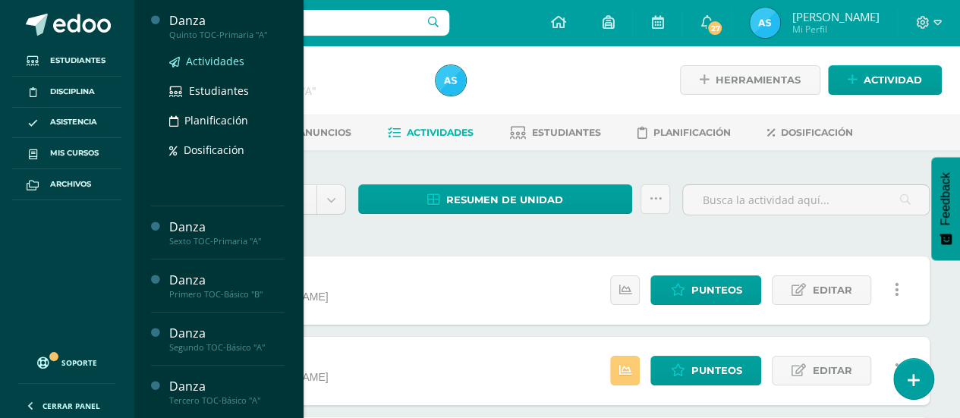
click at [200, 63] on span "Actividades" at bounding box center [215, 61] width 58 height 14
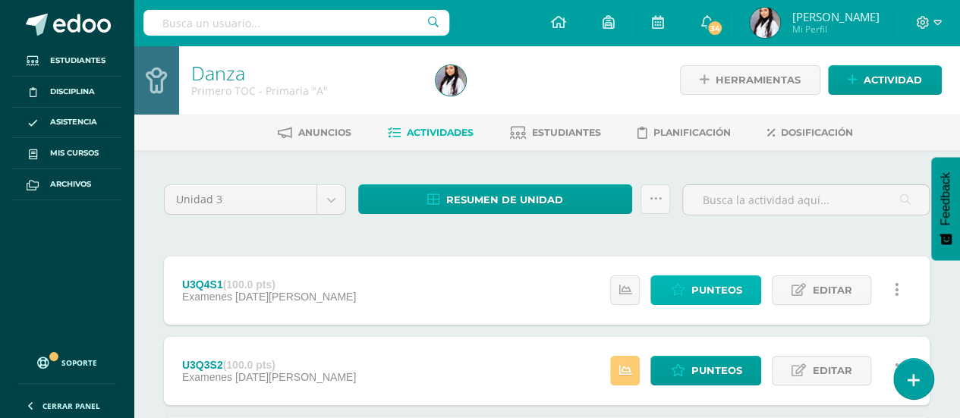
click at [697, 293] on span "Punteos" at bounding box center [716, 290] width 51 height 28
click at [716, 297] on span "Punteos" at bounding box center [716, 290] width 51 height 28
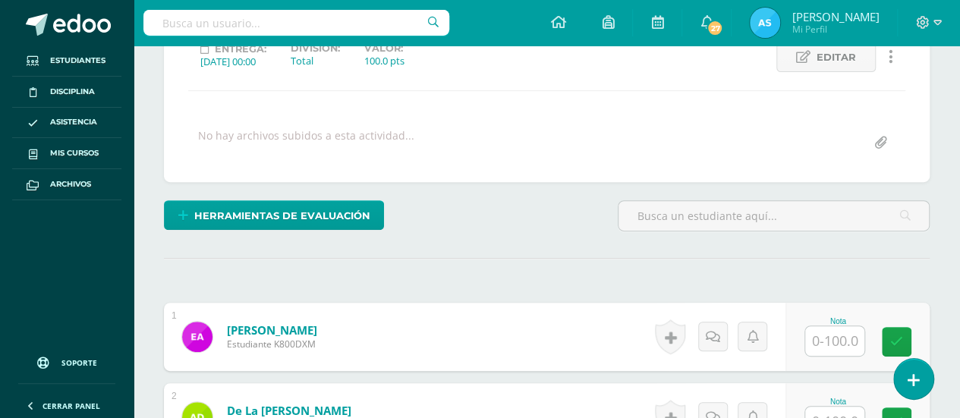
scroll to position [225, 0]
click at [819, 326] on input "text" at bounding box center [834, 341] width 59 height 30
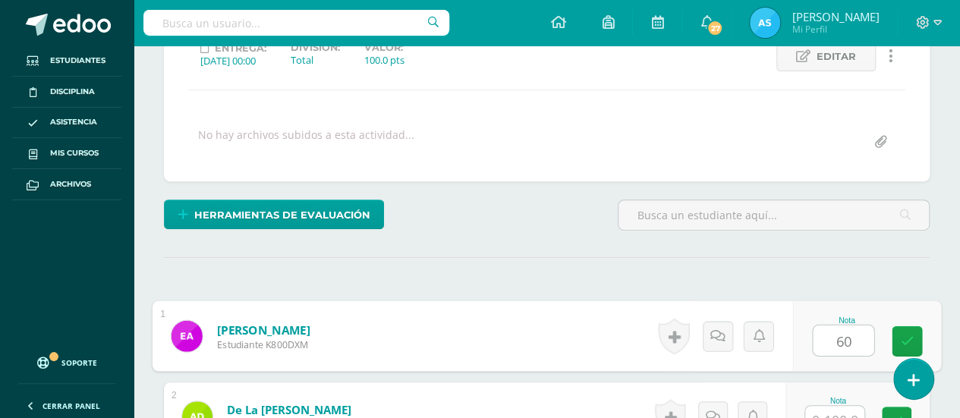
type input "60"
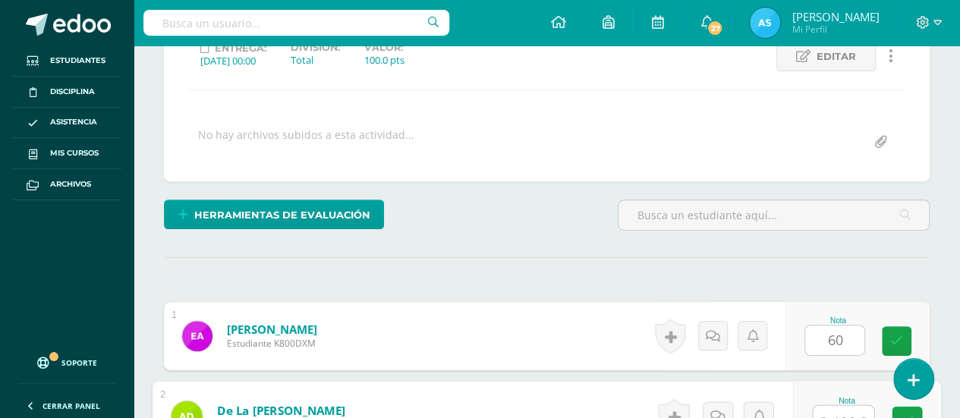
scroll to position [238, 0]
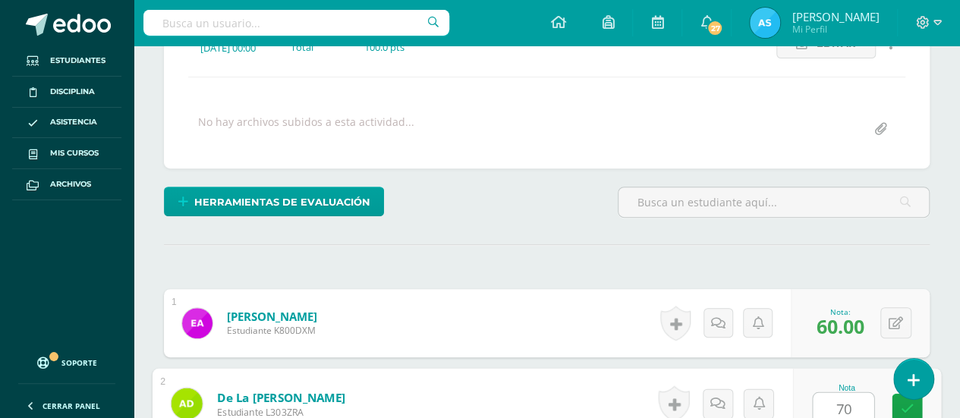
type input "70"
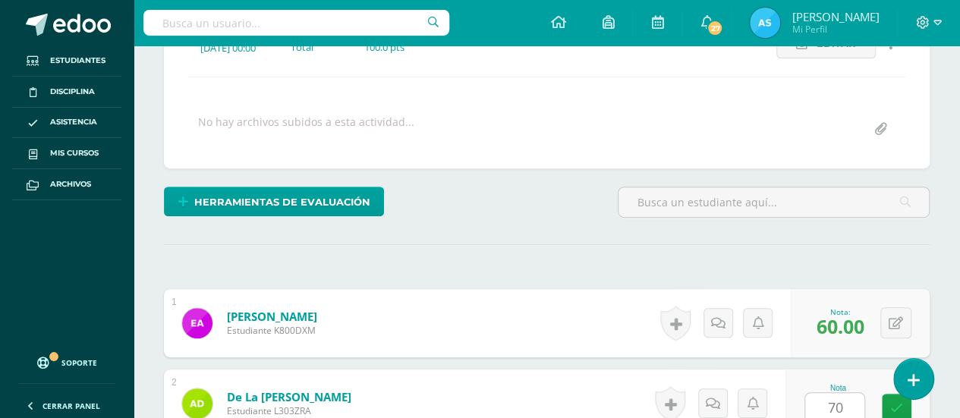
scroll to position [513, 0]
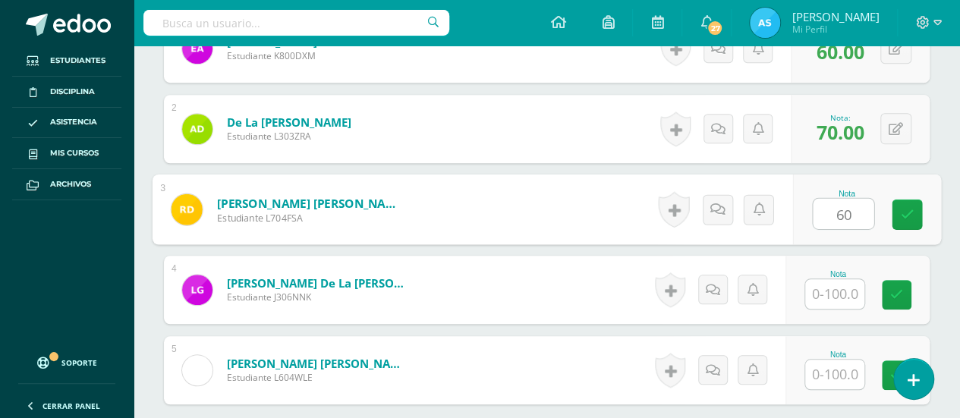
type input "60"
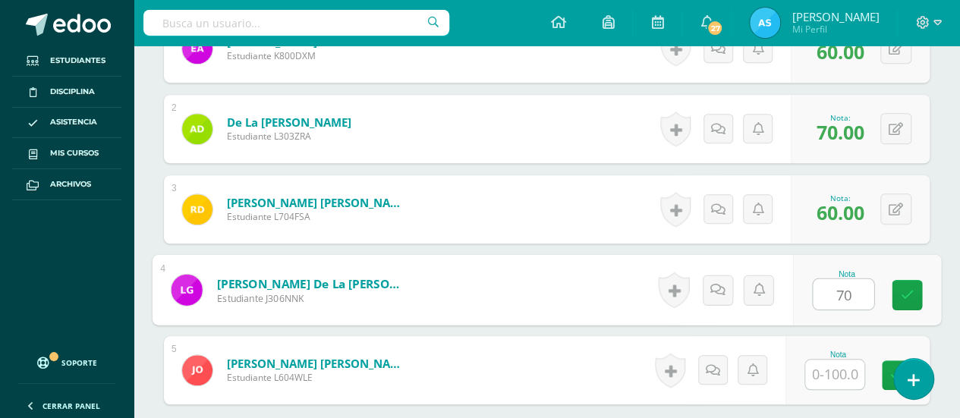
type input "70"
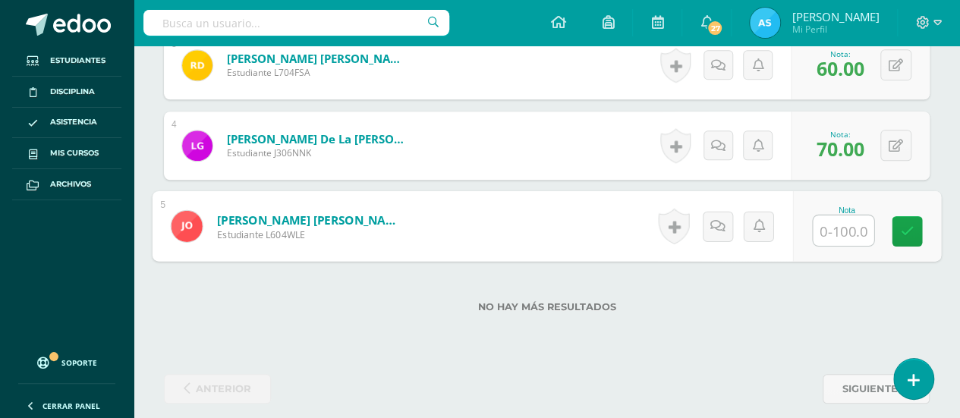
scroll to position [668, 0]
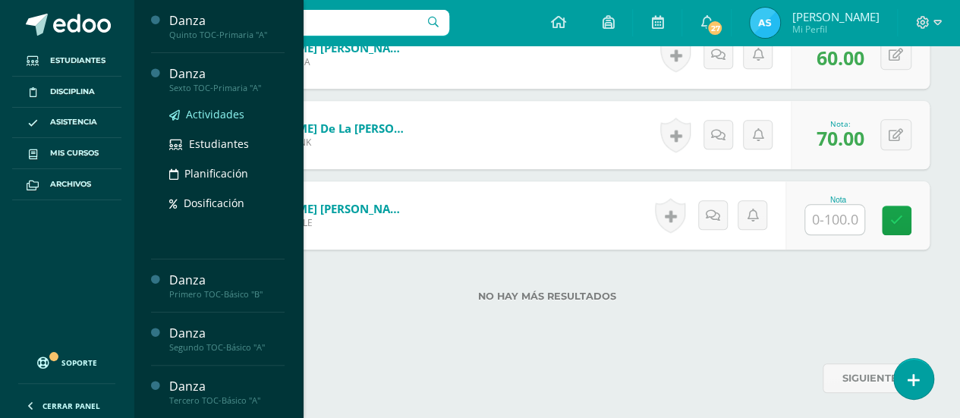
click at [211, 117] on span "Actividades" at bounding box center [215, 114] width 58 height 14
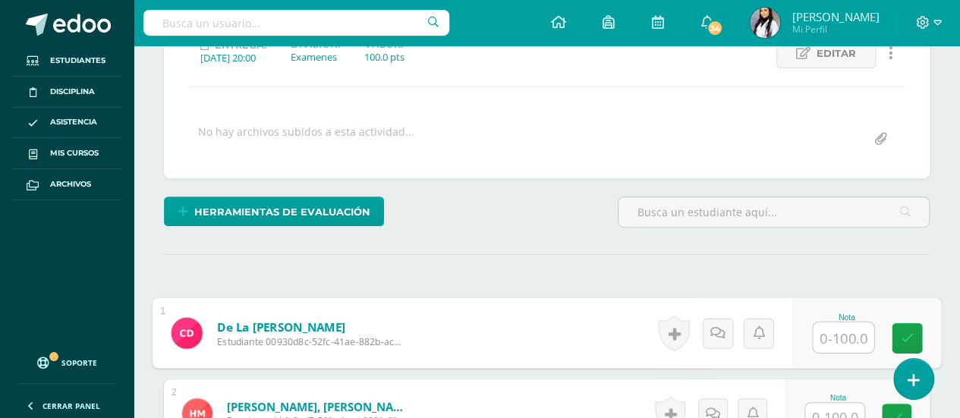
click at [822, 338] on input "text" at bounding box center [843, 338] width 61 height 30
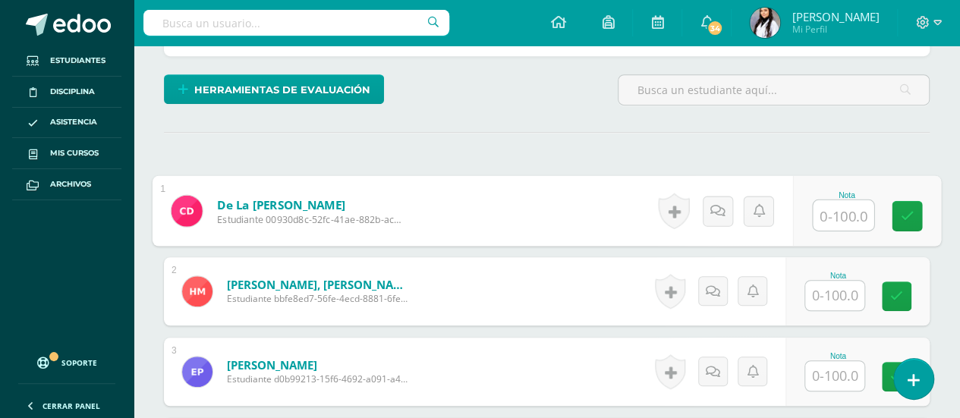
scroll to position [370, 0]
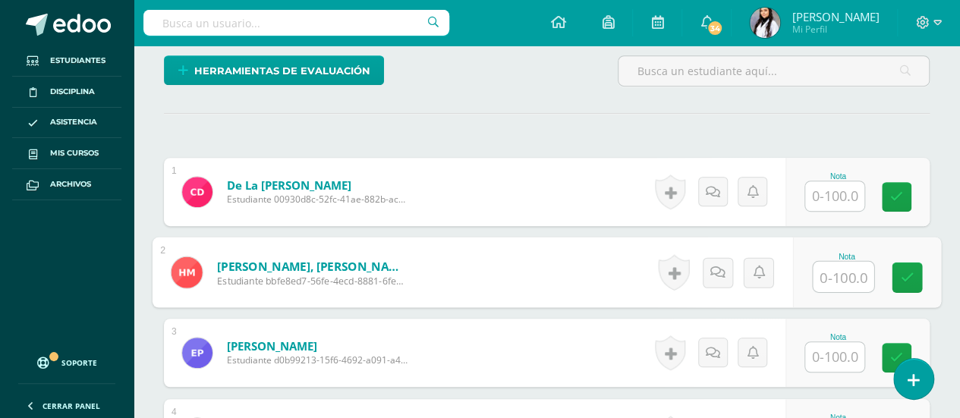
click at [843, 274] on input "text" at bounding box center [843, 277] width 61 height 30
type input "80"
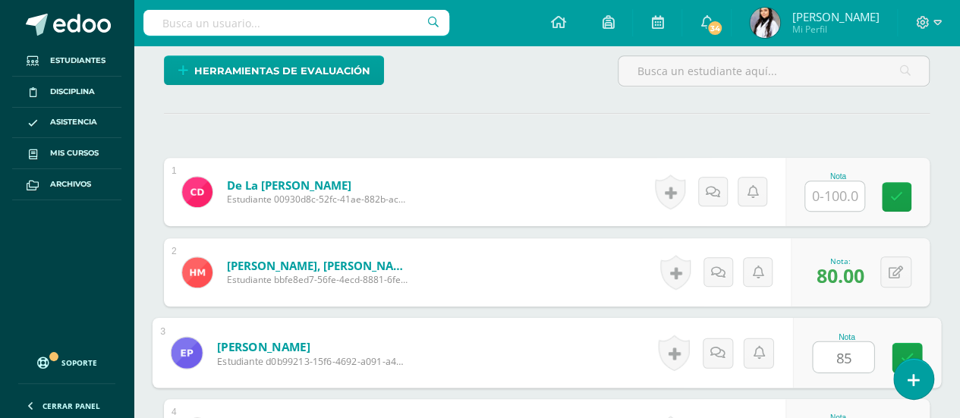
type input "85"
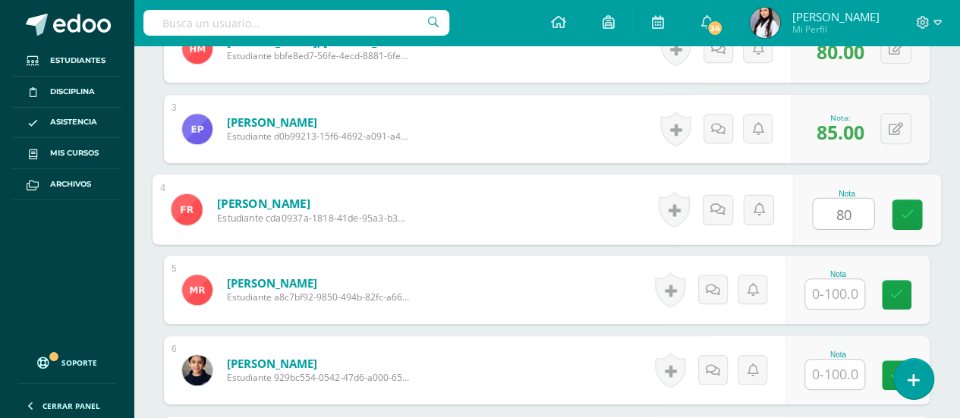
type input "80"
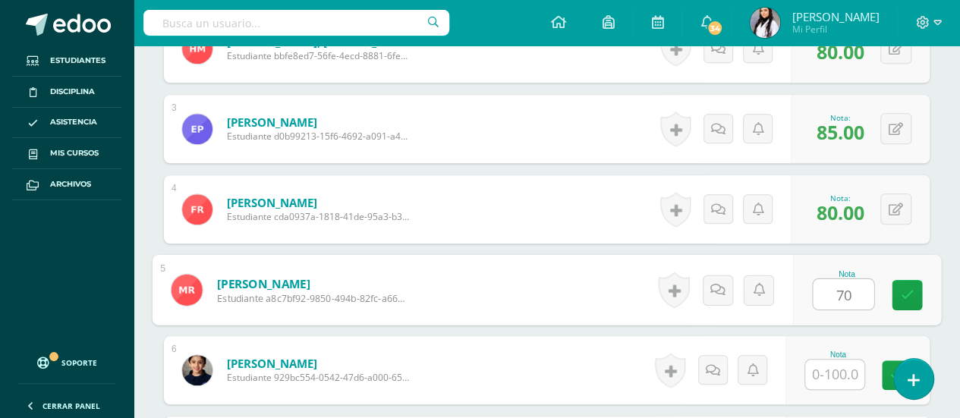
type input "70"
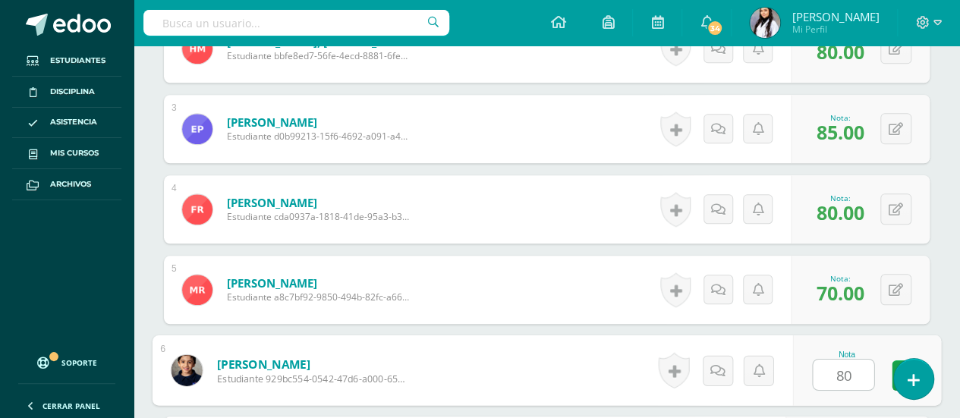
type input "80"
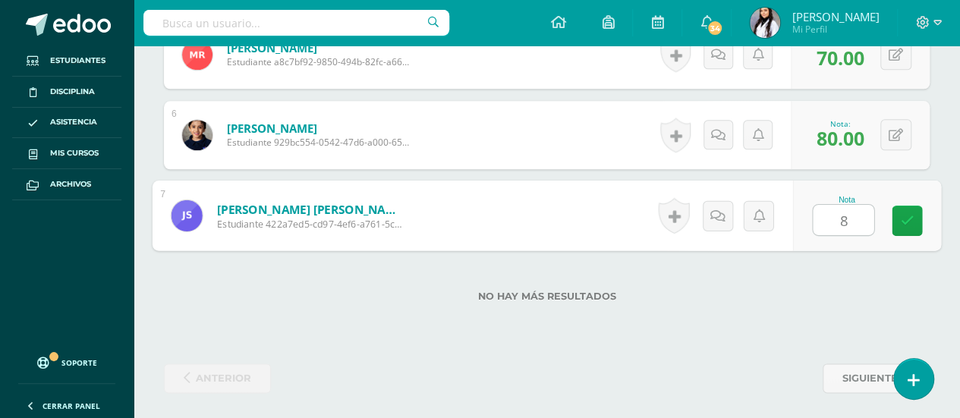
type input "80"
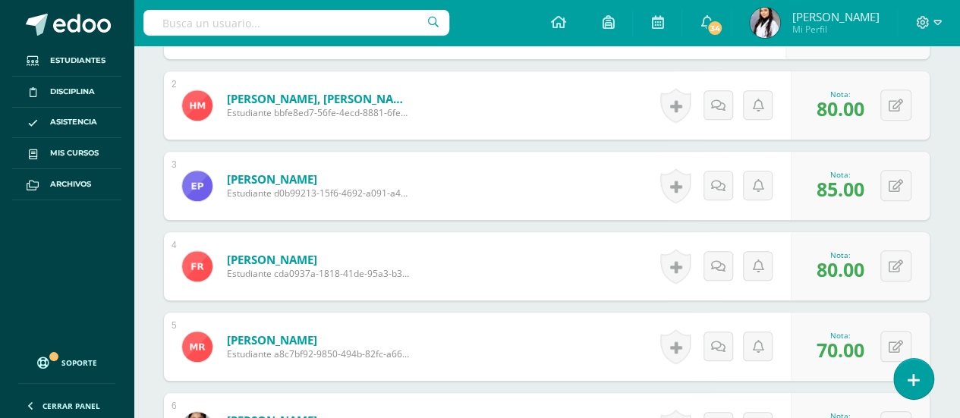
scroll to position [536, 0]
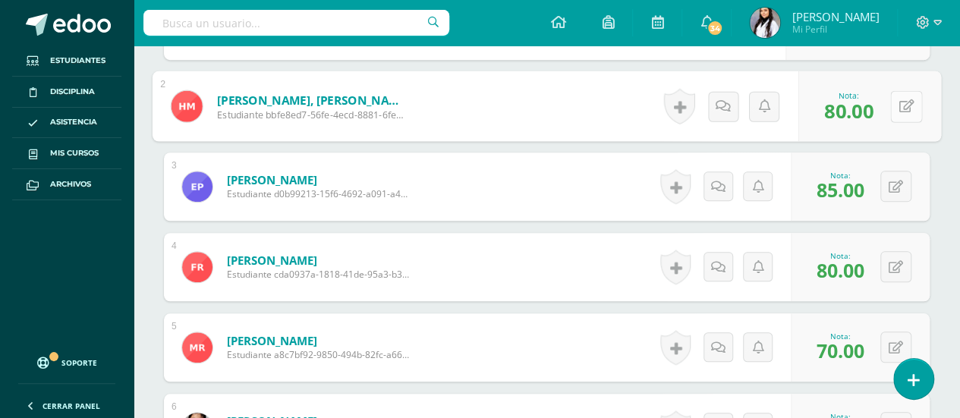
click at [895, 93] on button at bounding box center [906, 106] width 32 height 32
type input "85"
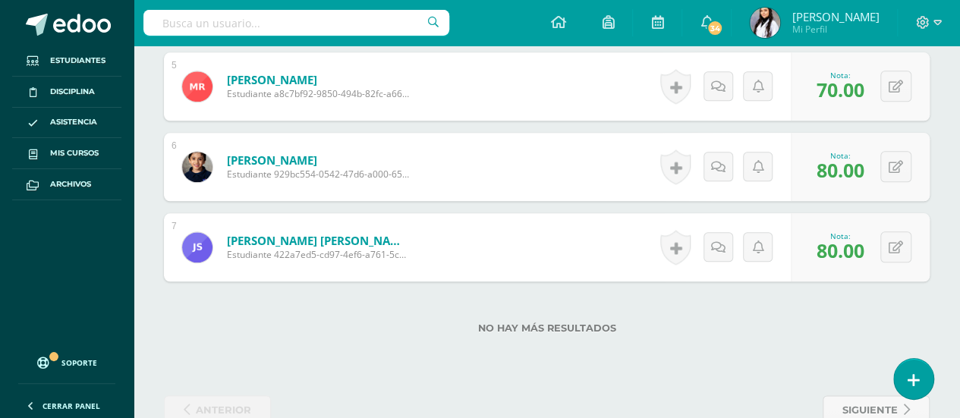
scroll to position [829, 0]
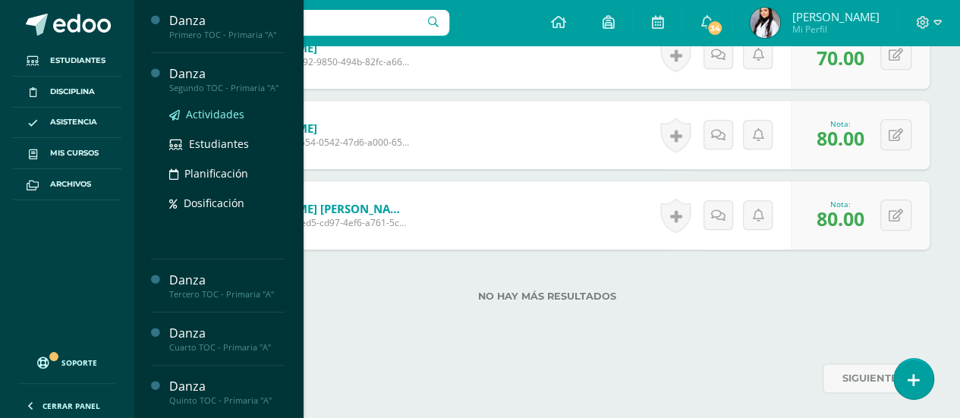
click at [210, 121] on span "Actividades" at bounding box center [215, 114] width 58 height 14
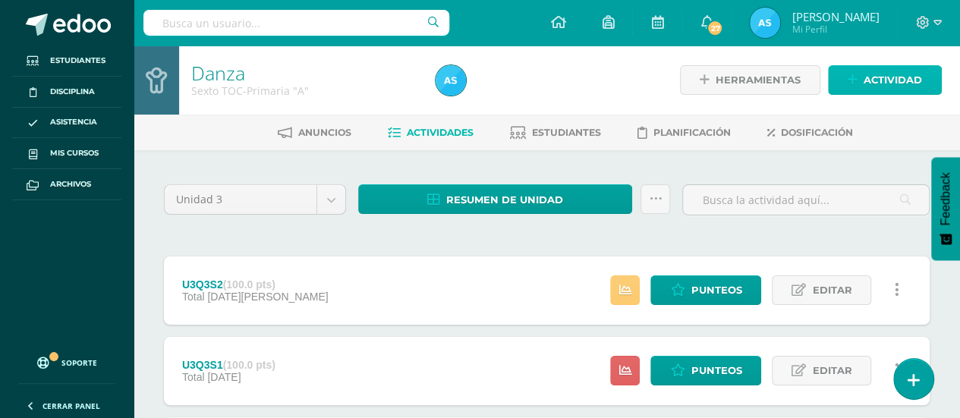
click at [909, 67] on span "Actividad" at bounding box center [893, 80] width 58 height 28
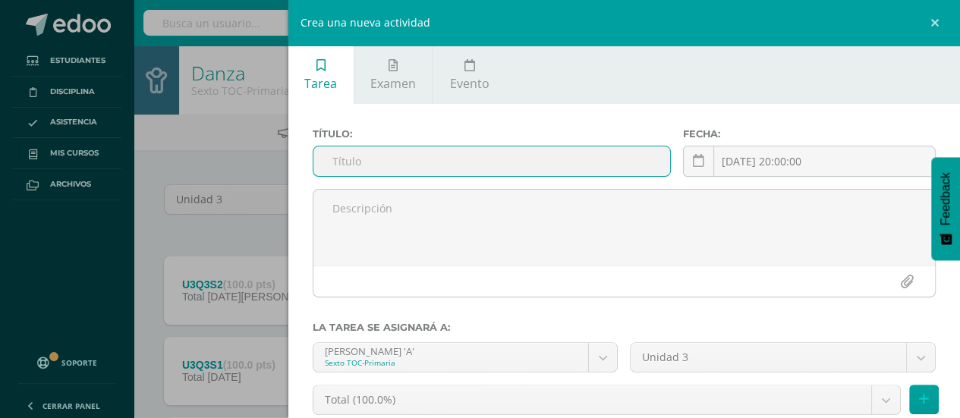
click at [369, 175] on input "text" at bounding box center [493, 162] width 358 height 30
type input "U3Q4S1"
click at [918, 399] on button at bounding box center [924, 400] width 30 height 30
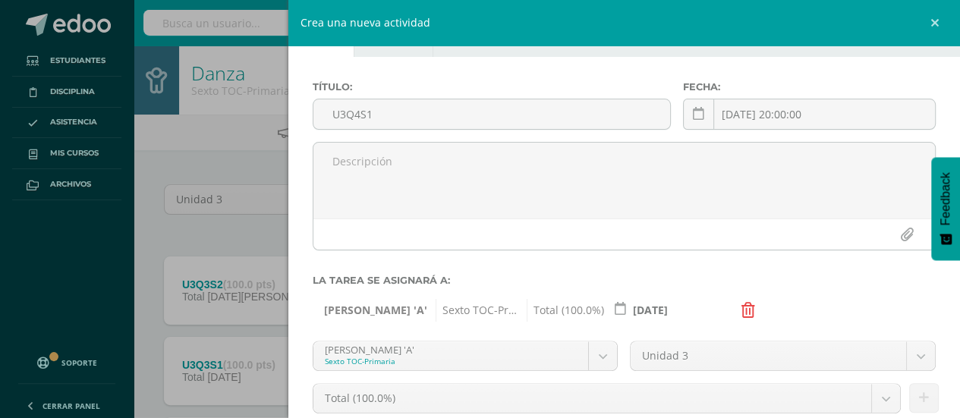
scroll to position [165, 0]
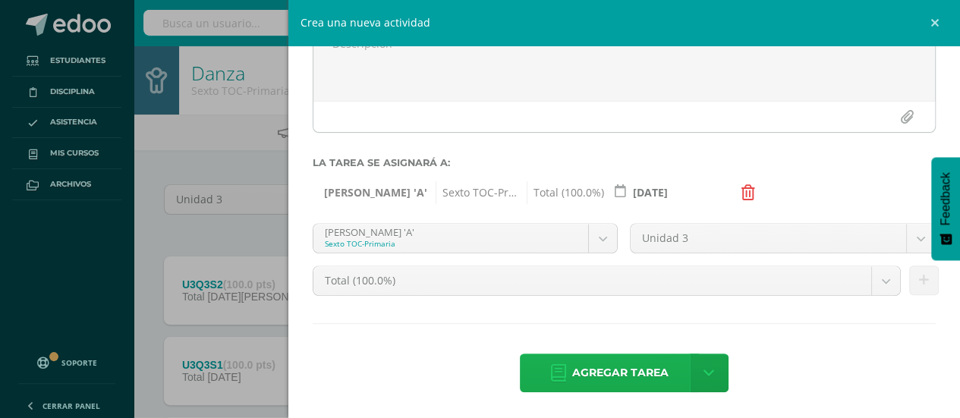
click at [607, 367] on span "Agregar tarea" at bounding box center [620, 373] width 96 height 37
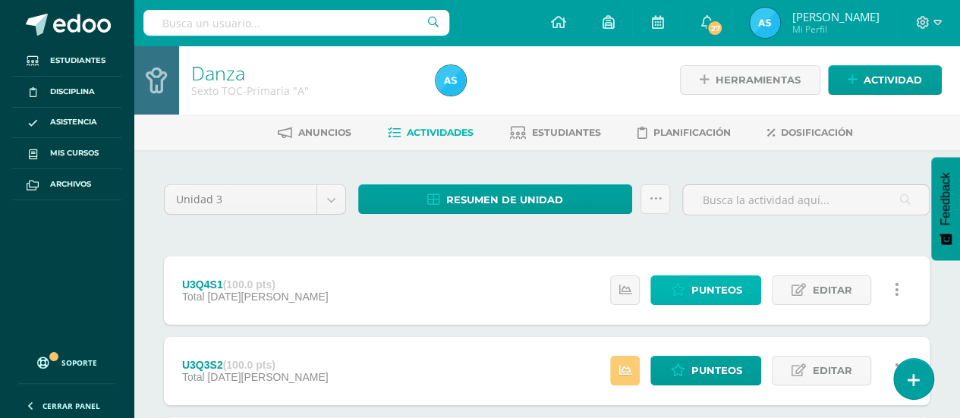
click at [717, 280] on span "Punteos" at bounding box center [716, 290] width 51 height 28
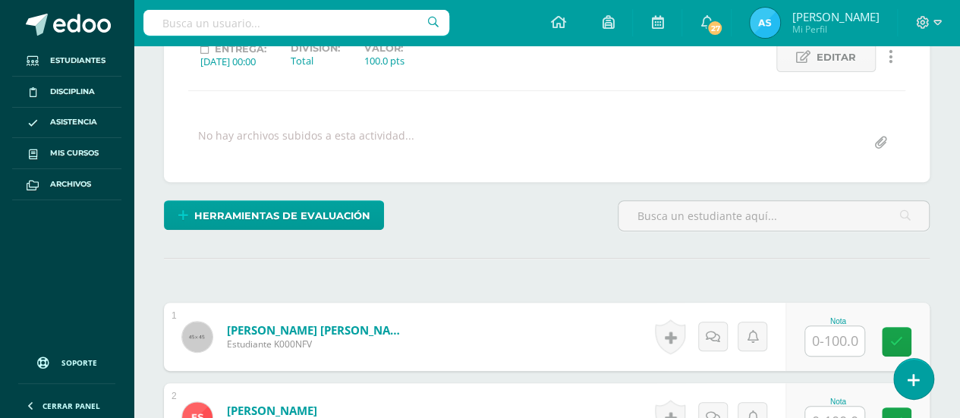
scroll to position [225, 0]
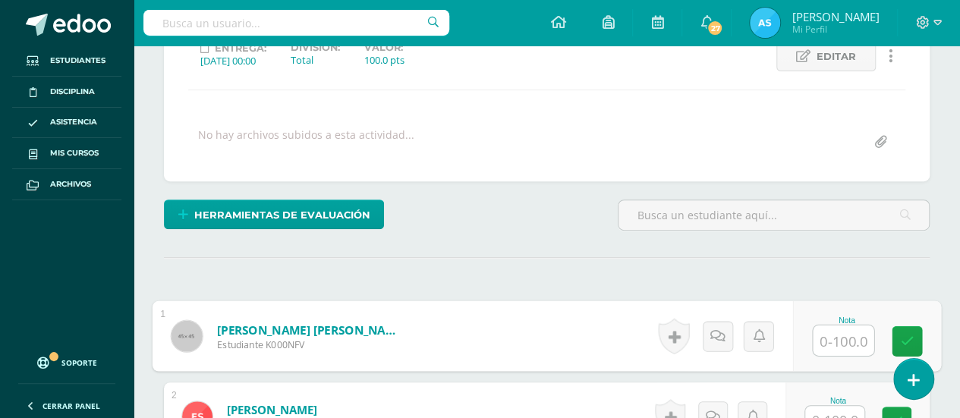
click at [848, 341] on input "text" at bounding box center [843, 341] width 61 height 30
type input "60"
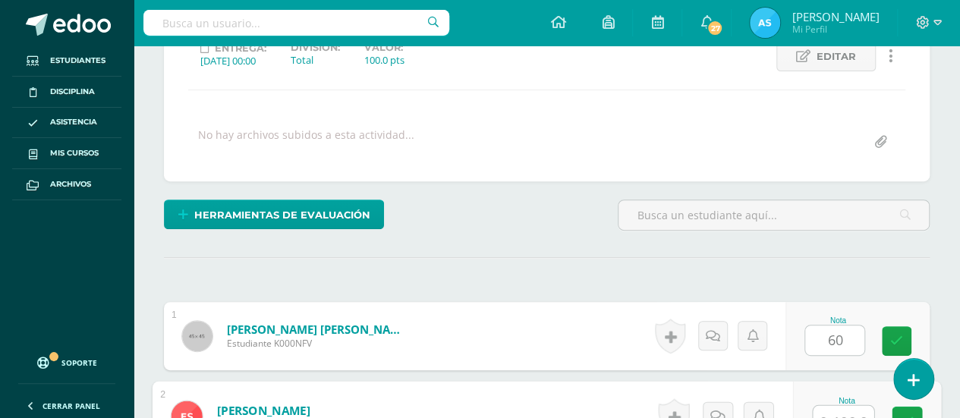
scroll to position [238, 0]
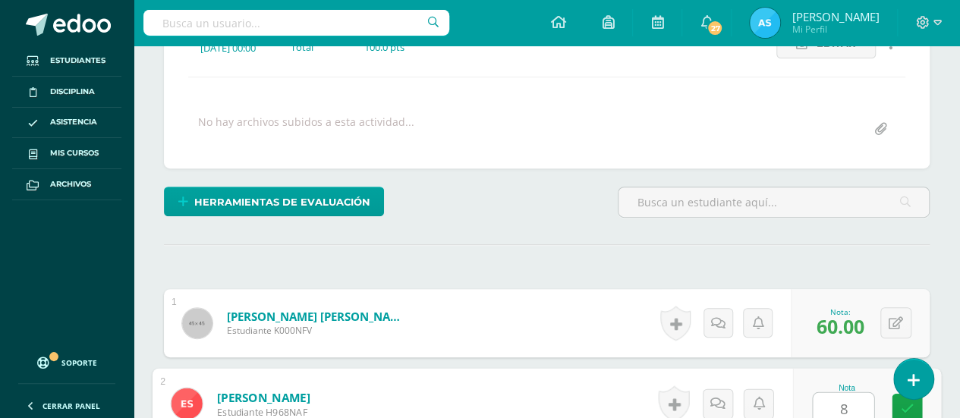
type input "80"
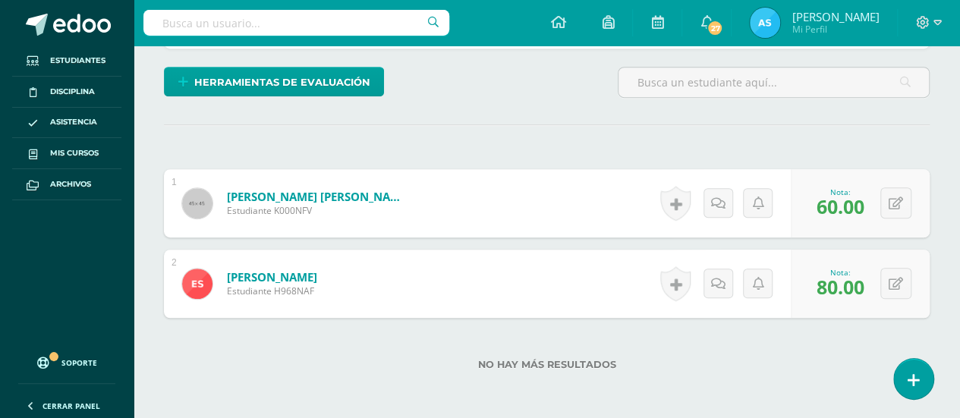
scroll to position [380, 0]
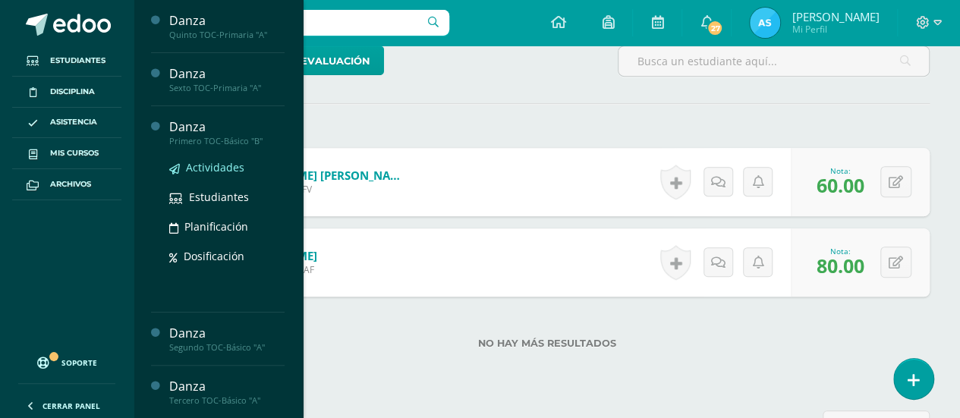
click at [200, 166] on span "Actividades" at bounding box center [215, 167] width 58 height 14
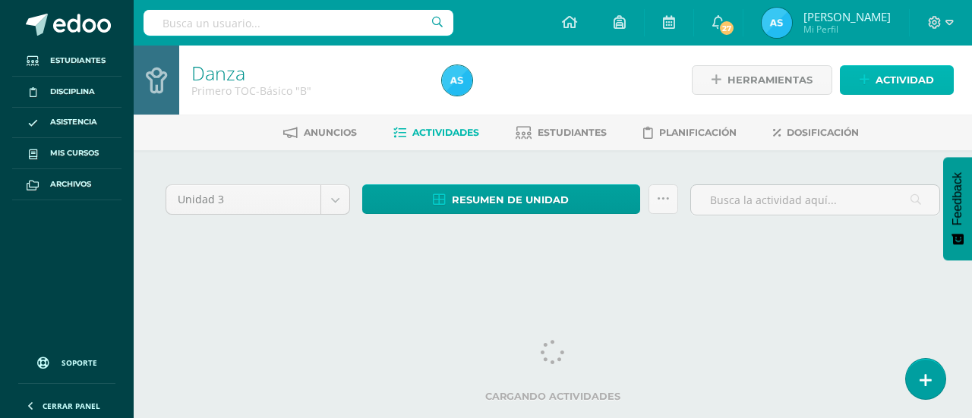
click at [922, 90] on span "Actividad" at bounding box center [904, 80] width 58 height 28
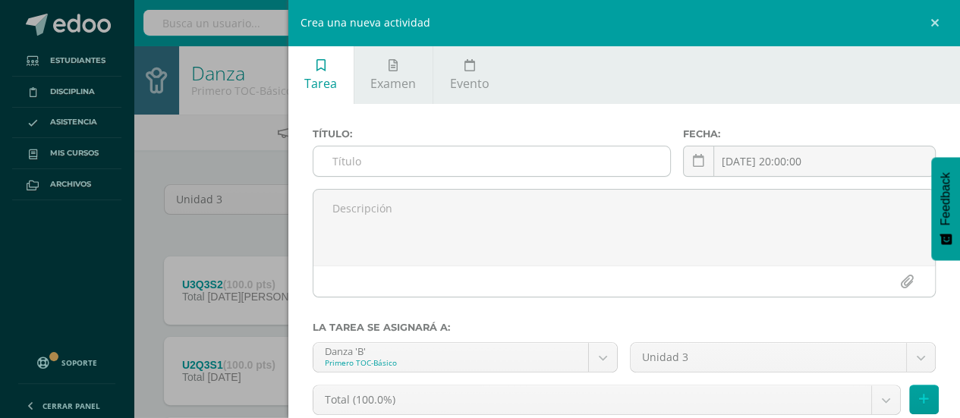
click at [619, 168] on input "text" at bounding box center [493, 162] width 358 height 30
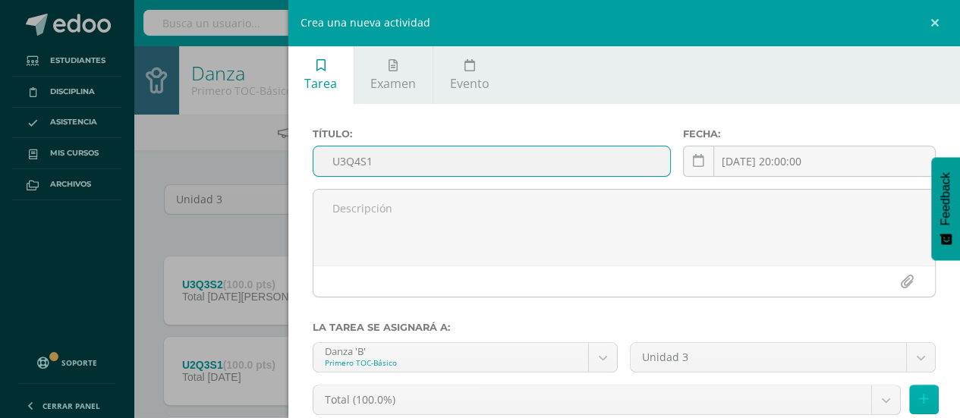
type input "U3Q4S1"
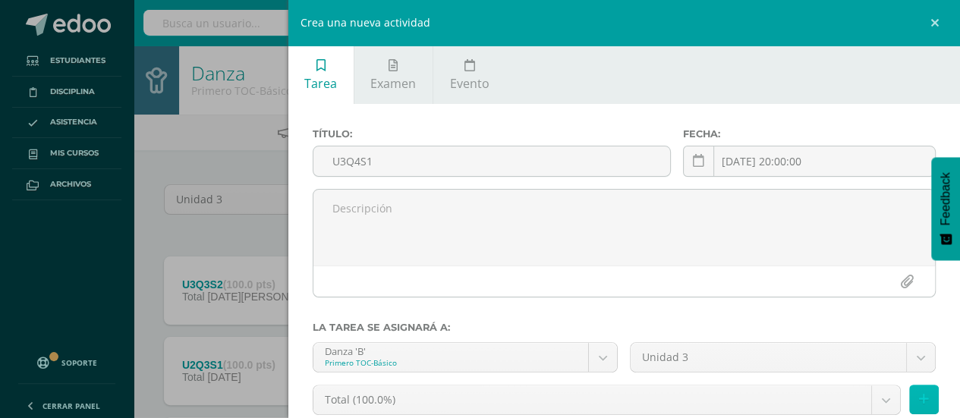
click at [922, 403] on button at bounding box center [924, 400] width 30 height 30
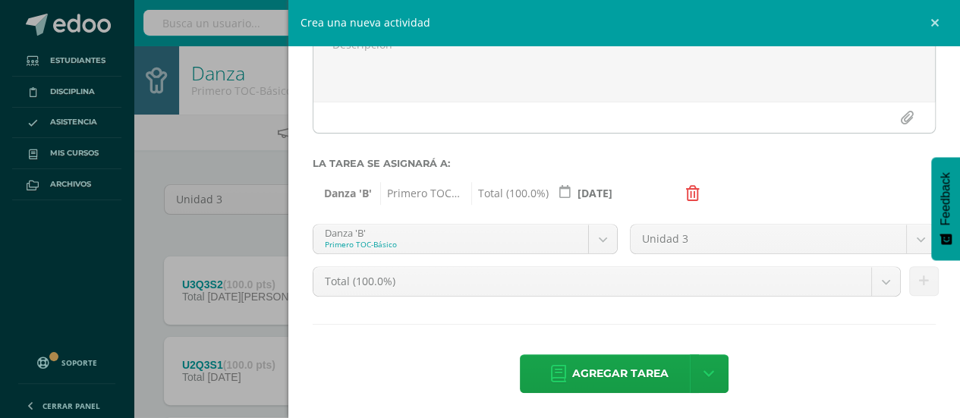
scroll to position [165, 0]
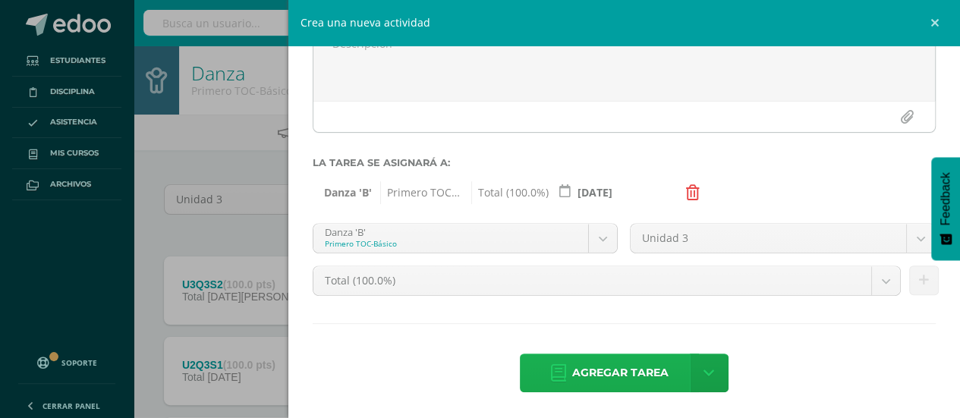
click at [605, 382] on span "Agregar tarea" at bounding box center [620, 373] width 96 height 37
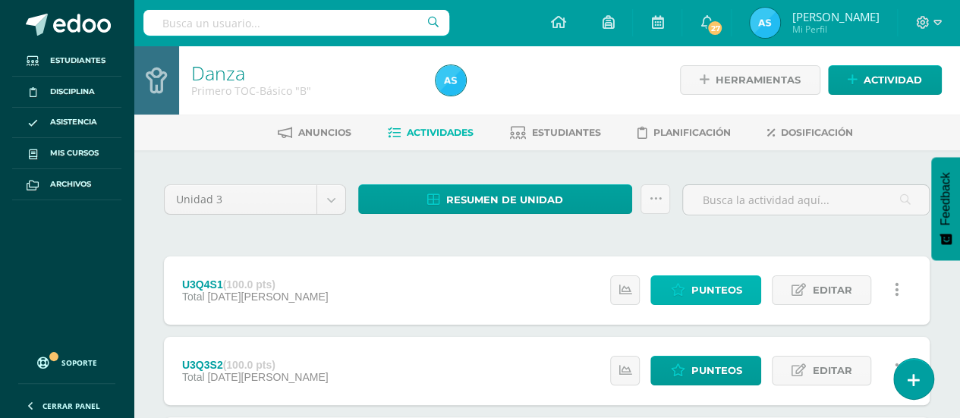
click at [695, 281] on span "Punteos" at bounding box center [716, 290] width 51 height 28
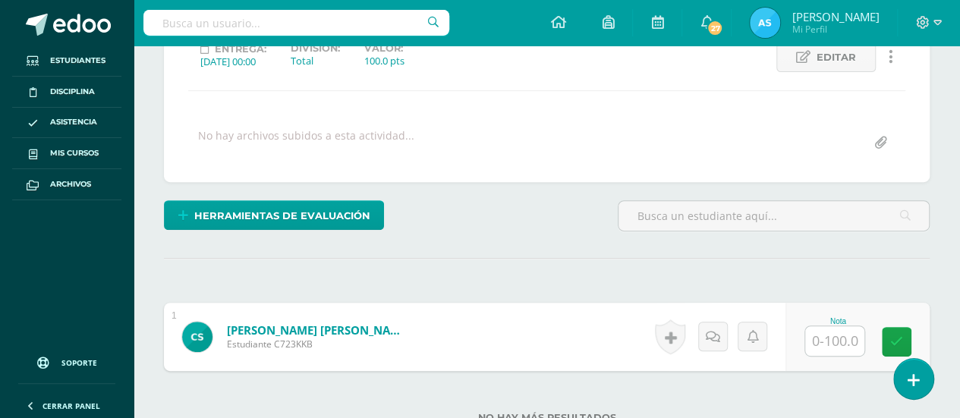
scroll to position [225, 0]
click at [849, 326] on input "text" at bounding box center [834, 341] width 59 height 30
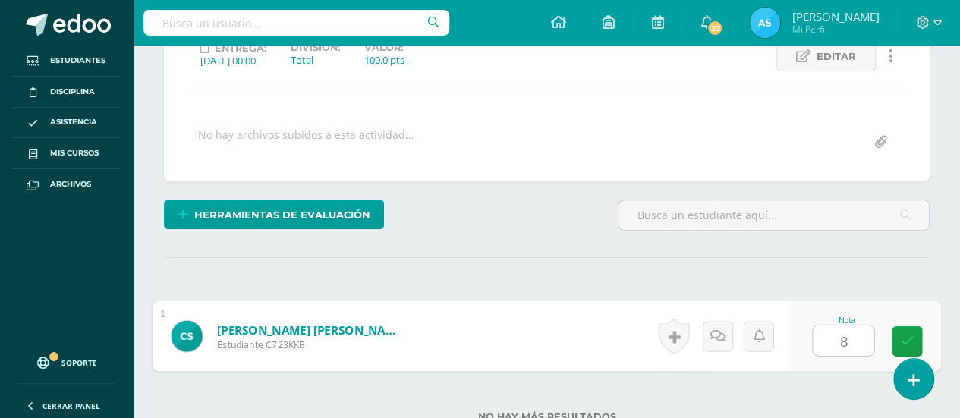
type input "80"
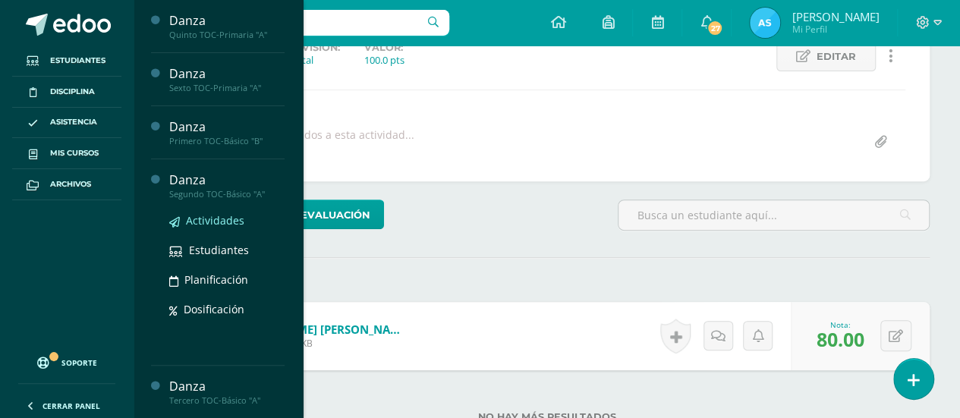
click at [203, 218] on span "Actividades" at bounding box center [215, 220] width 58 height 14
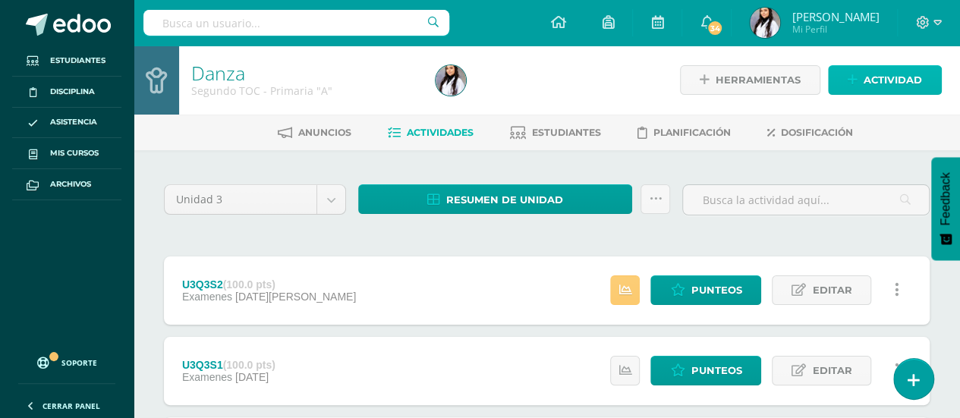
click at [903, 74] on span "Actividad" at bounding box center [893, 80] width 58 height 28
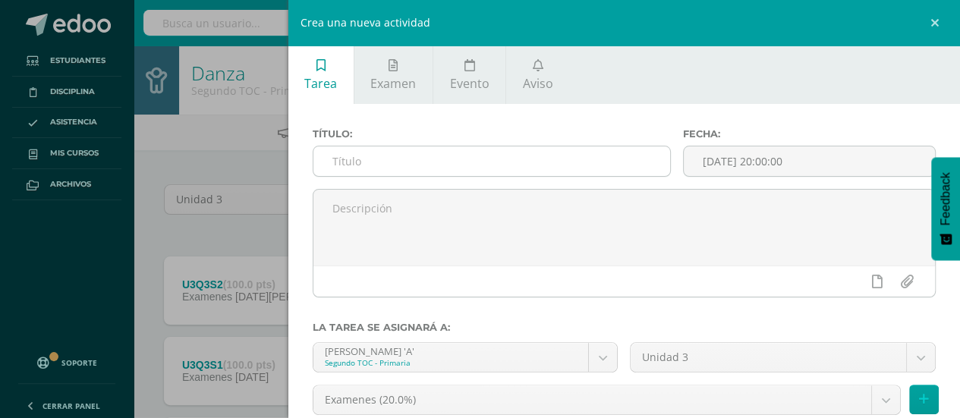
click at [530, 174] on input "text" at bounding box center [493, 162] width 358 height 30
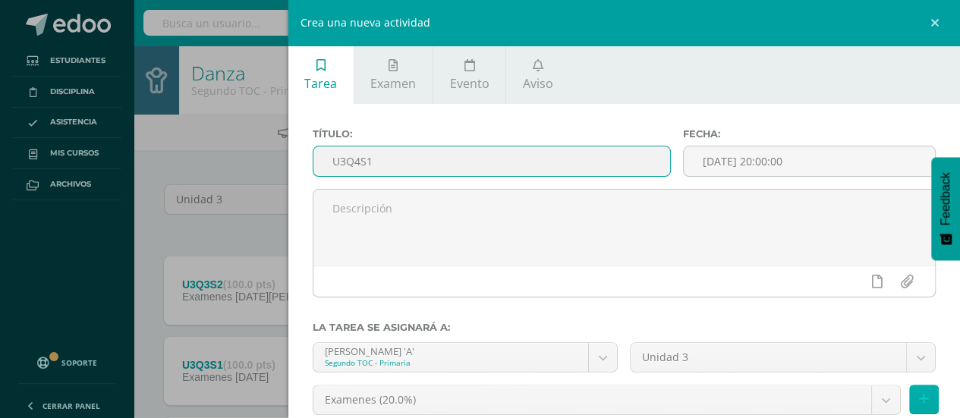
type input "U3Q4S1"
click at [919, 396] on icon at bounding box center [924, 399] width 10 height 13
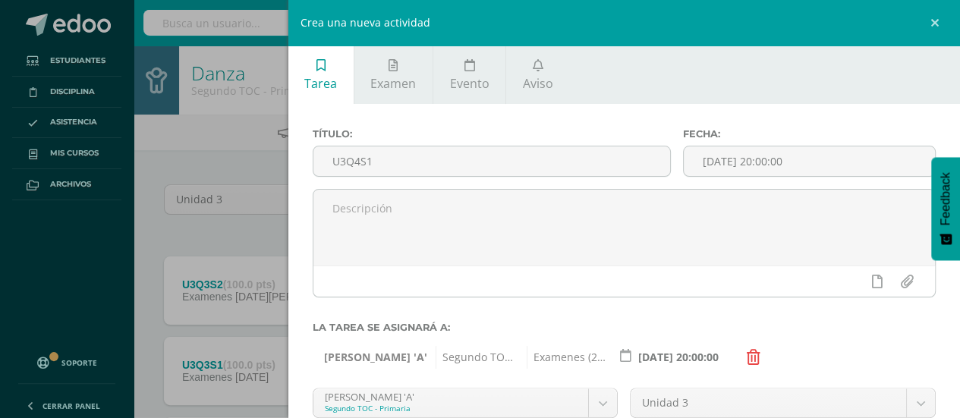
scroll to position [165, 0]
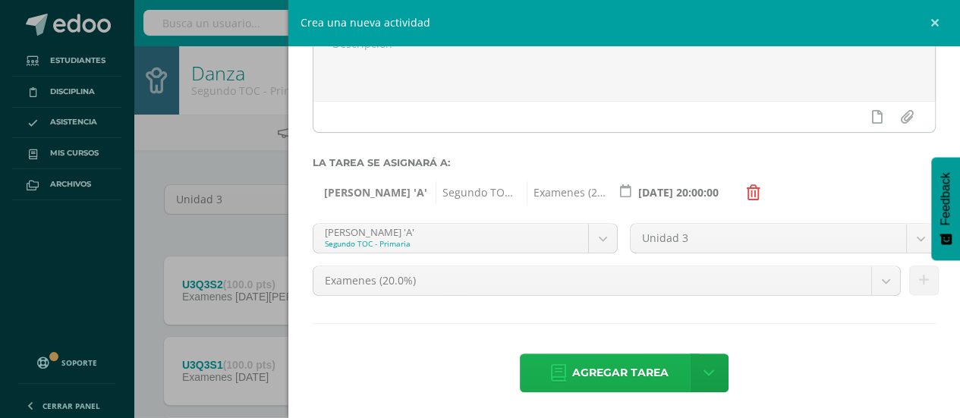
click at [629, 369] on span "Agregar tarea" at bounding box center [620, 373] width 96 height 37
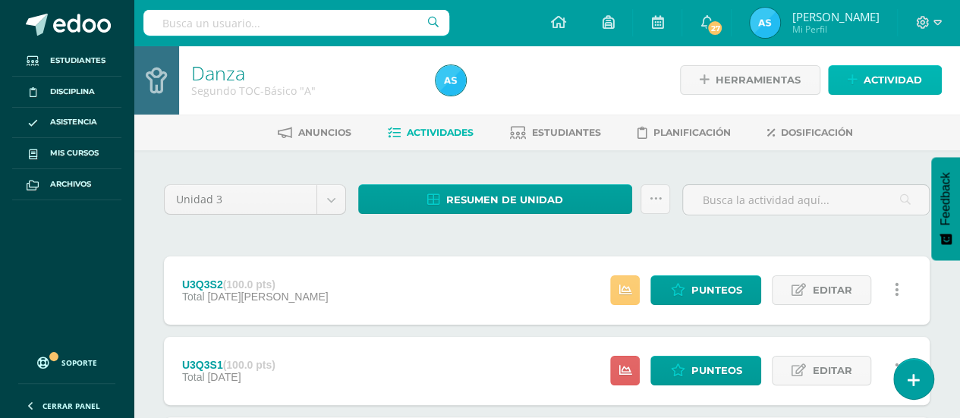
click at [909, 77] on span "Actividad" at bounding box center [893, 80] width 58 height 28
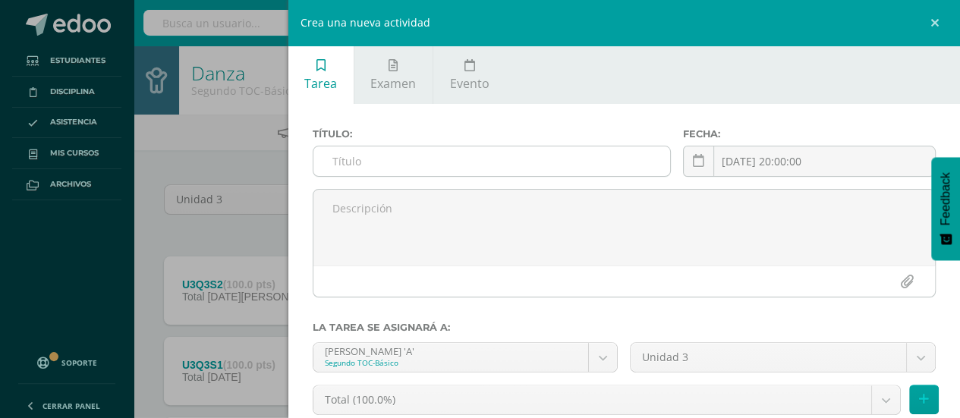
click at [556, 155] on input "text" at bounding box center [493, 162] width 358 height 30
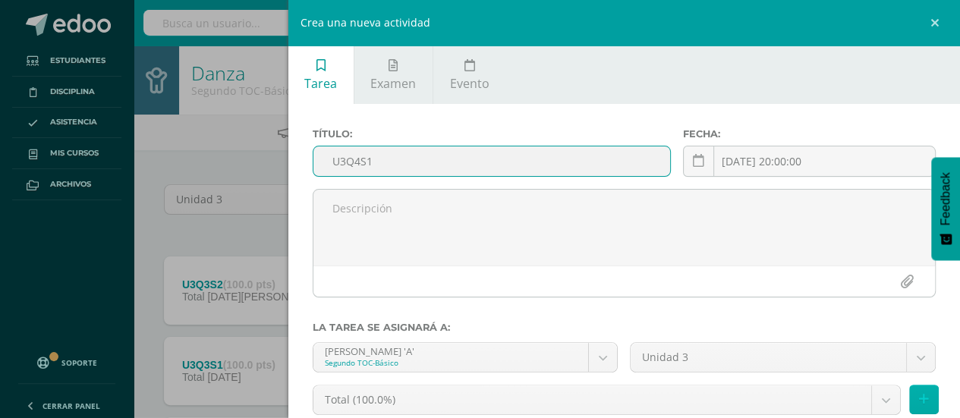
type input "U3Q4S1"
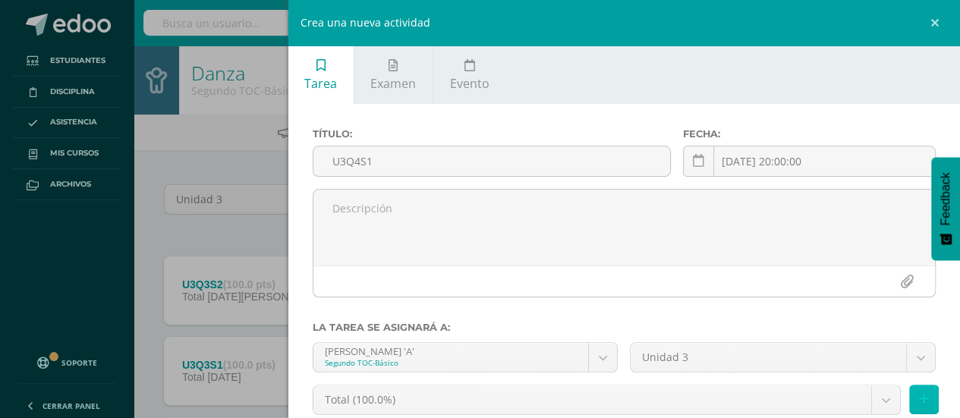
click at [919, 393] on icon at bounding box center [924, 399] width 10 height 13
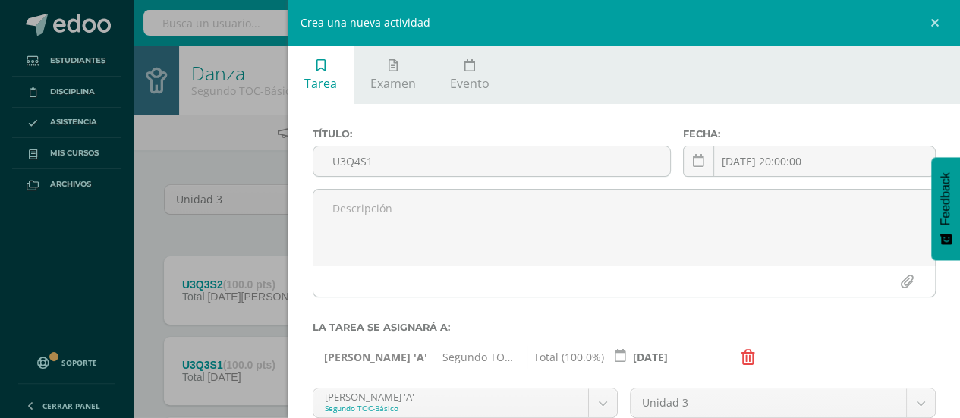
scroll to position [165, 0]
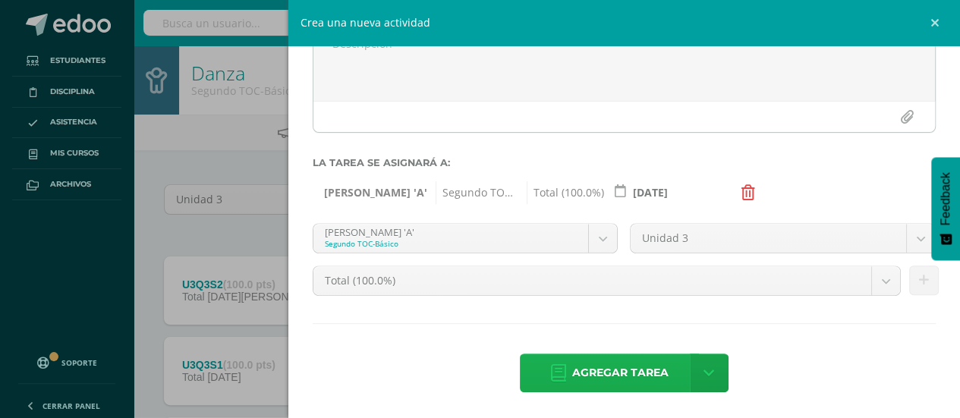
click at [576, 384] on span "Agregar tarea" at bounding box center [620, 373] width 96 height 37
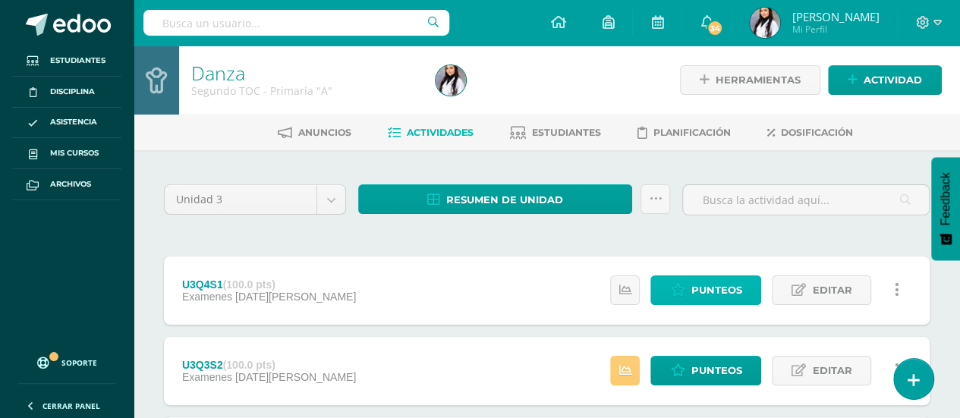
click at [714, 292] on span "Punteos" at bounding box center [716, 290] width 51 height 28
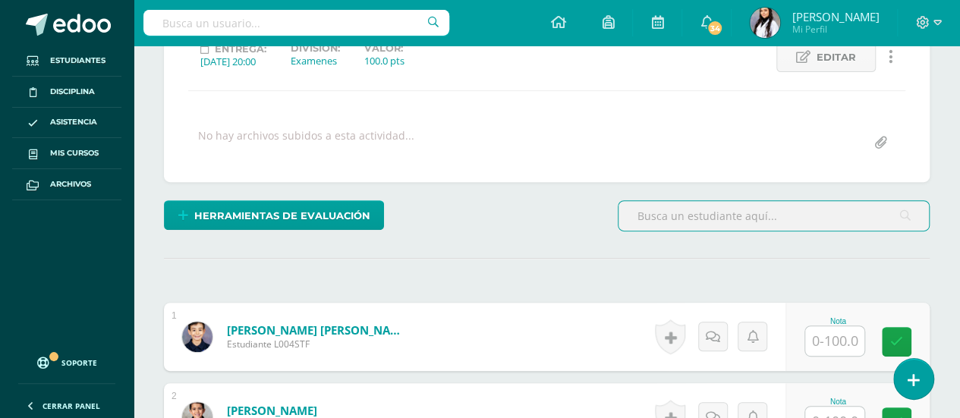
scroll to position [225, 0]
click at [839, 342] on input "text" at bounding box center [834, 341] width 59 height 30
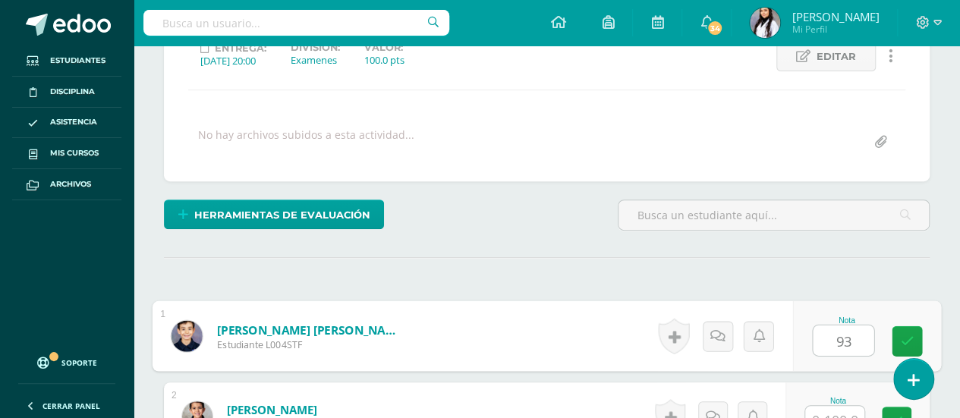
type input "93"
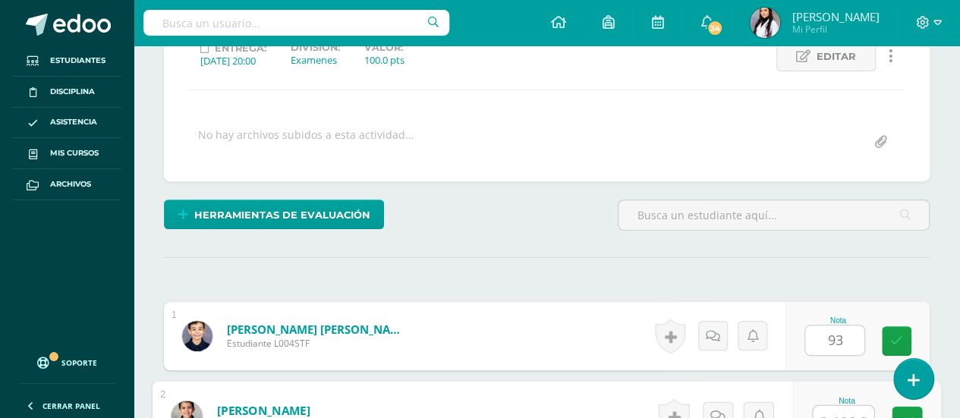
scroll to position [238, 0]
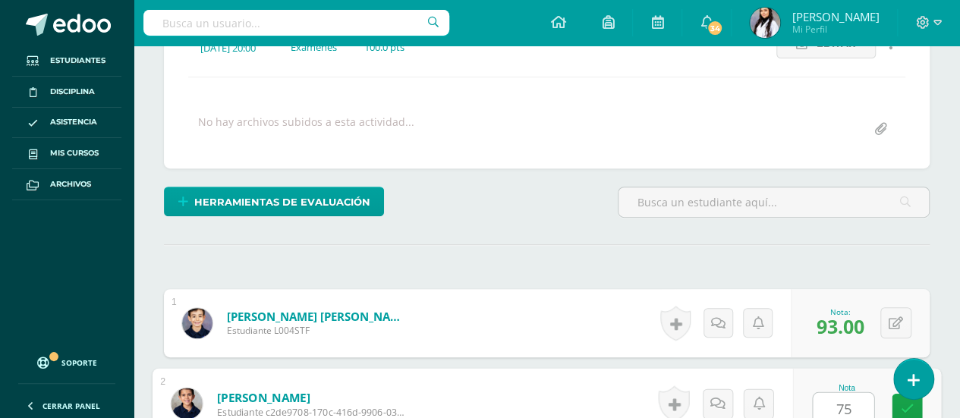
type input "75"
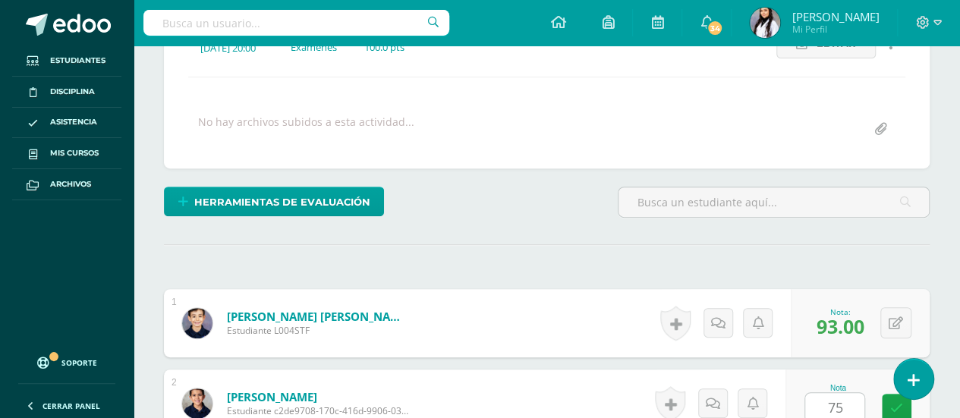
scroll to position [513, 0]
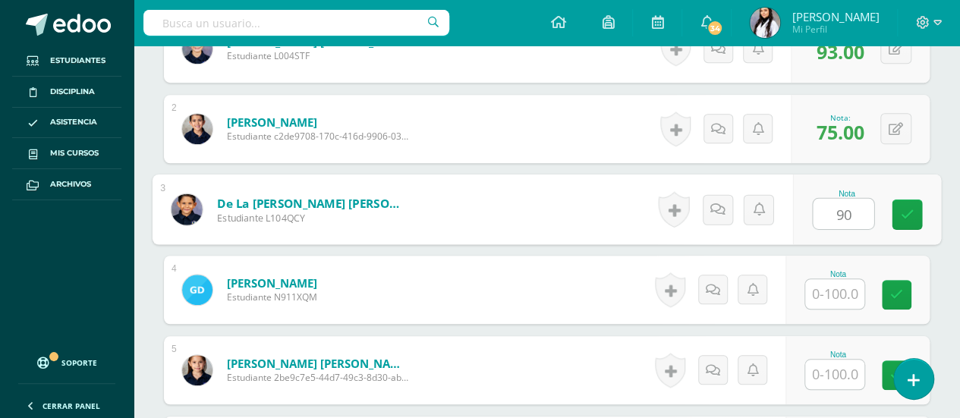
type input "90"
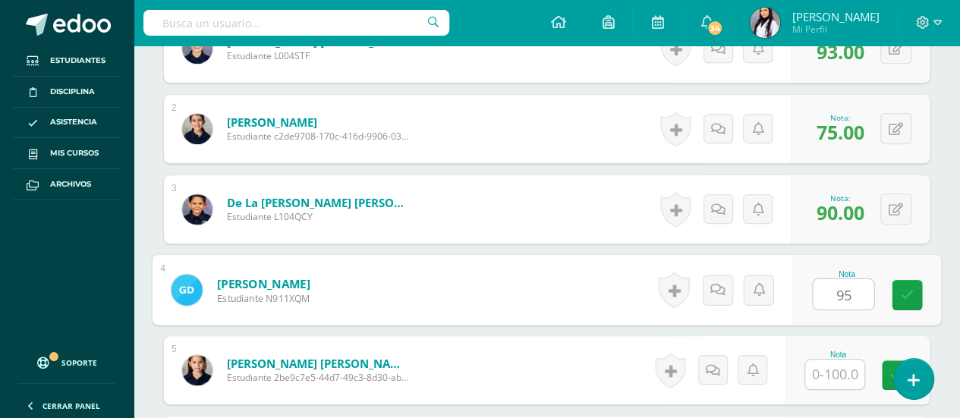
type input "95"
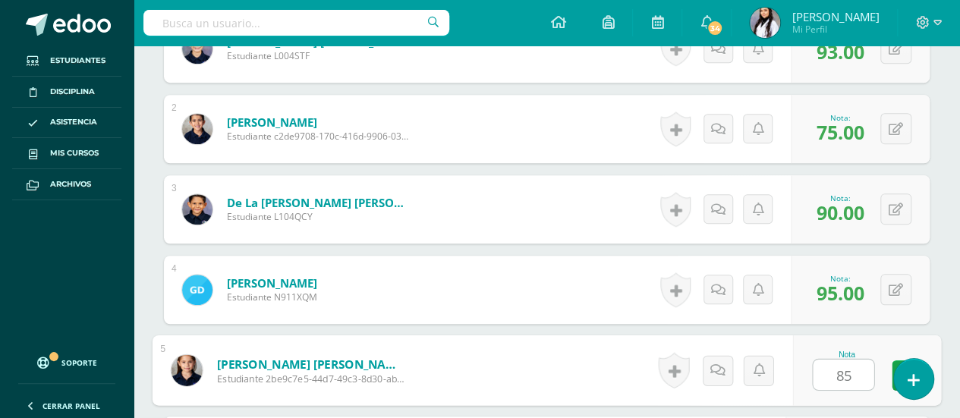
type input "85"
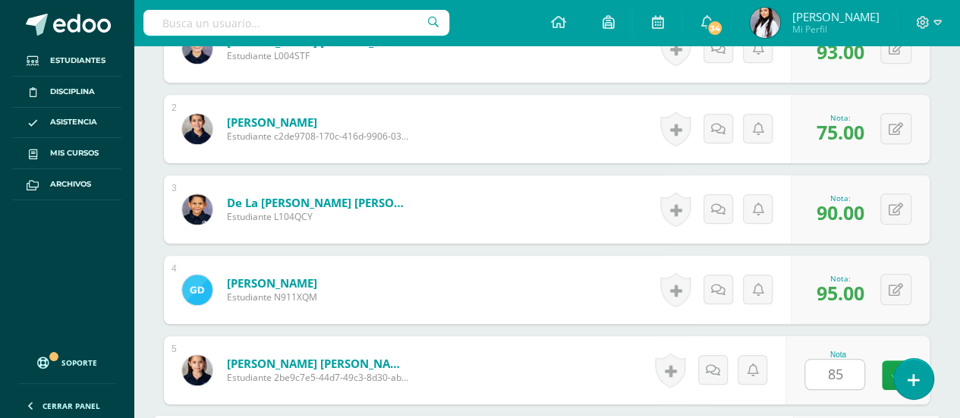
scroll to position [755, 0]
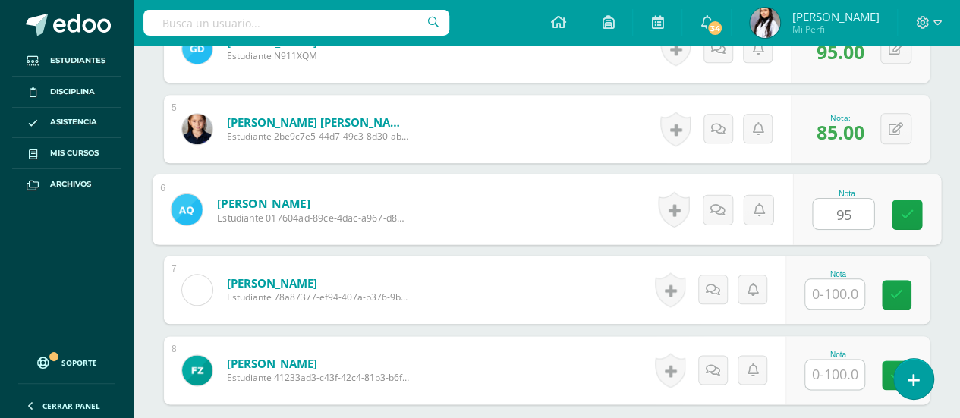
type input "95"
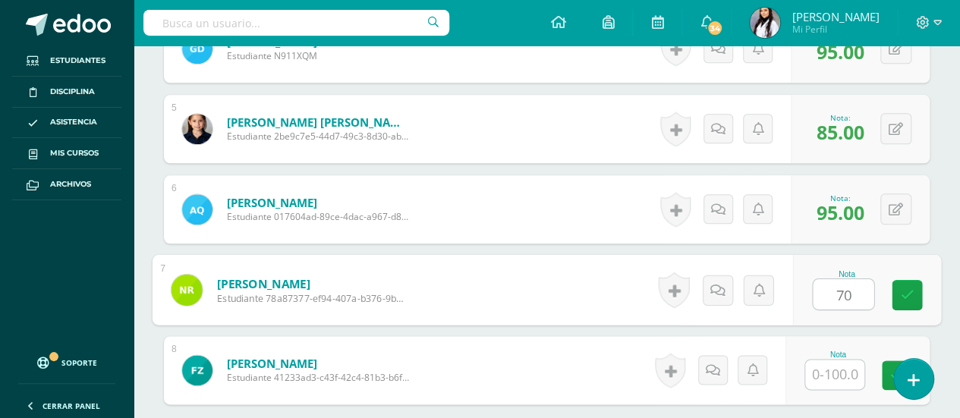
type input "70"
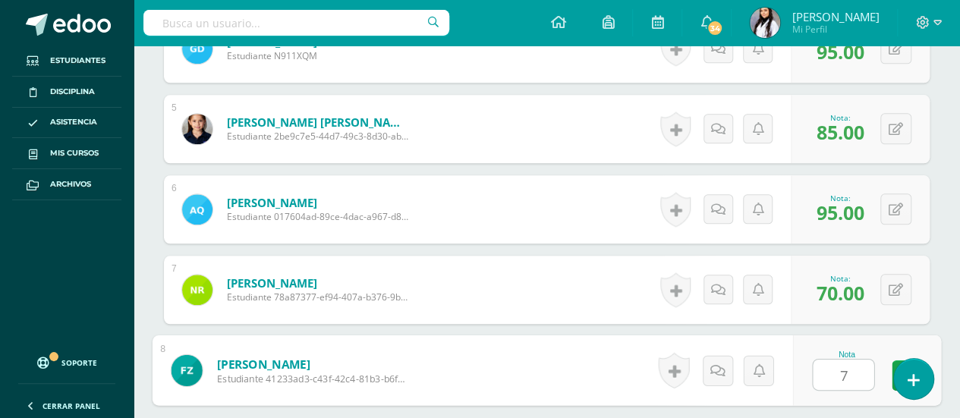
type input "75"
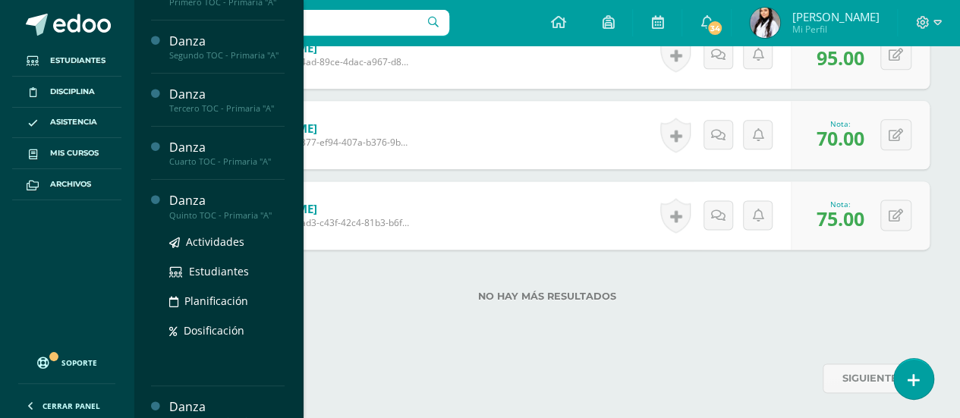
scroll to position [0, 0]
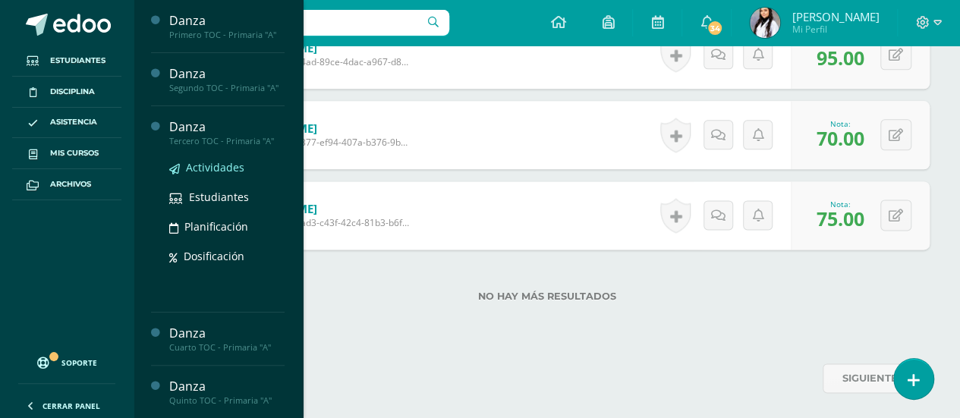
click at [217, 166] on span "Actividades" at bounding box center [215, 167] width 58 height 14
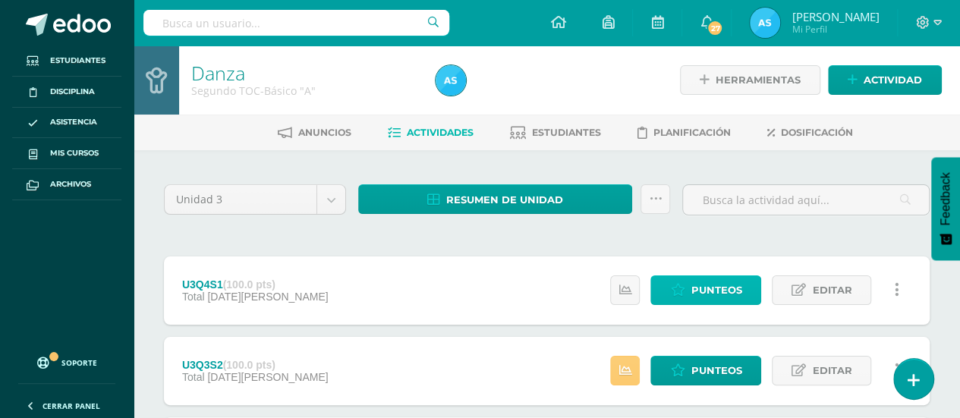
click at [717, 298] on span "Punteos" at bounding box center [716, 290] width 51 height 28
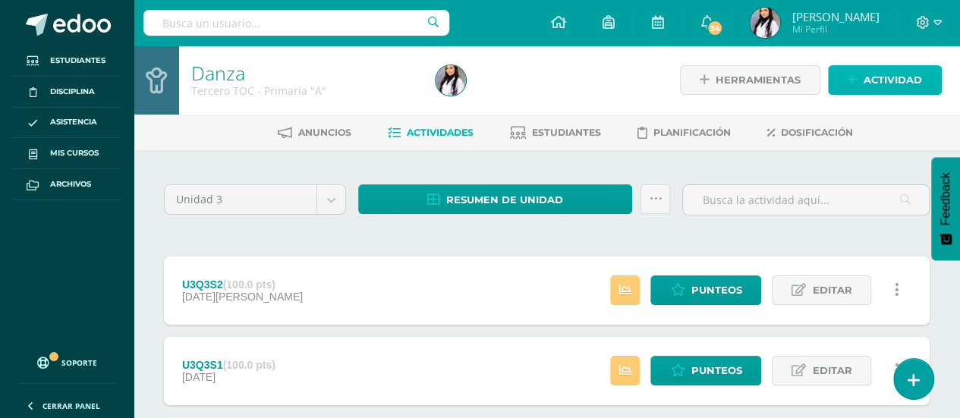
click at [866, 78] on span "Actividad" at bounding box center [893, 80] width 58 height 28
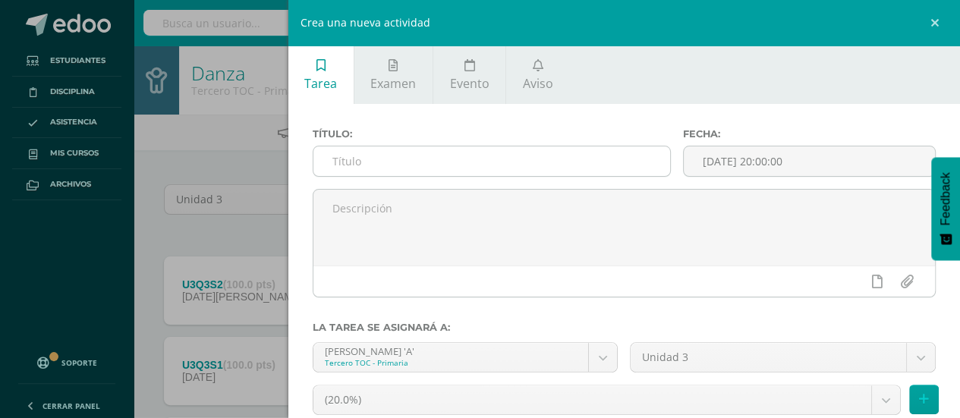
click at [588, 153] on input "text" at bounding box center [493, 162] width 358 height 30
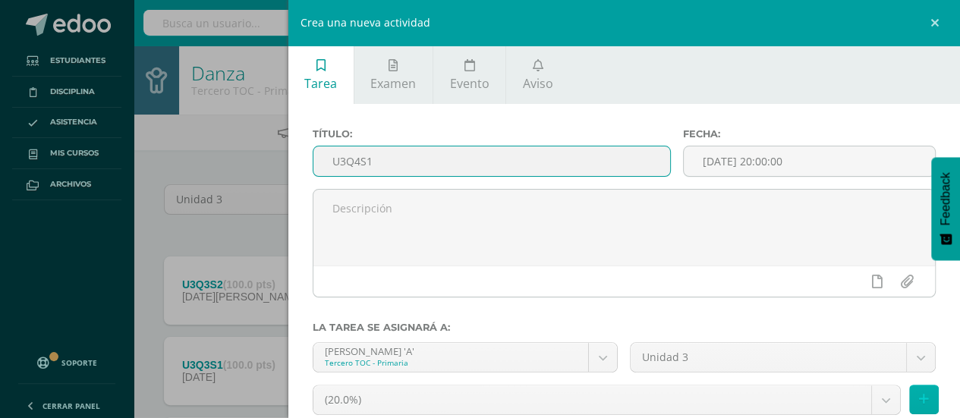
type input "U3Q4S1"
click at [918, 407] on button at bounding box center [924, 400] width 30 height 30
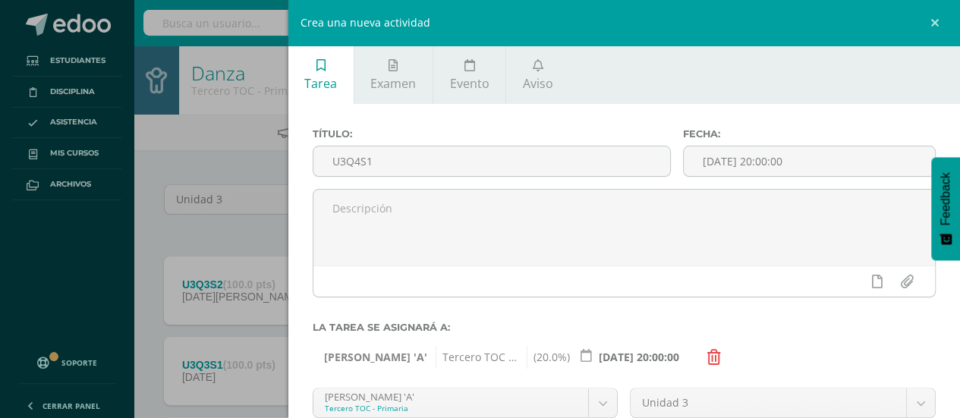
scroll to position [165, 0]
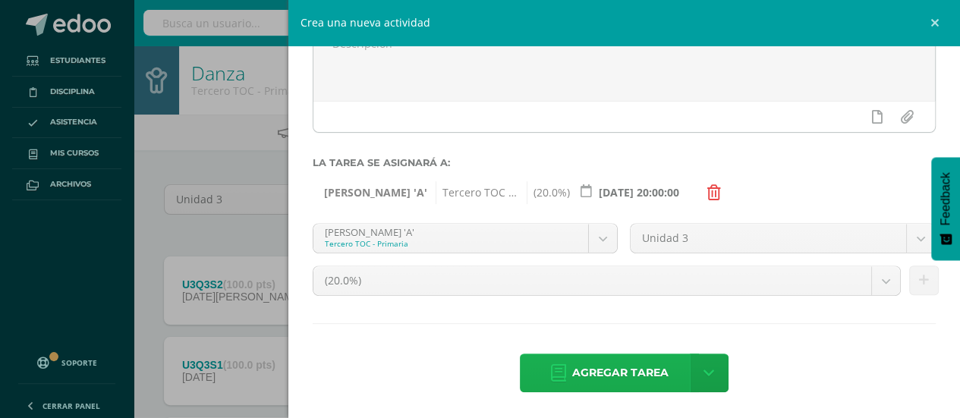
click at [564, 373] on link "Agregar tarea" at bounding box center [609, 373] width 179 height 39
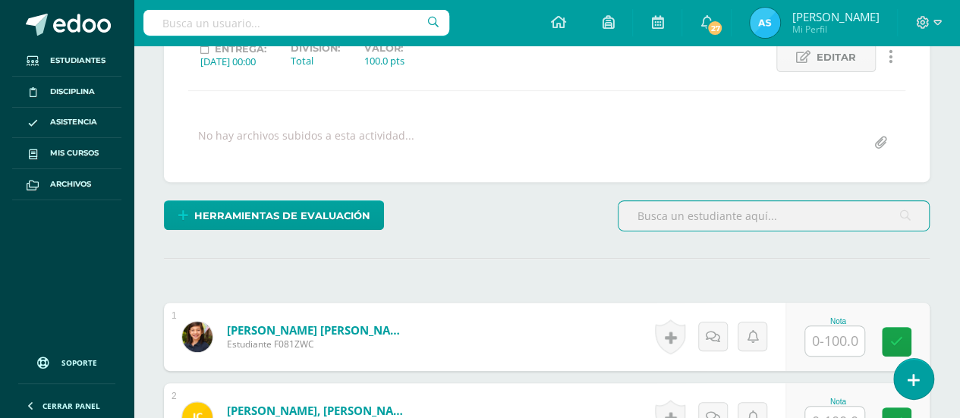
scroll to position [225, 0]
click at [845, 332] on input "text" at bounding box center [834, 341] width 59 height 30
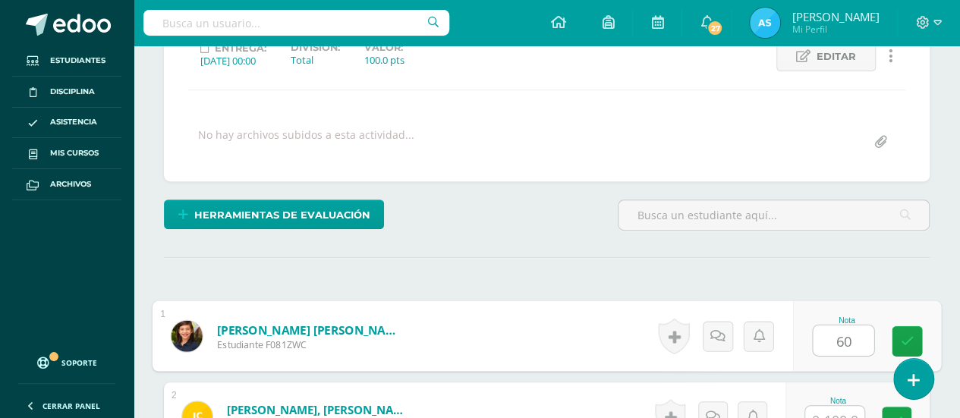
type input "60"
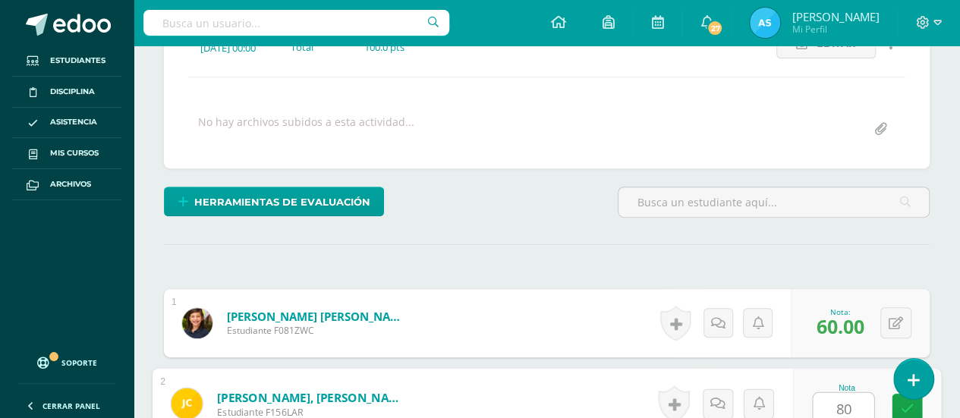
type input "80"
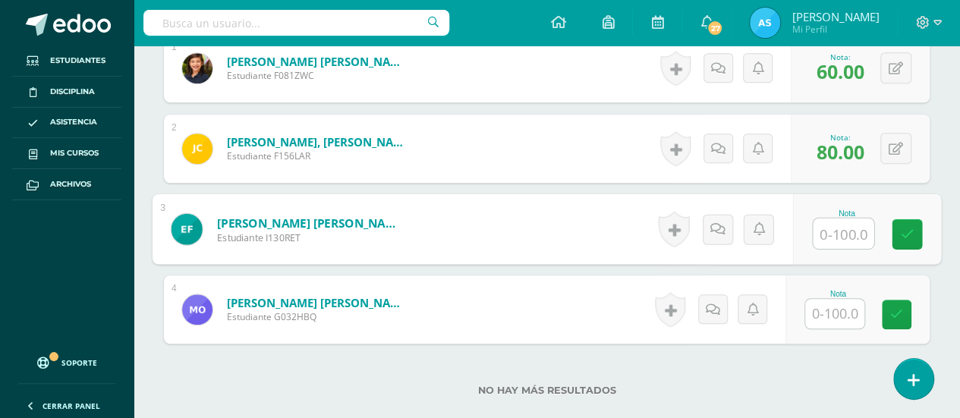
scroll to position [495, 0]
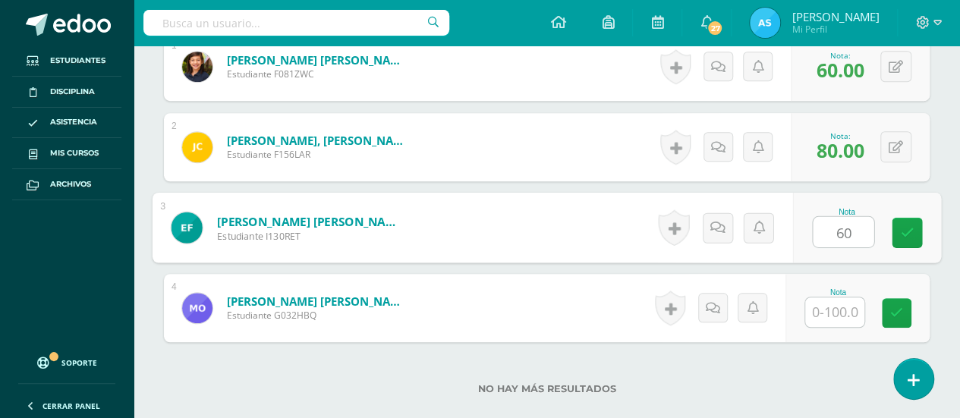
type input "60"
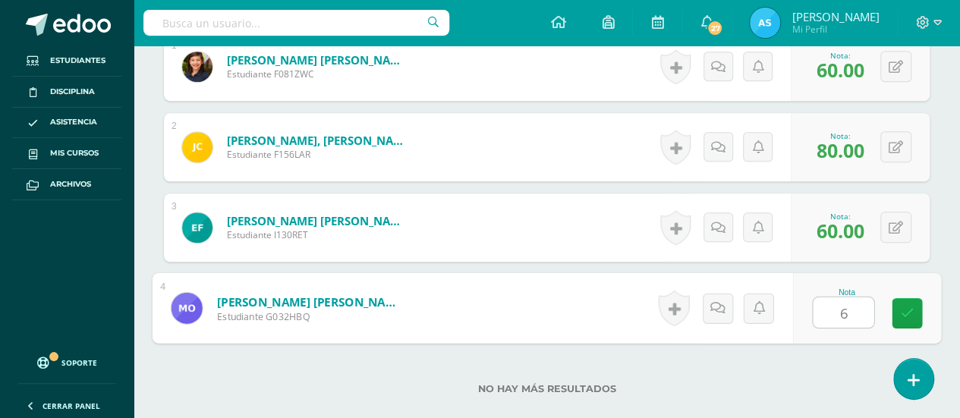
type input "60"
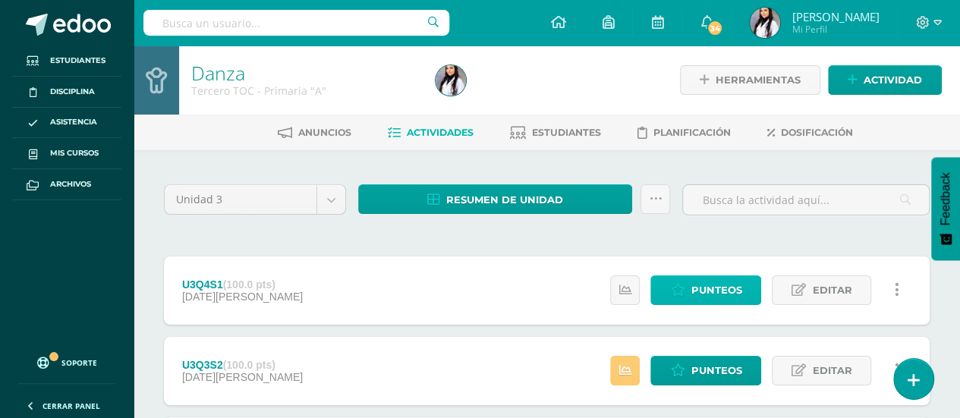
click at [714, 286] on span "Punteos" at bounding box center [716, 290] width 51 height 28
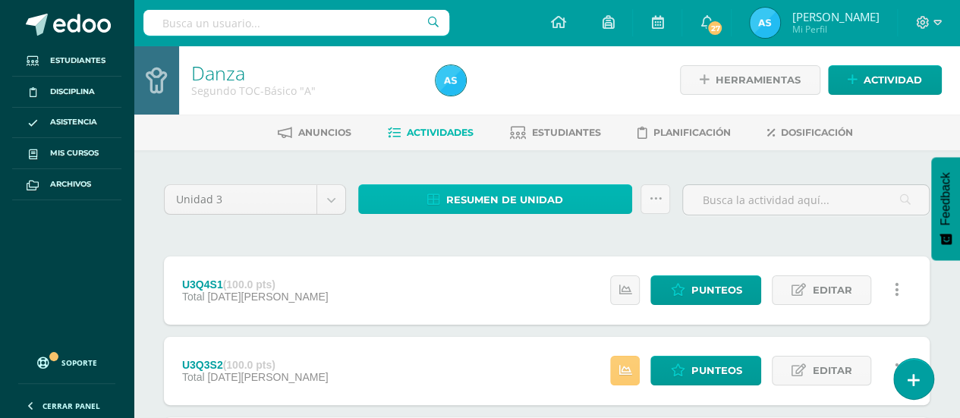
click at [533, 198] on span "Resumen de unidad" at bounding box center [504, 200] width 117 height 28
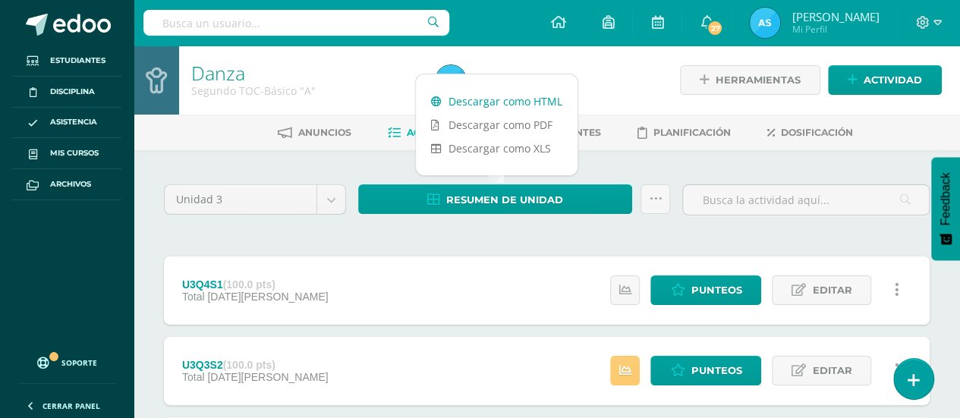
click at [509, 95] on link "Descargar como HTML" at bounding box center [497, 102] width 162 height 24
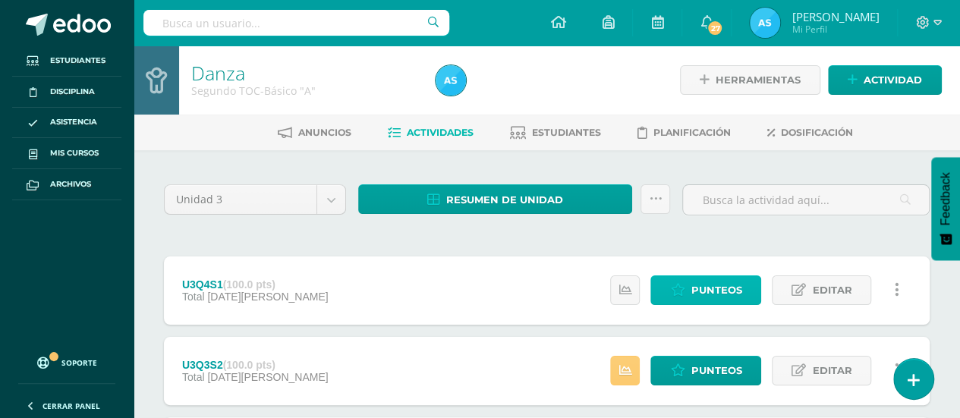
click at [726, 286] on span "Punteos" at bounding box center [716, 290] width 51 height 28
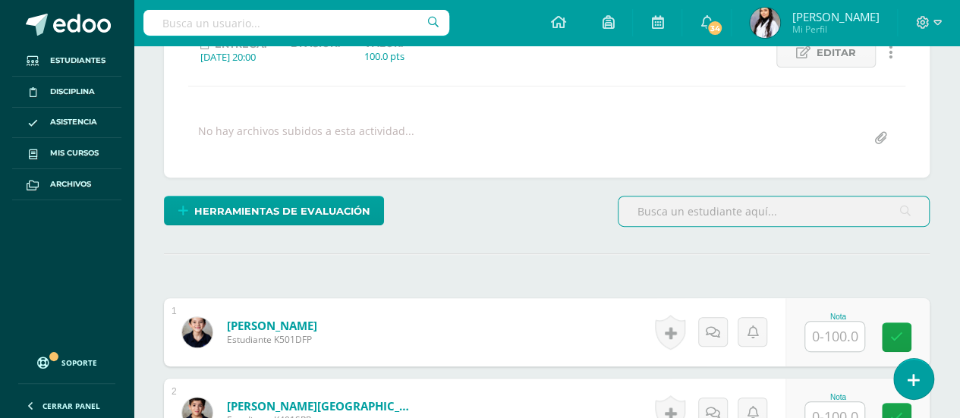
scroll to position [231, 0]
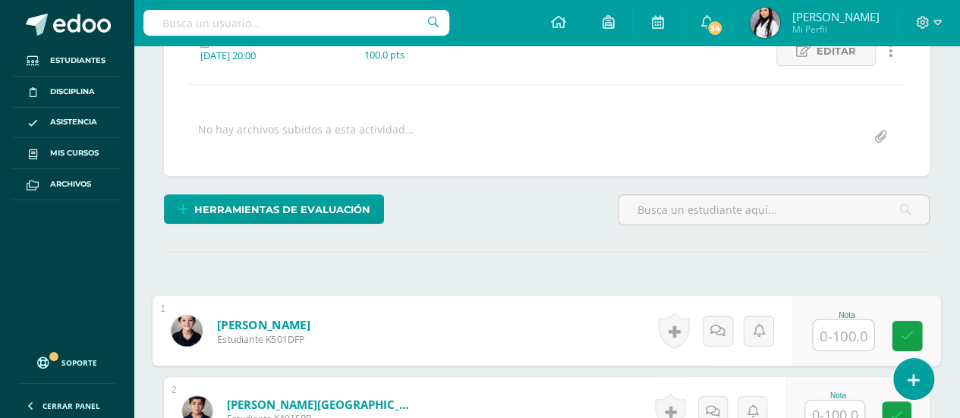
click at [806, 322] on div "Nota" at bounding box center [867, 331] width 148 height 71
type input "100"
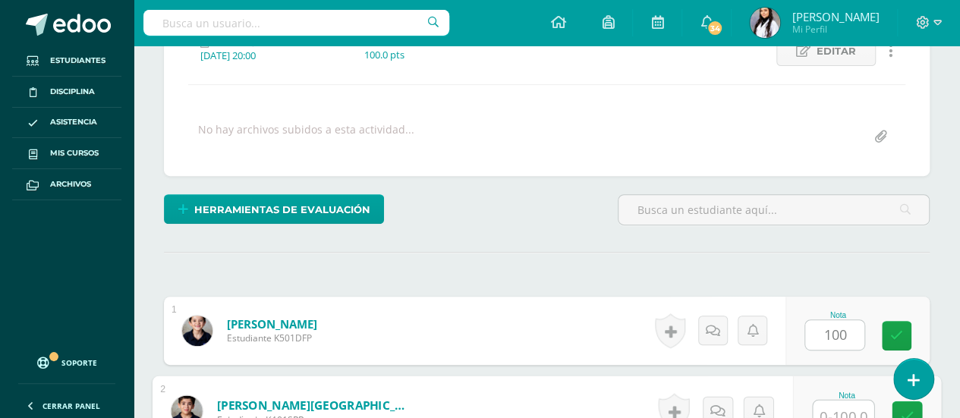
scroll to position [238, 0]
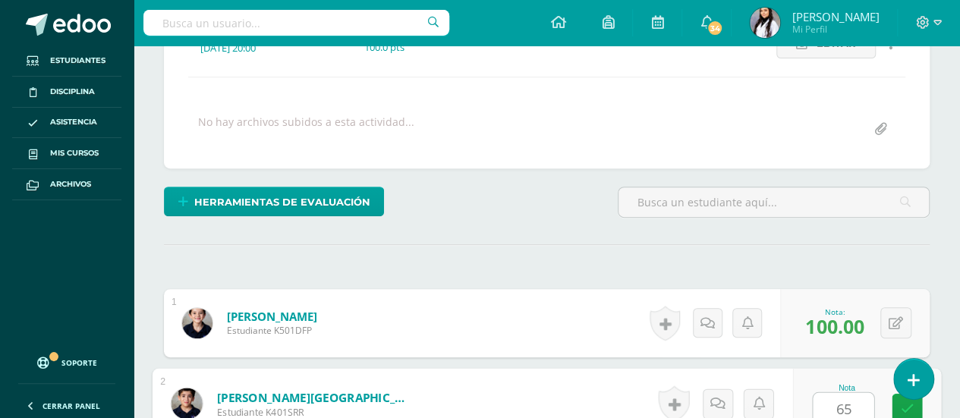
type input "65"
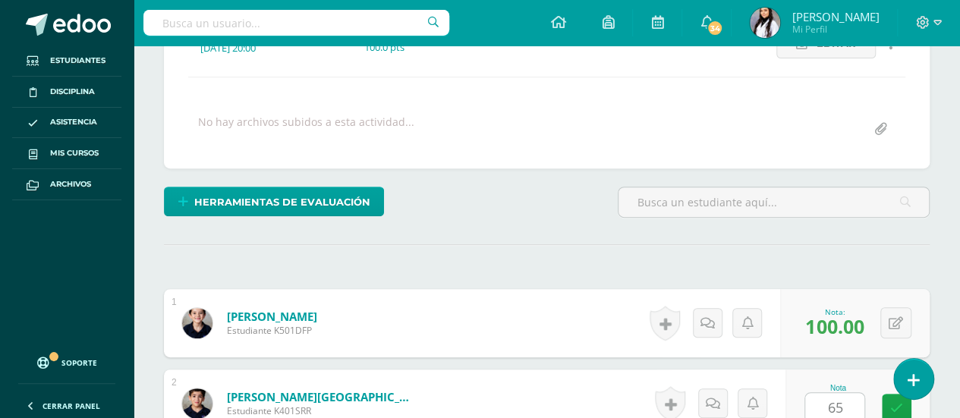
scroll to position [513, 0]
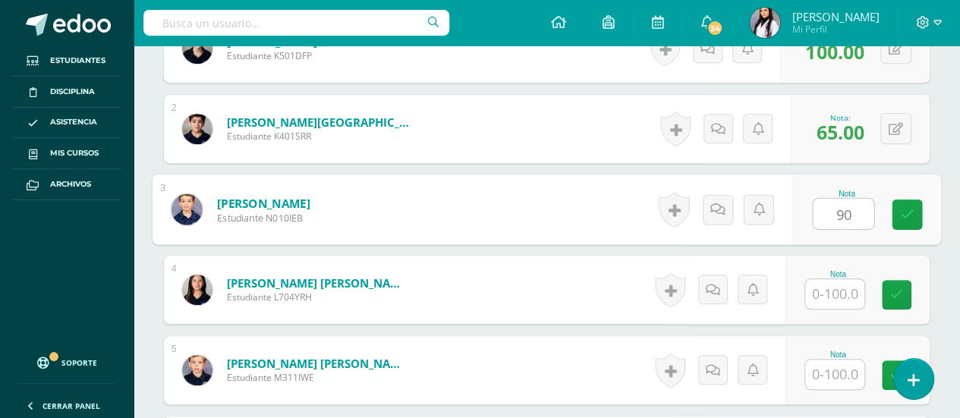
type input "90"
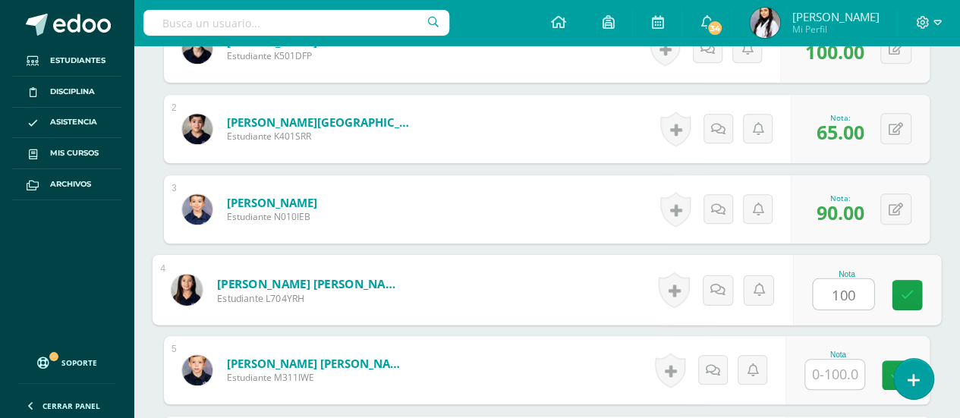
type input "100"
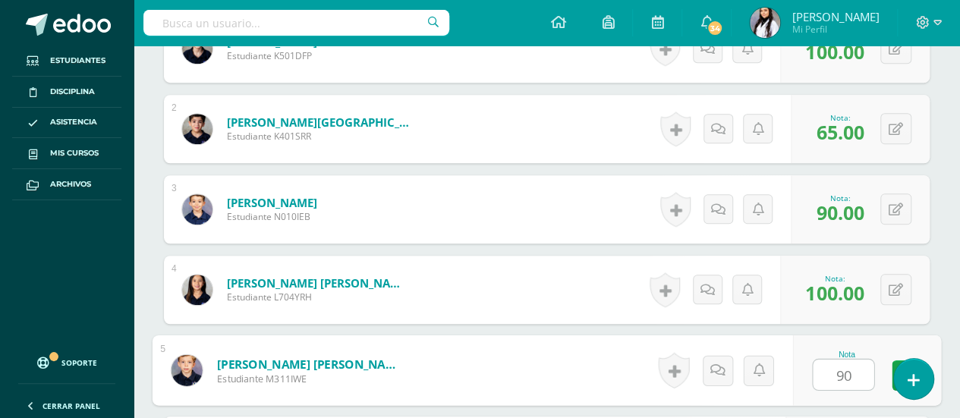
type input "90"
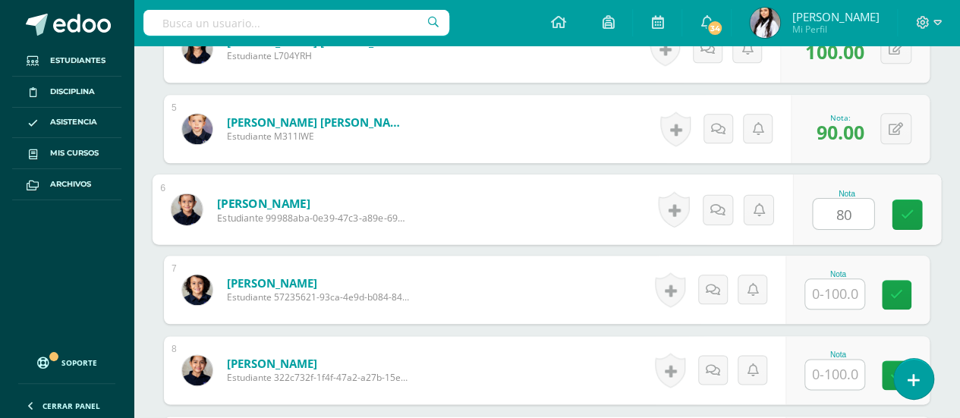
type input "80"
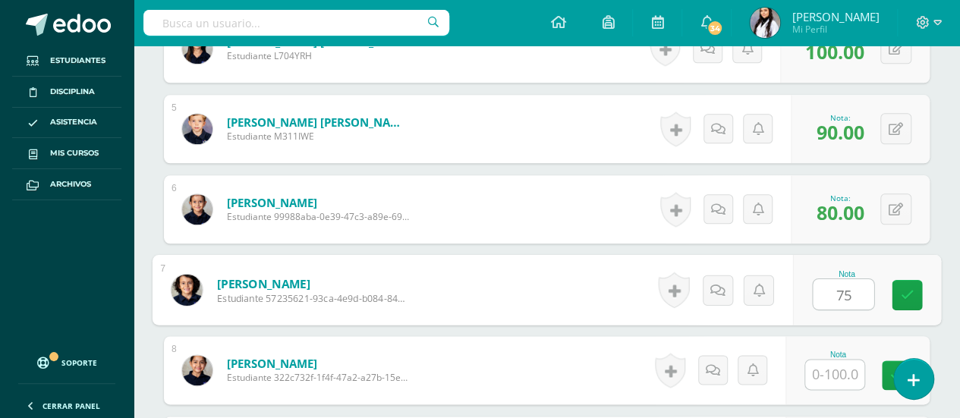
type input "75"
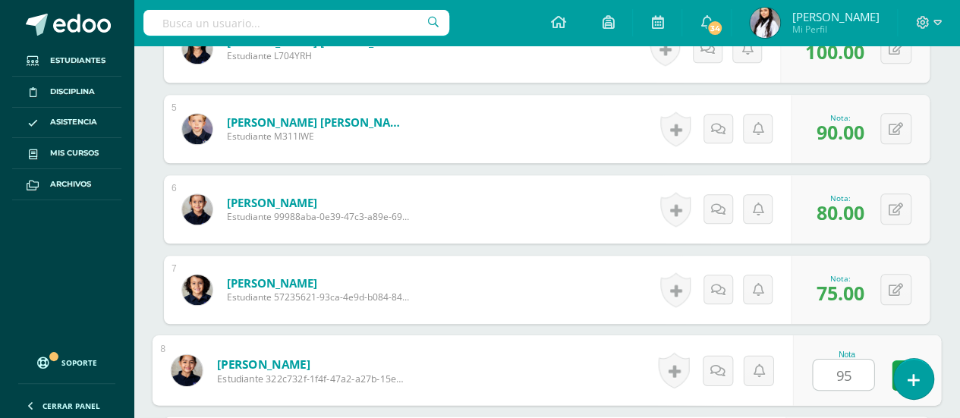
type input "95"
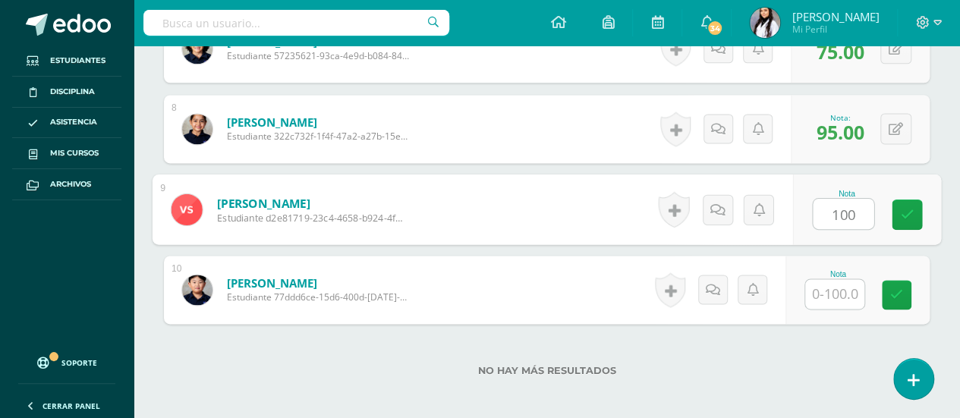
type input "100"
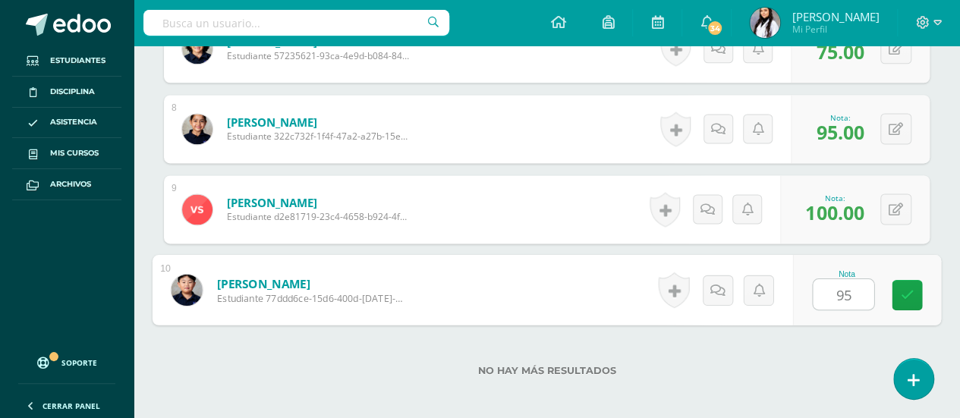
type input "9"
type input "85"
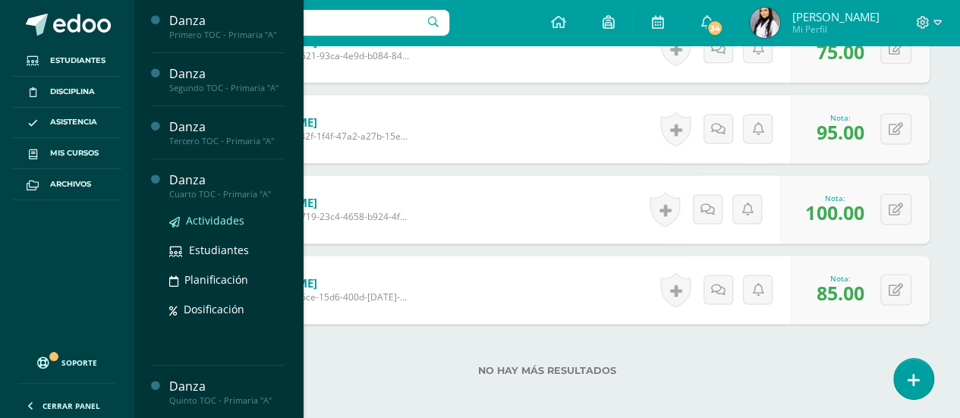
click at [203, 214] on span "Actividades" at bounding box center [215, 220] width 58 height 14
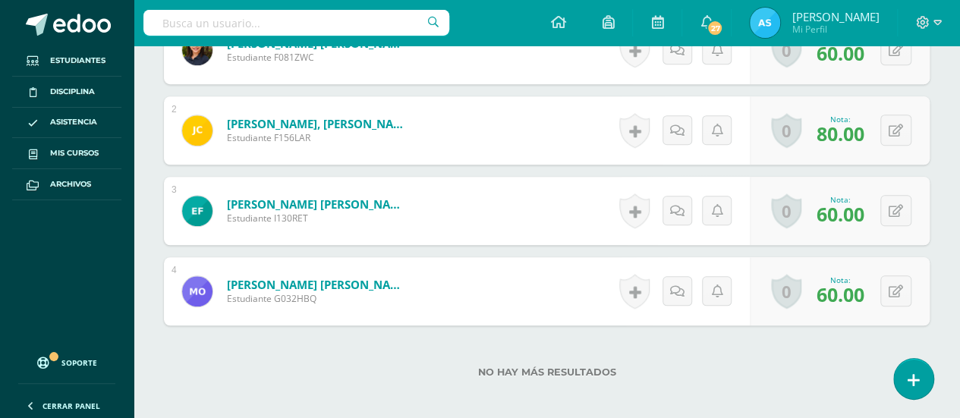
scroll to position [521, 0]
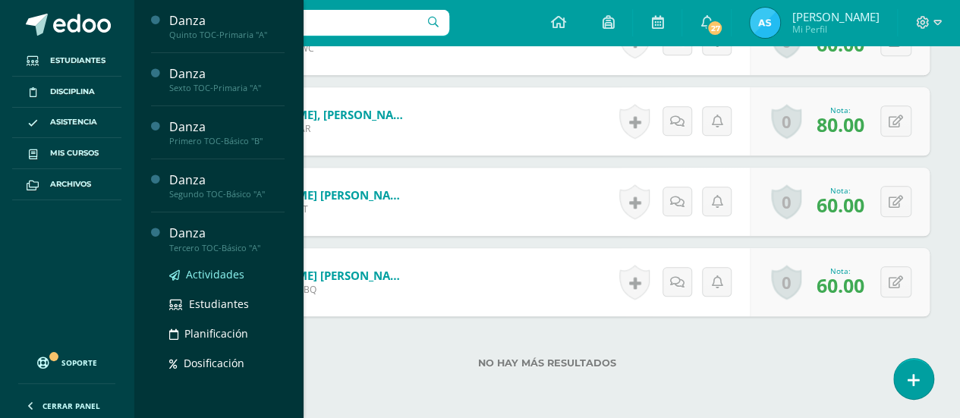
click at [200, 269] on span "Actividades" at bounding box center [215, 274] width 58 height 14
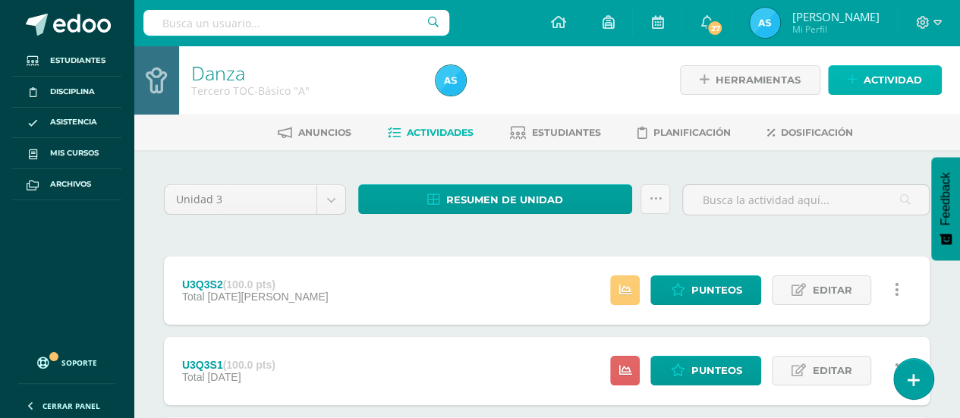
click at [879, 72] on span "Actividad" at bounding box center [893, 80] width 58 height 28
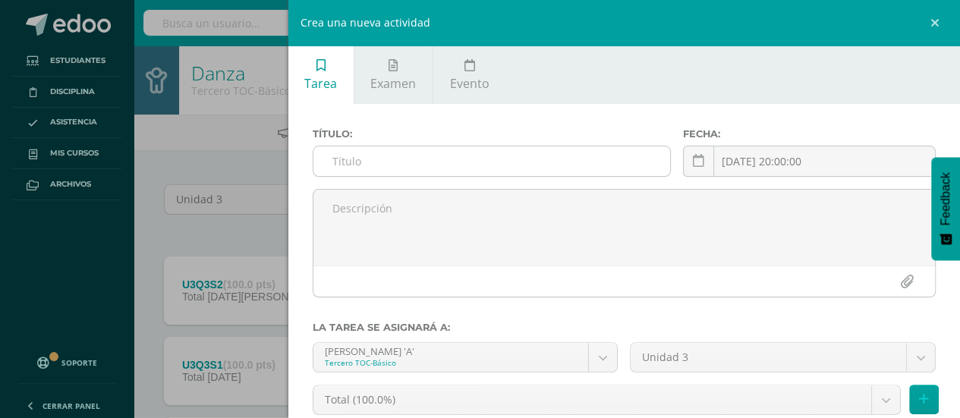
click at [574, 164] on input "text" at bounding box center [493, 162] width 358 height 30
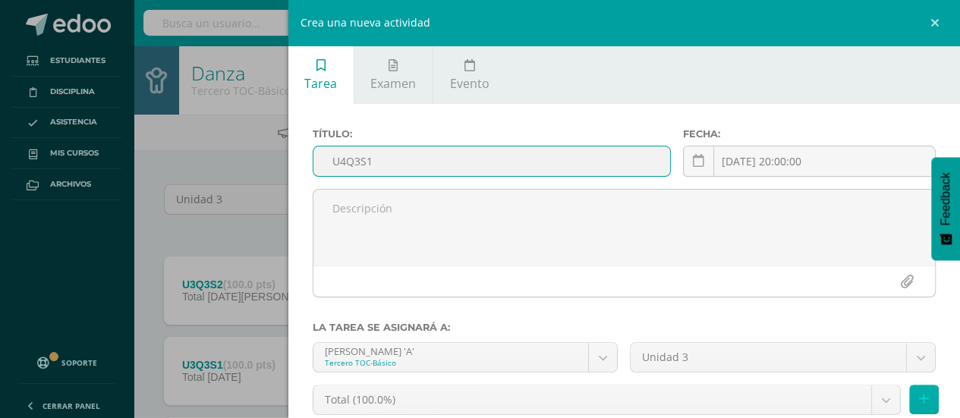
type input "U4Q3S1"
click at [919, 402] on icon at bounding box center [924, 399] width 10 height 13
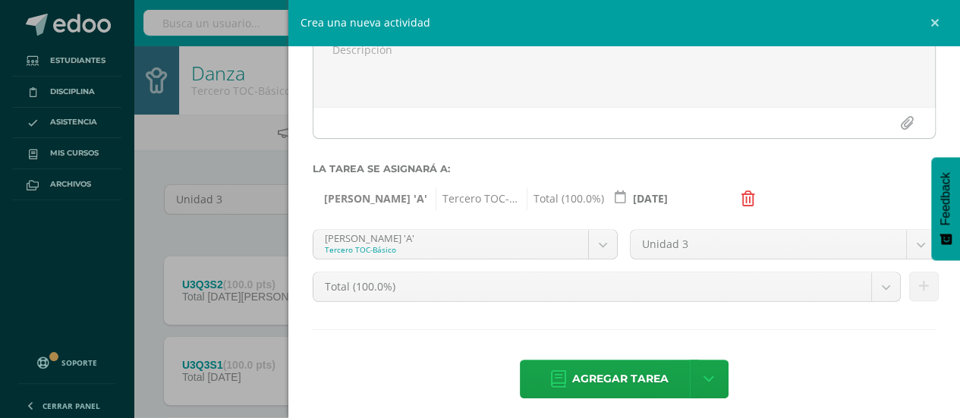
scroll to position [165, 0]
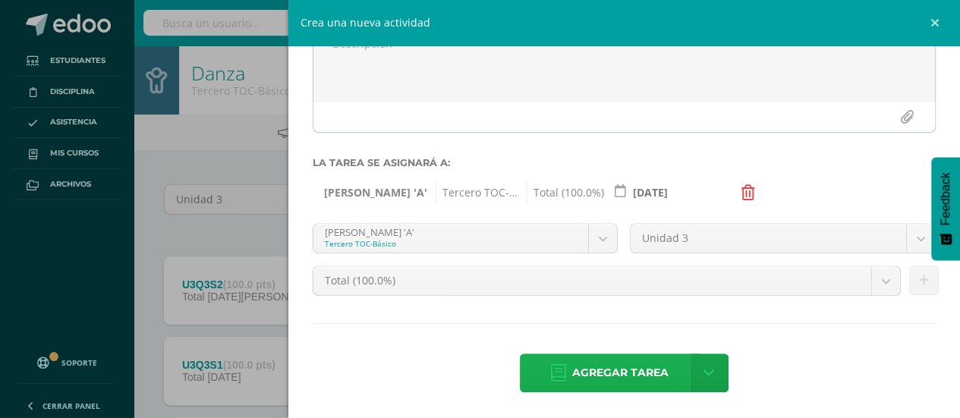
click at [642, 376] on span "Agregar tarea" at bounding box center [620, 373] width 96 height 37
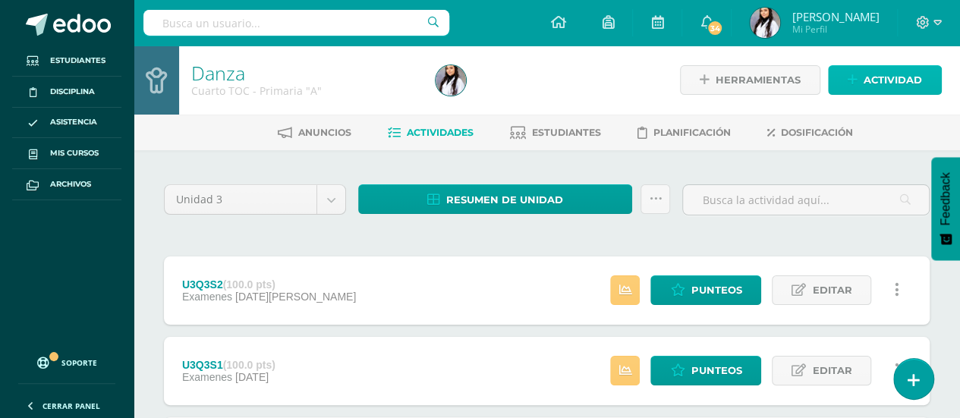
click at [917, 85] on span "Actividad" at bounding box center [893, 80] width 58 height 28
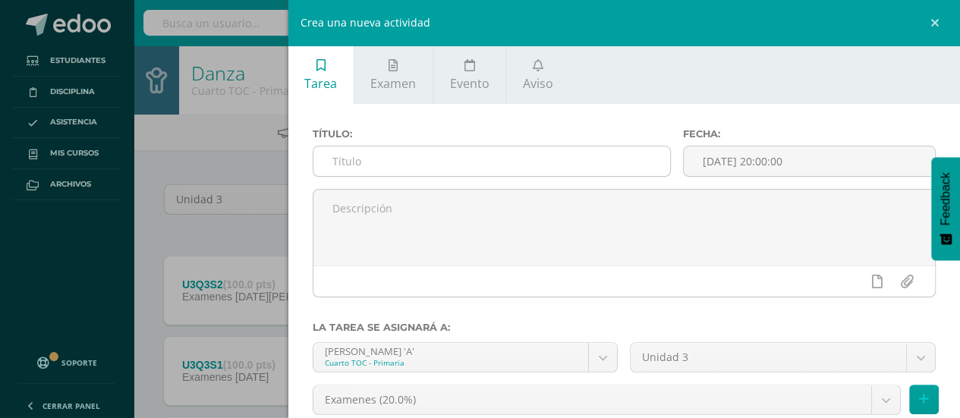
click at [600, 157] on input "text" at bounding box center [493, 162] width 358 height 30
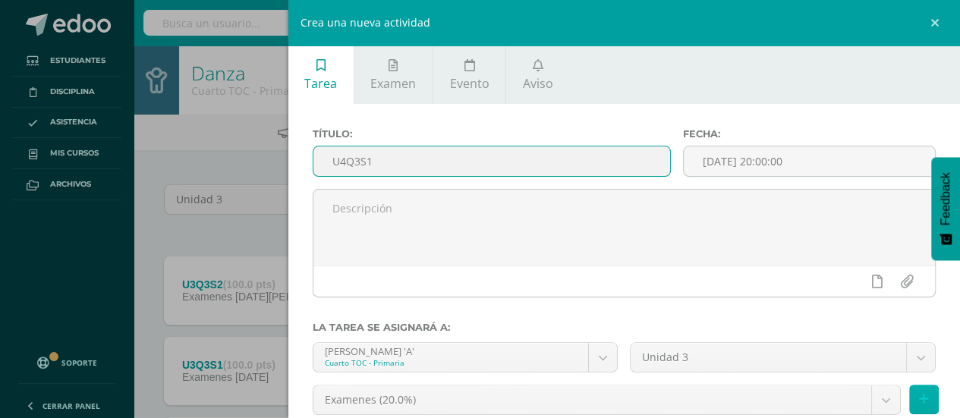
type input "U4Q3S1"
click at [909, 407] on button at bounding box center [924, 400] width 30 height 30
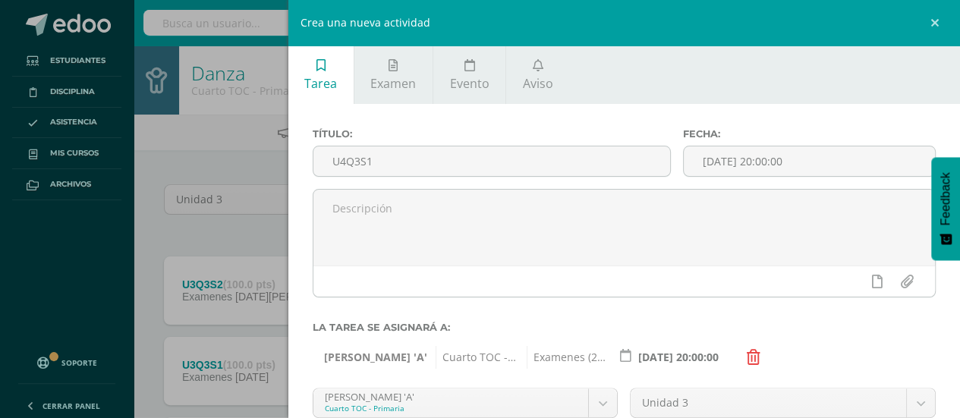
scroll to position [165, 0]
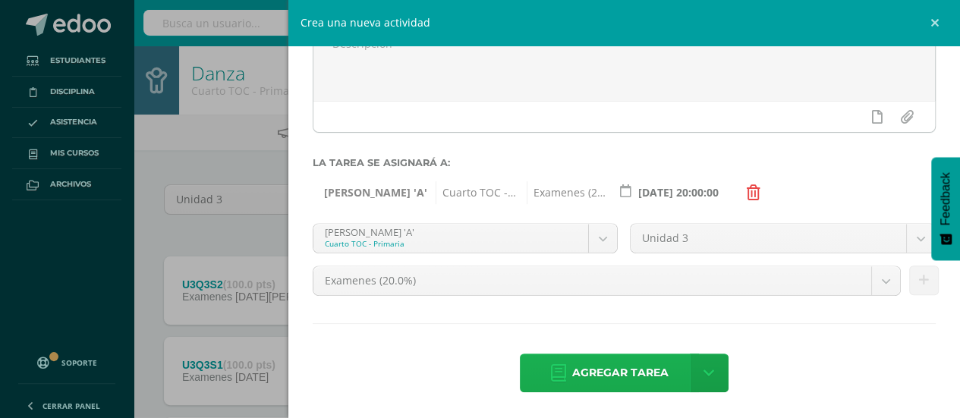
click at [636, 354] on link "Agregar tarea" at bounding box center [609, 373] width 179 height 39
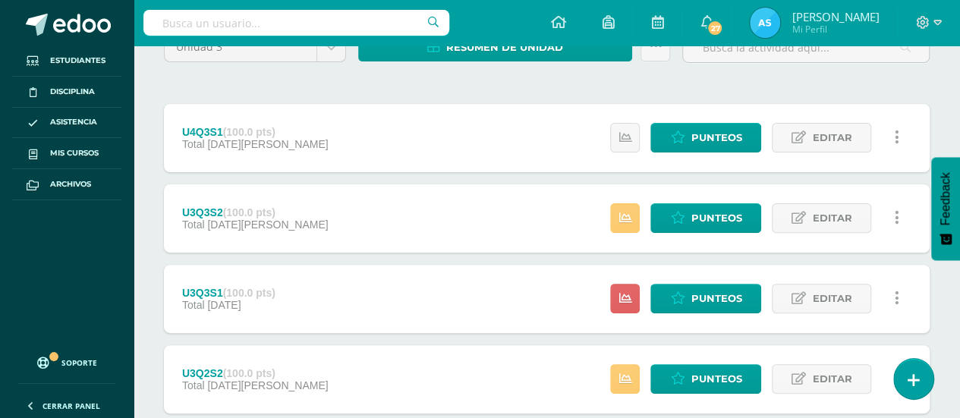
scroll to position [142, 0]
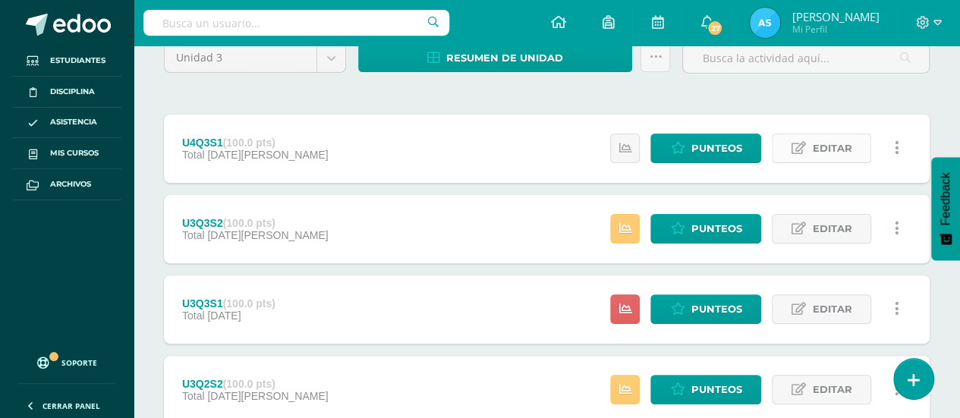
click at [842, 143] on span "Editar" at bounding box center [831, 148] width 39 height 28
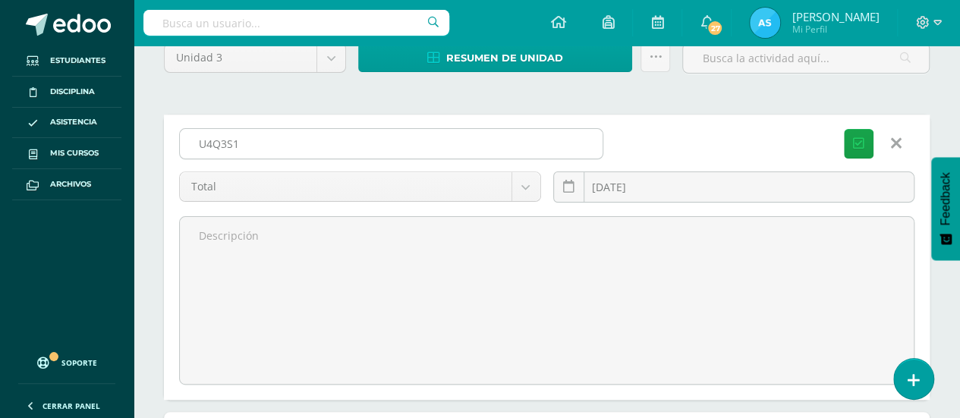
click at [229, 145] on input "U4Q3S1" at bounding box center [391, 144] width 423 height 30
click at [213, 145] on input "U4Q4S1" at bounding box center [391, 144] width 423 height 30
type input "U3Q4S1"
click at [844, 129] on button "Guardar" at bounding box center [859, 144] width 30 height 30
click at [861, 138] on icon "submit" at bounding box center [858, 143] width 11 height 13
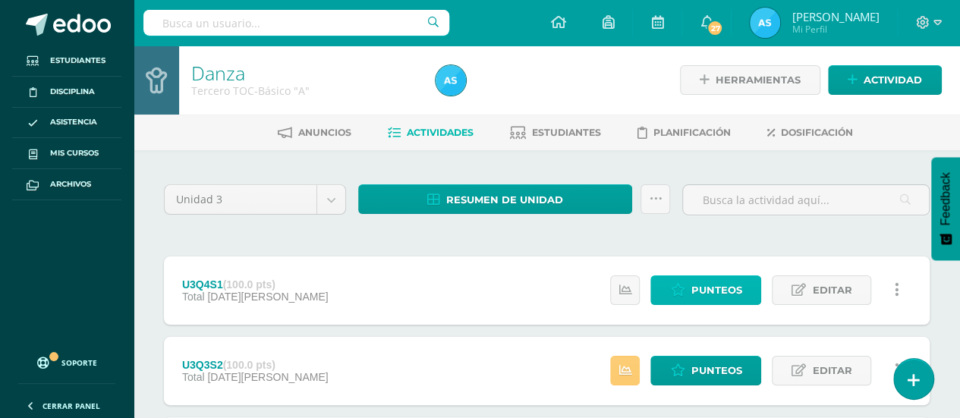
click at [756, 288] on link "Punteos" at bounding box center [706, 291] width 111 height 30
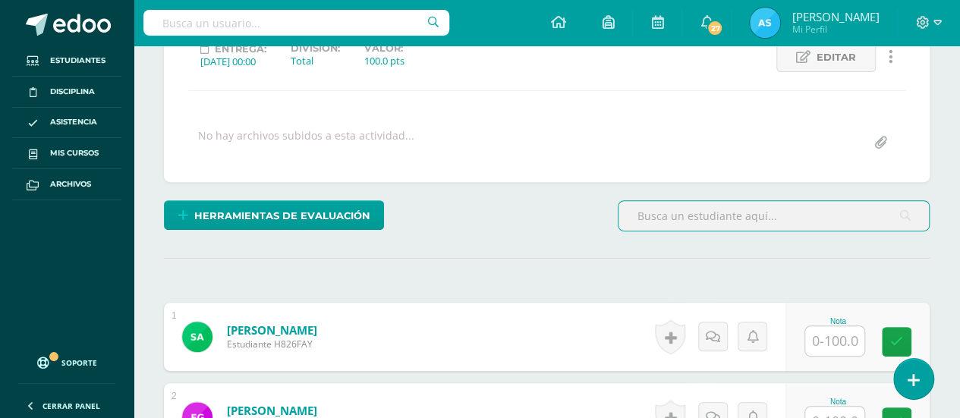
scroll to position [225, 0]
click at [841, 349] on input "text" at bounding box center [834, 341] width 59 height 30
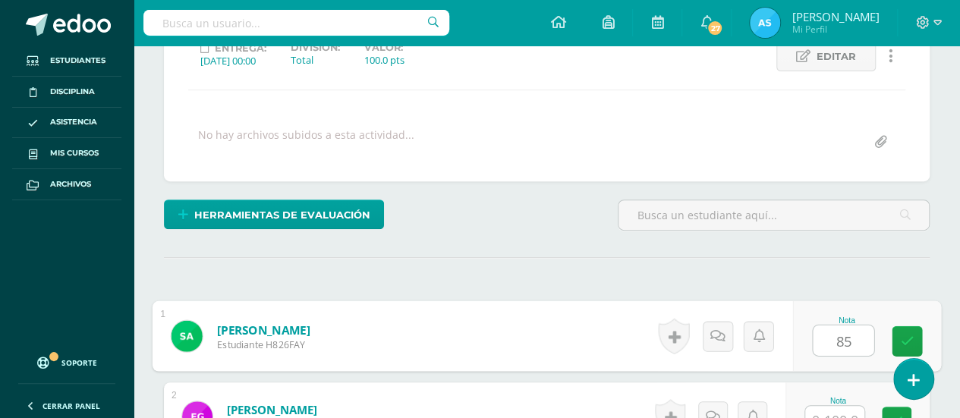
type input "85"
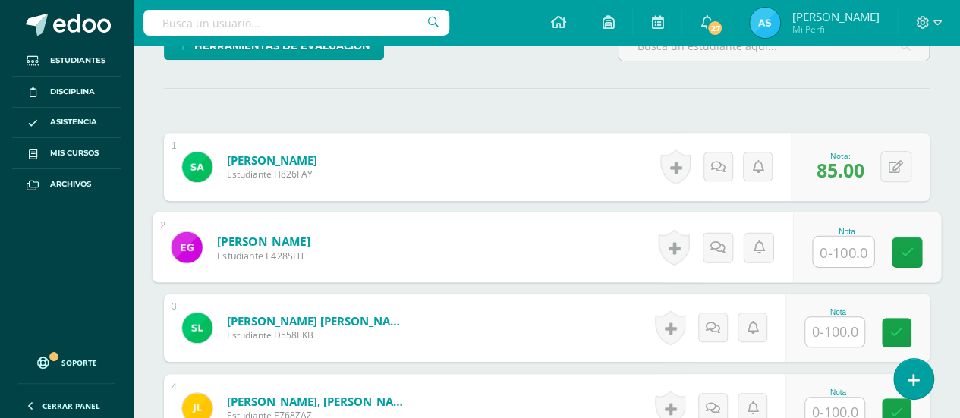
scroll to position [422, 0]
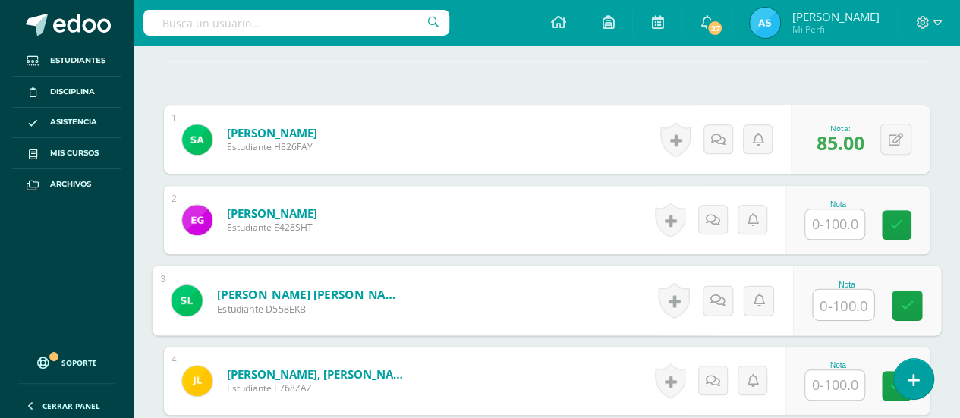
click at [843, 310] on input "text" at bounding box center [843, 305] width 61 height 30
click at [841, 387] on input "text" at bounding box center [834, 385] width 59 height 30
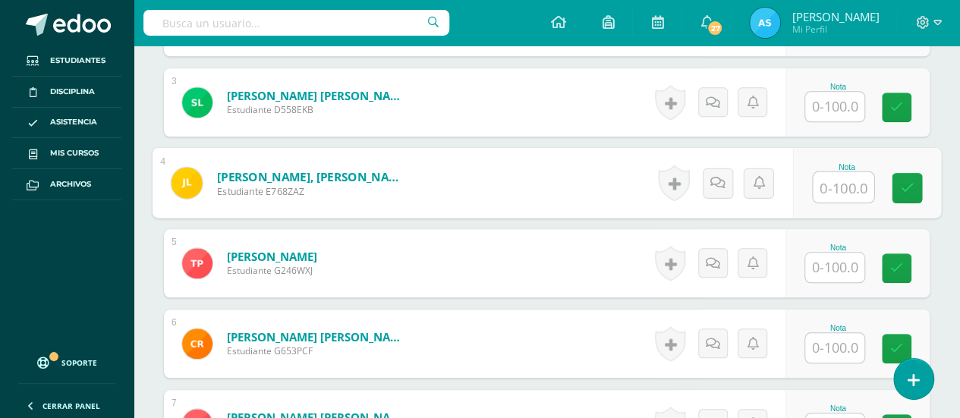
scroll to position [621, 0]
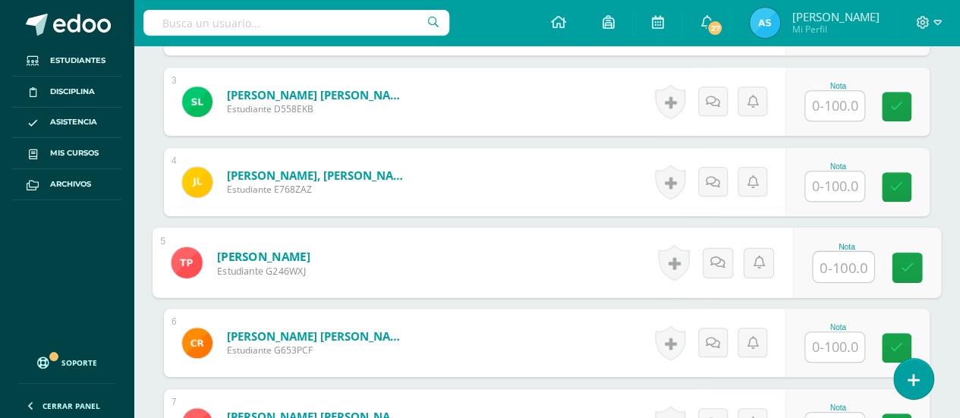
click at [835, 261] on input "text" at bounding box center [843, 267] width 61 height 30
type input "85"
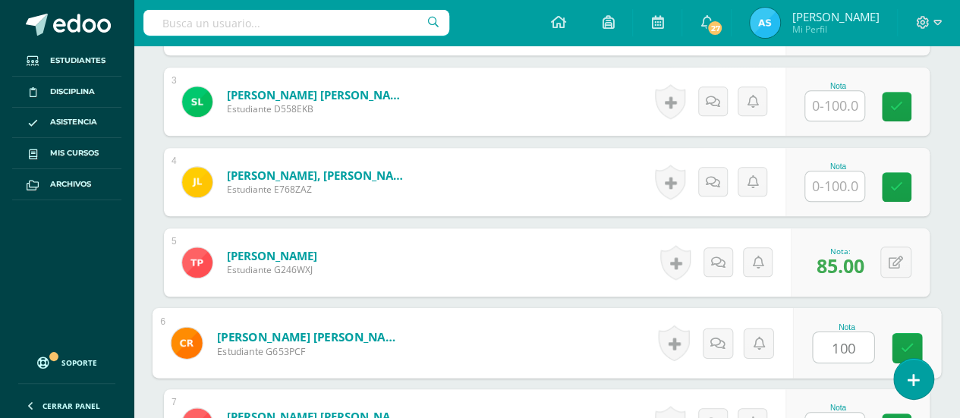
type input "100"
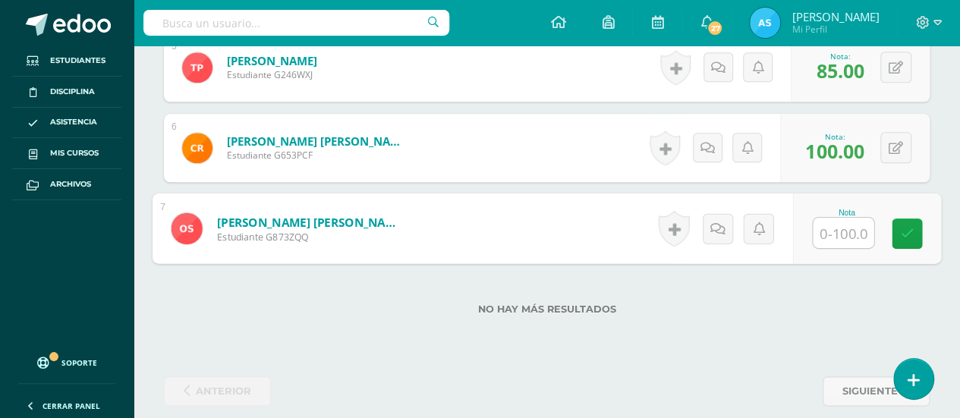
scroll to position [818, 0]
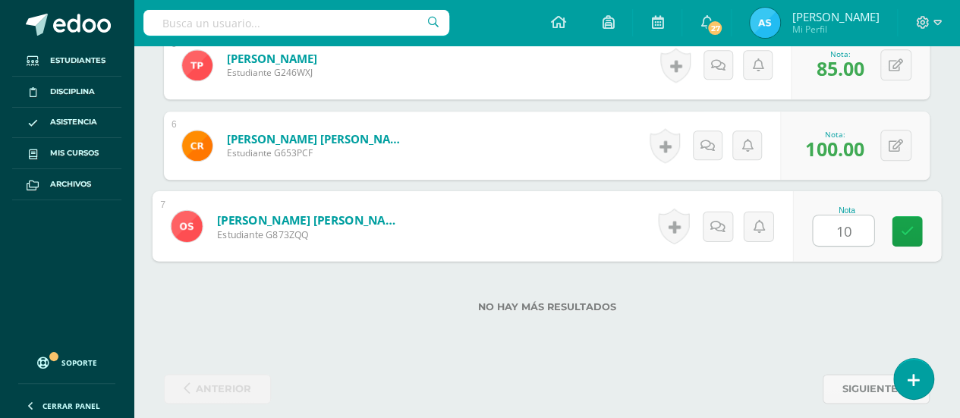
type input "100"
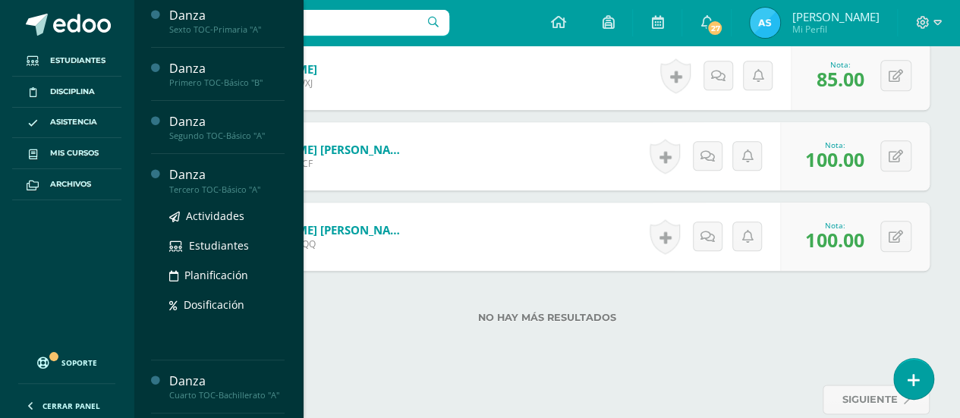
scroll to position [126, 0]
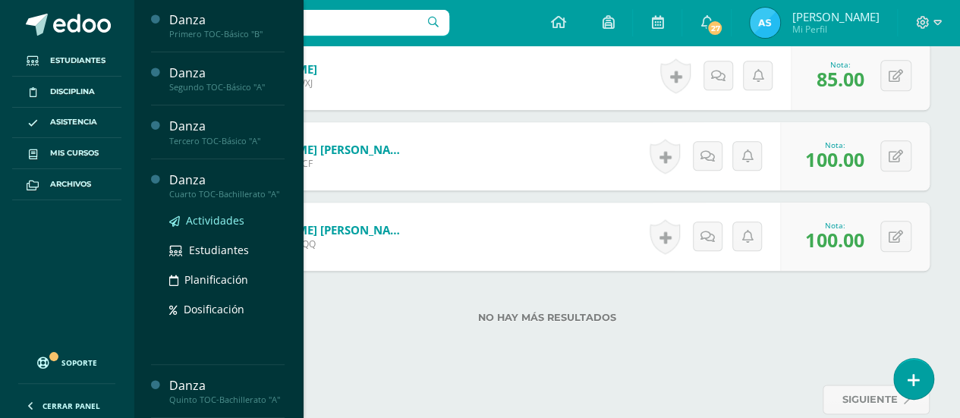
click at [205, 213] on span "Actividades" at bounding box center [215, 220] width 58 height 14
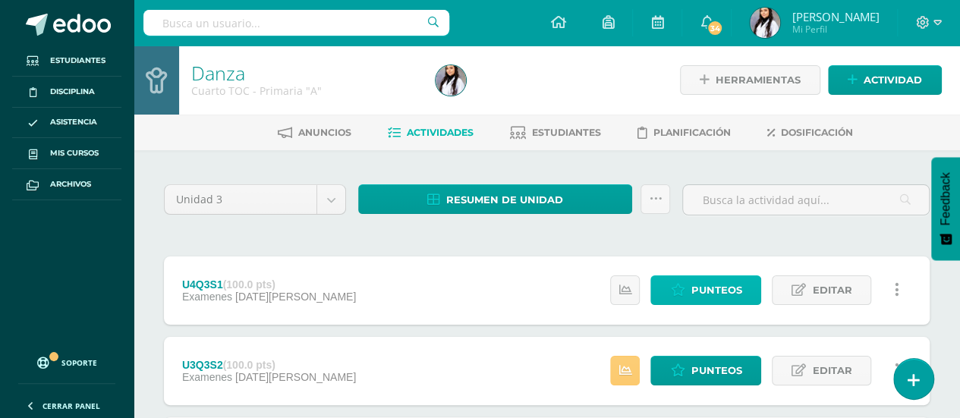
click at [720, 298] on span "Punteos" at bounding box center [716, 290] width 51 height 28
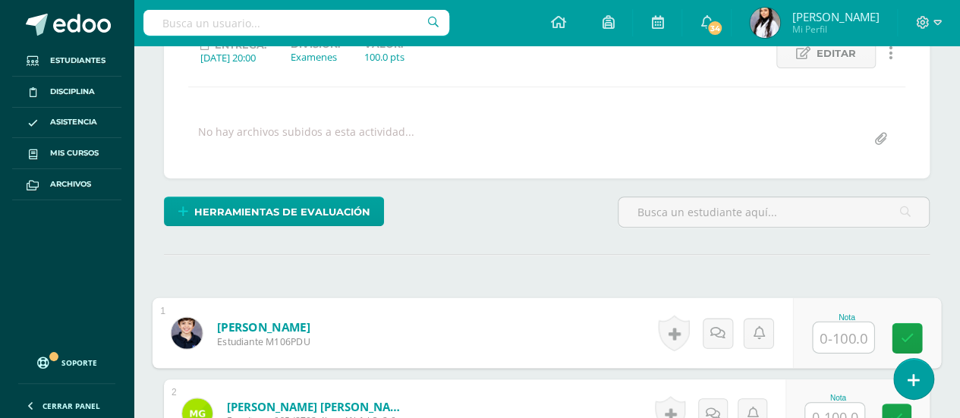
click at [852, 338] on input "text" at bounding box center [843, 338] width 61 height 30
type input "100"
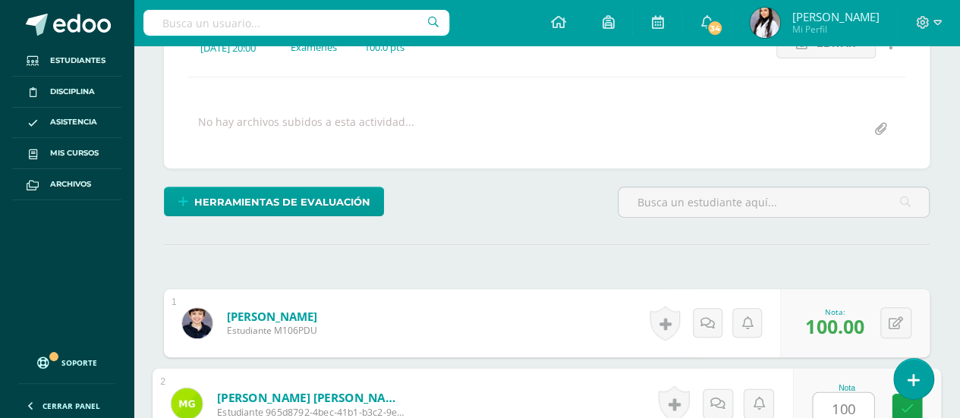
type input "100"
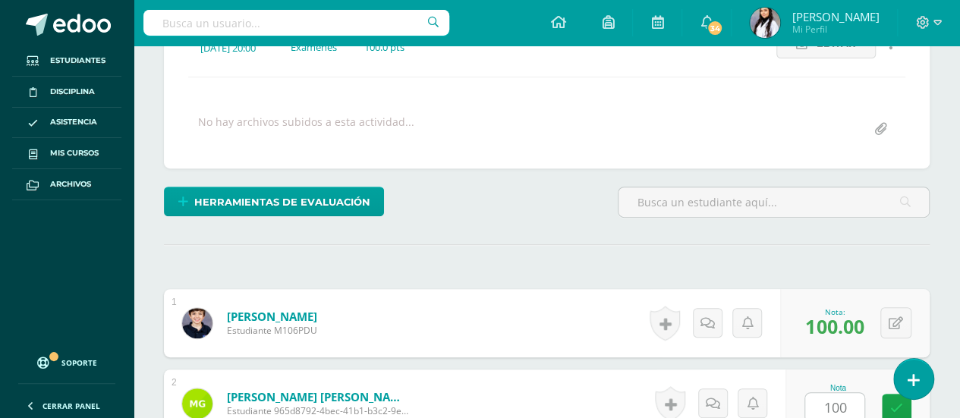
scroll to position [513, 0]
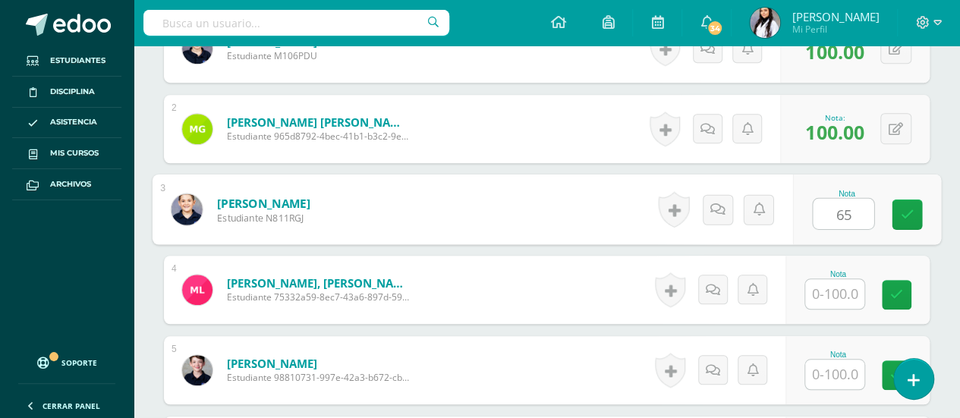
type input "65"
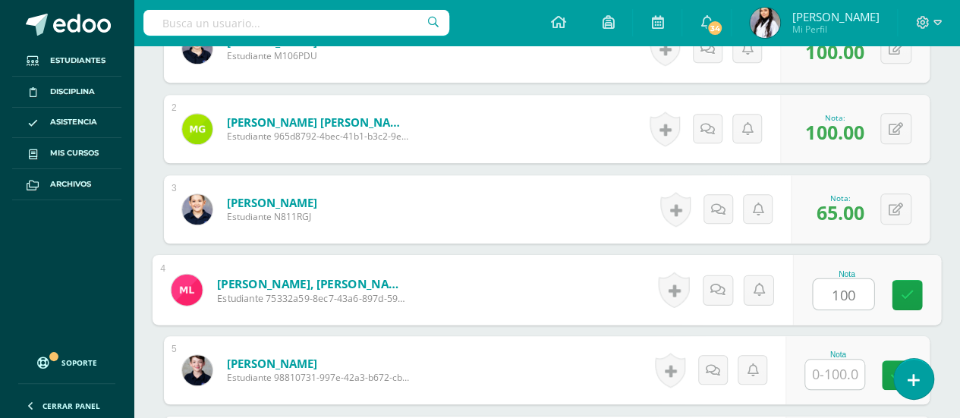
type input "100"
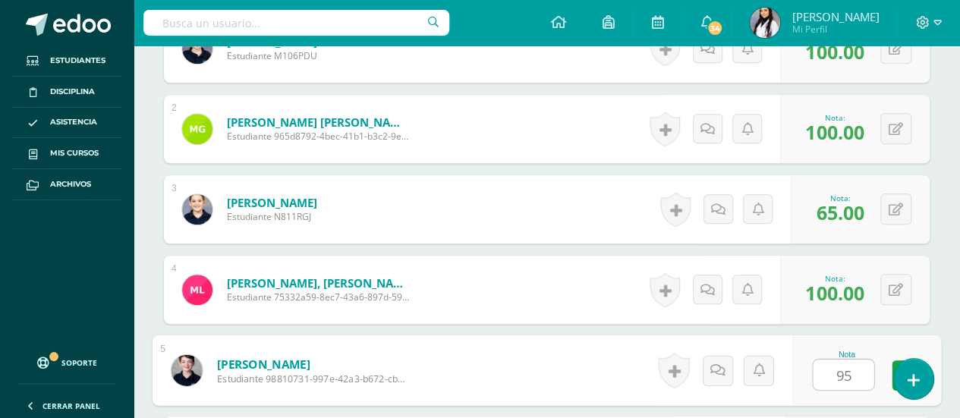
type input "95"
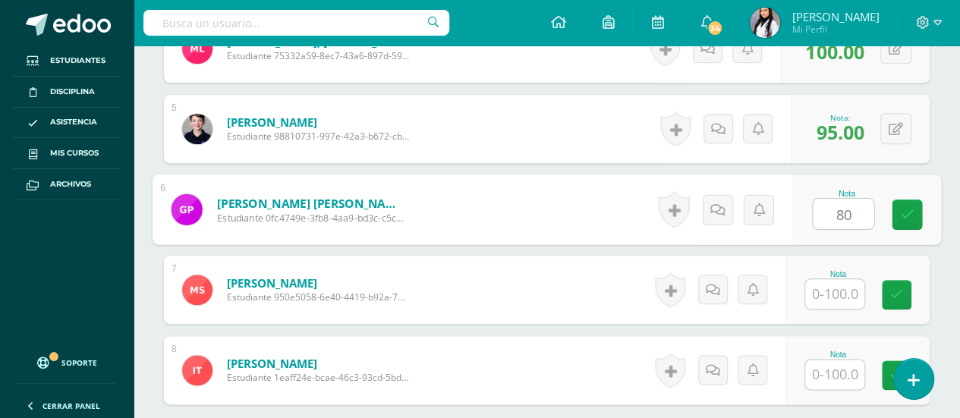
type input "80"
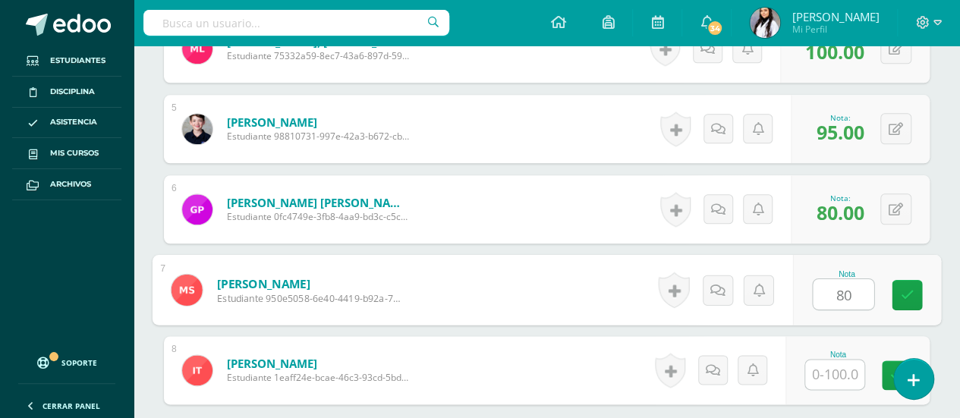
type input "80"
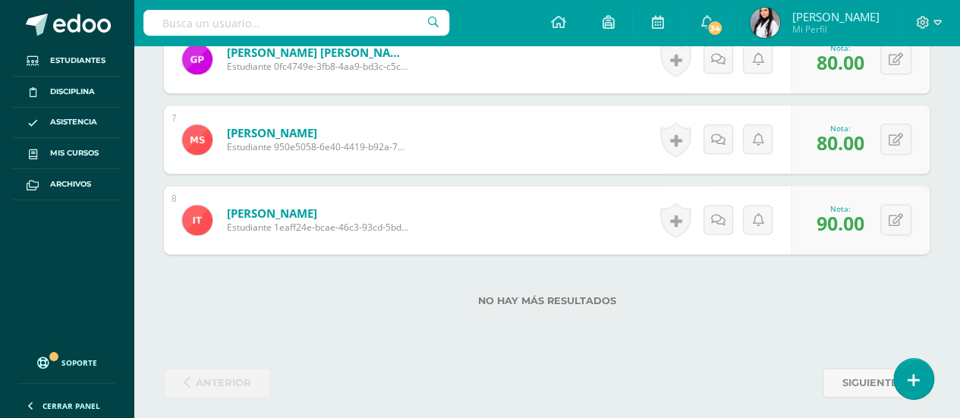
scroll to position [909, 0]
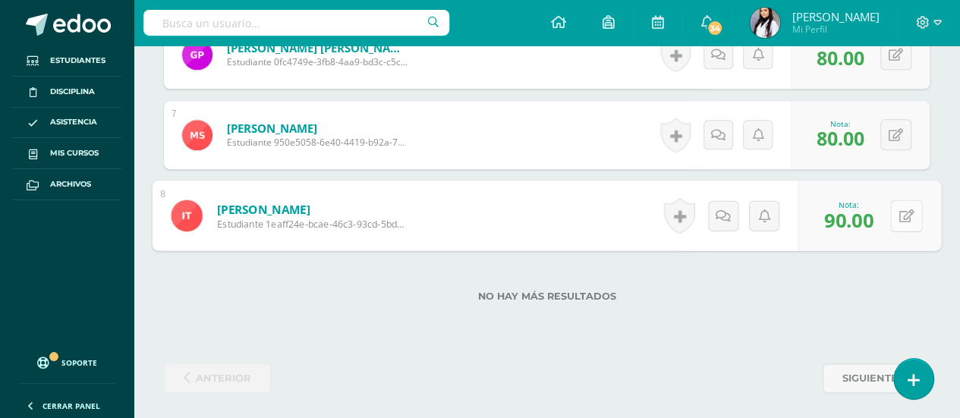
click at [894, 213] on button at bounding box center [906, 216] width 32 height 32
type input "95"
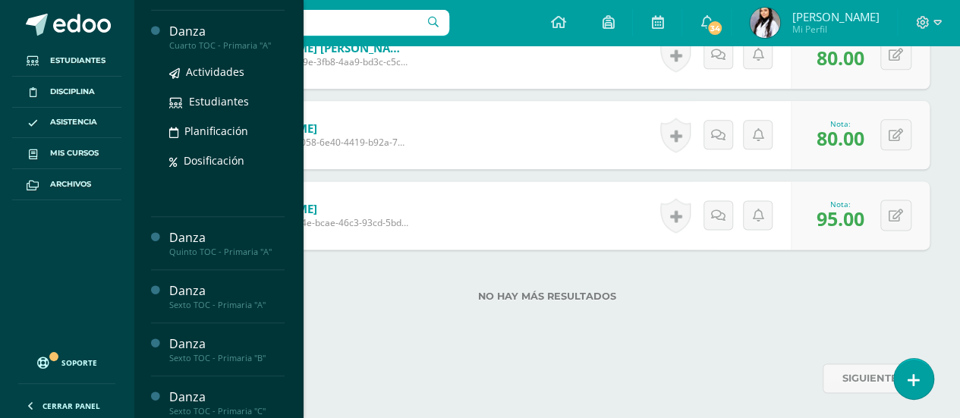
scroll to position [154, 0]
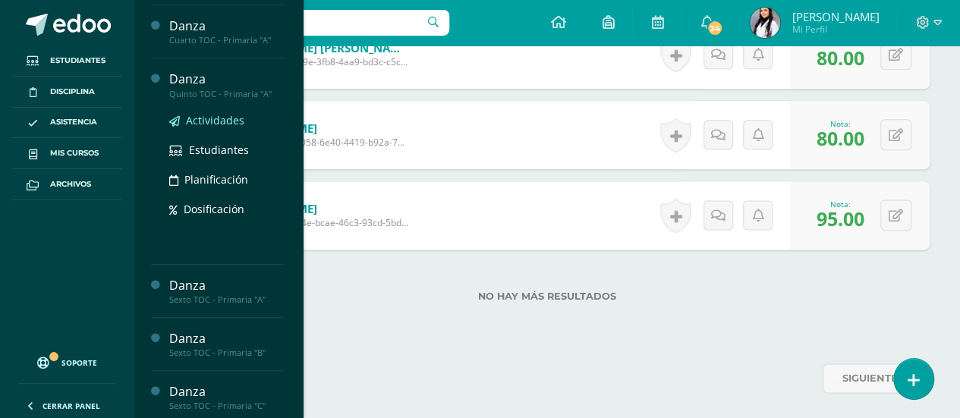
click at [210, 118] on span "Actividades" at bounding box center [215, 120] width 58 height 14
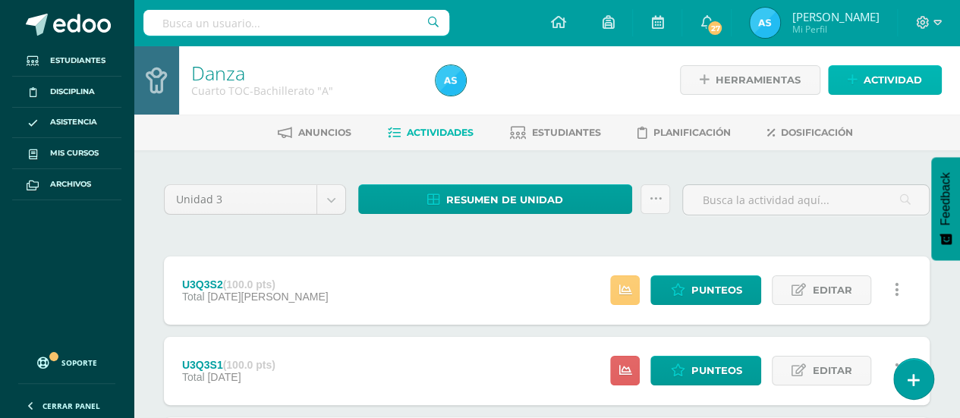
click at [913, 82] on span "Actividad" at bounding box center [893, 80] width 58 height 28
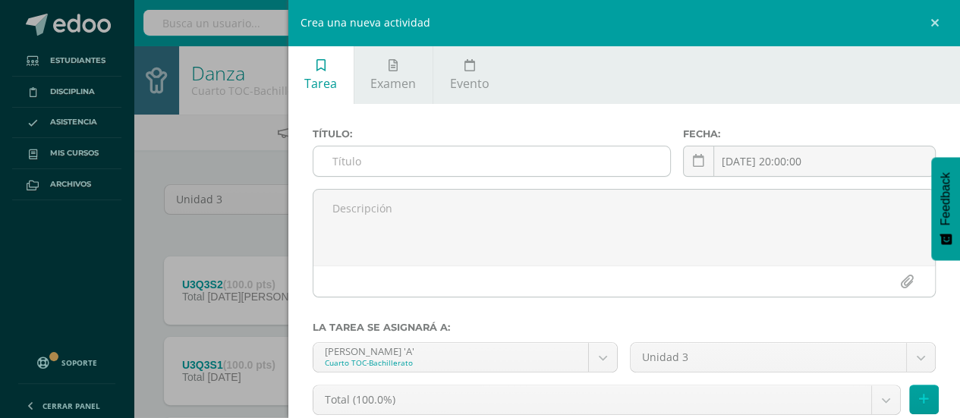
click at [503, 163] on input "text" at bounding box center [493, 162] width 358 height 30
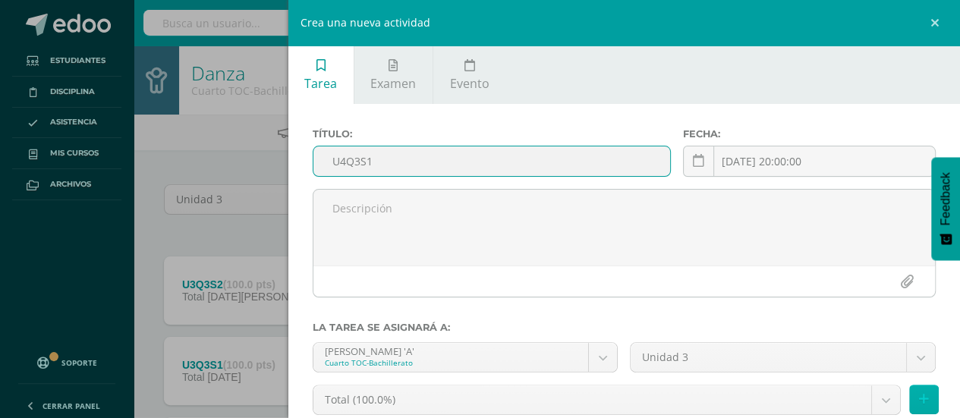
type input "U4Q3S1"
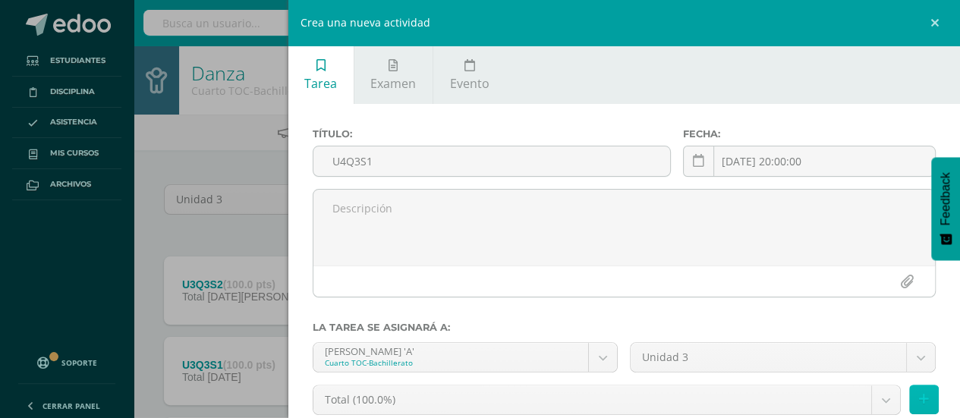
click at [921, 408] on button at bounding box center [924, 400] width 30 height 30
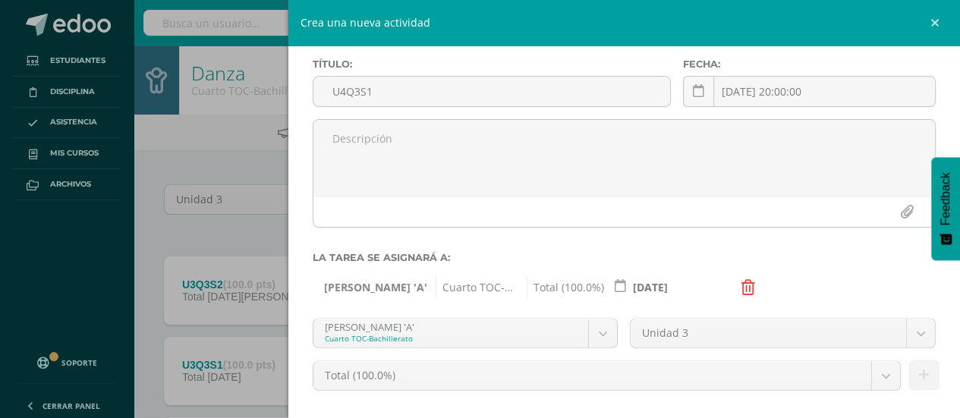
scroll to position [165, 0]
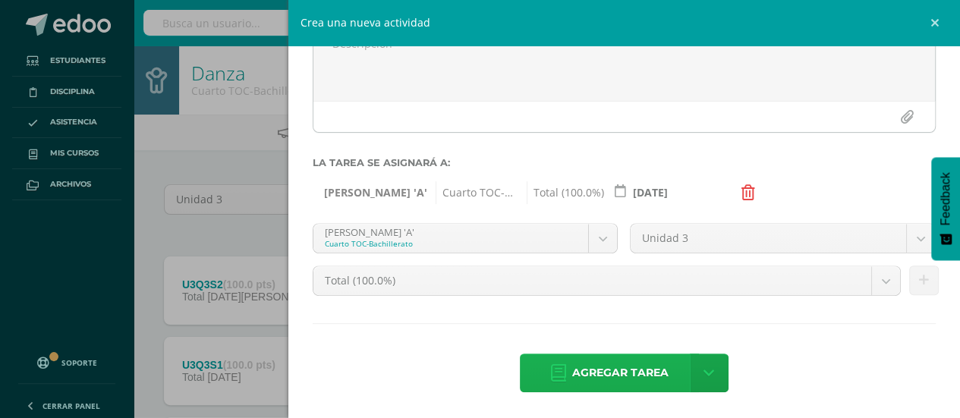
click at [629, 380] on span "Agregar tarea" at bounding box center [620, 373] width 96 height 37
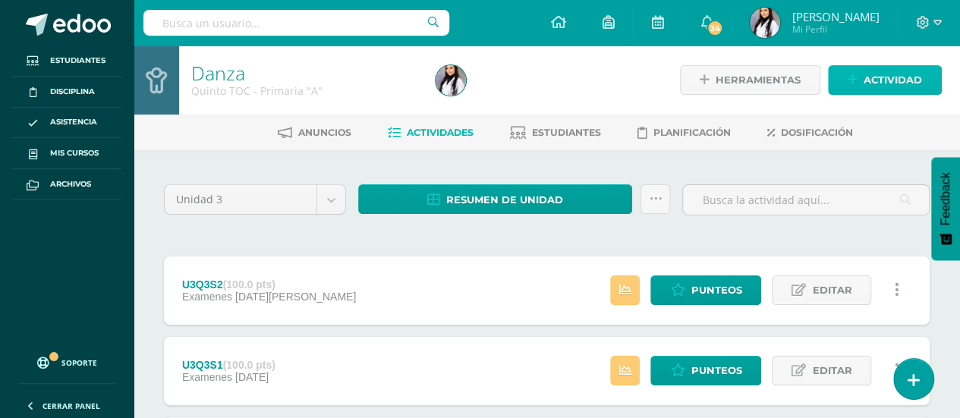
click at [917, 71] on span "Actividad" at bounding box center [893, 80] width 58 height 28
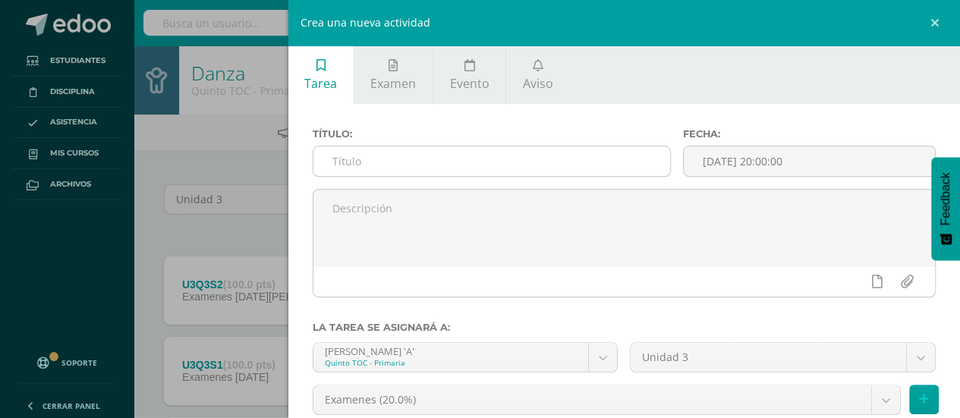
click at [603, 162] on input "text" at bounding box center [493, 162] width 358 height 30
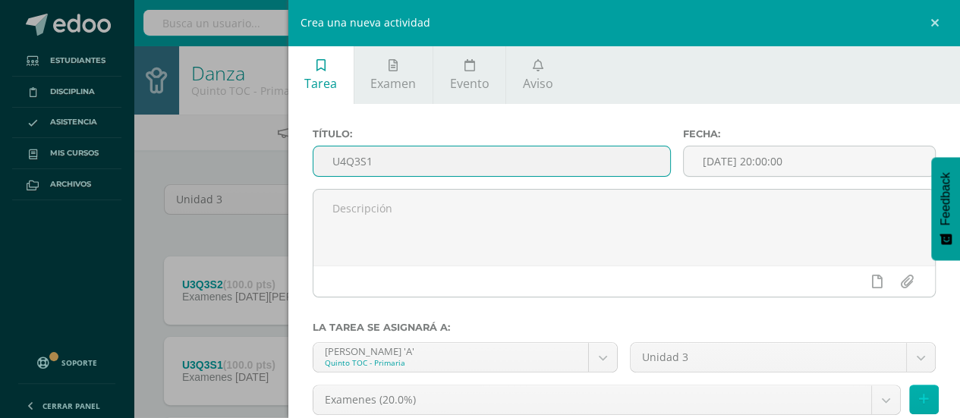
type input "U4Q3S1"
click at [919, 398] on icon at bounding box center [924, 399] width 10 height 13
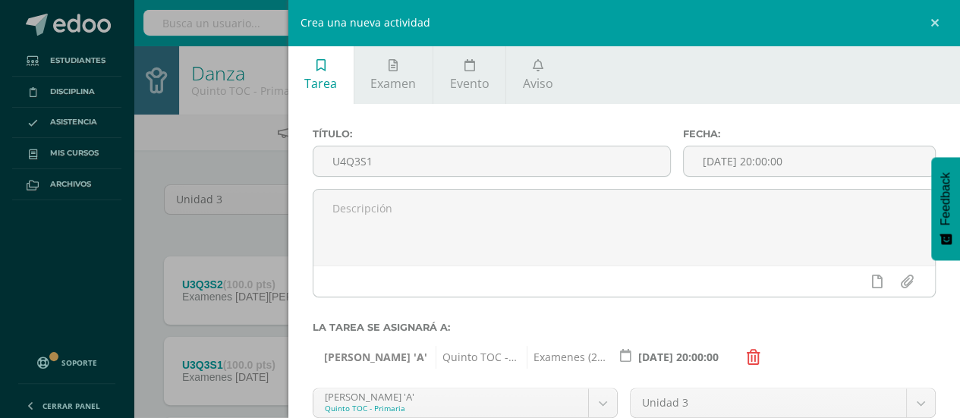
scroll to position [165, 0]
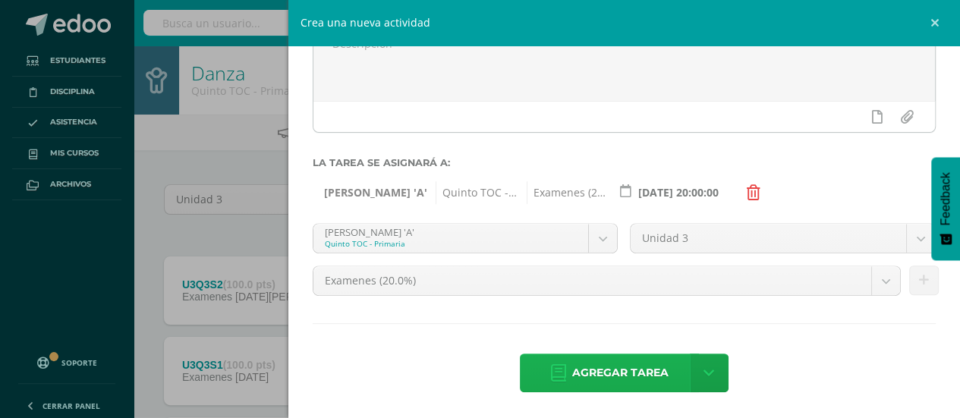
click at [588, 362] on span "Agregar tarea" at bounding box center [620, 373] width 96 height 37
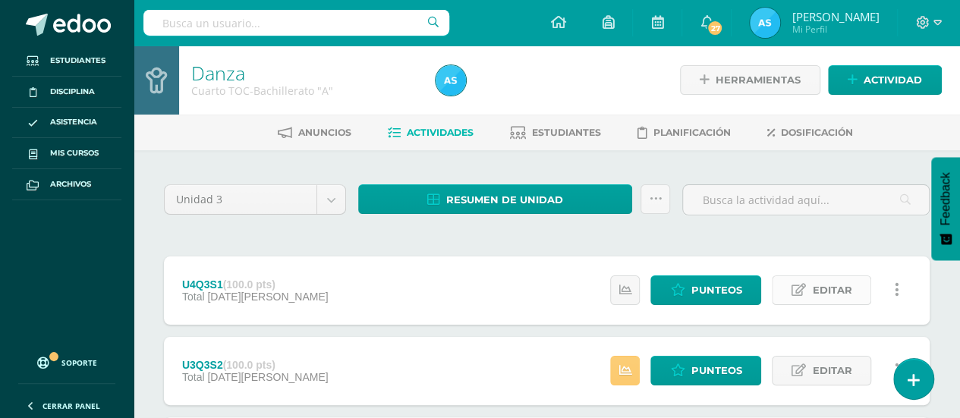
click at [823, 286] on span "Editar" at bounding box center [831, 290] width 39 height 28
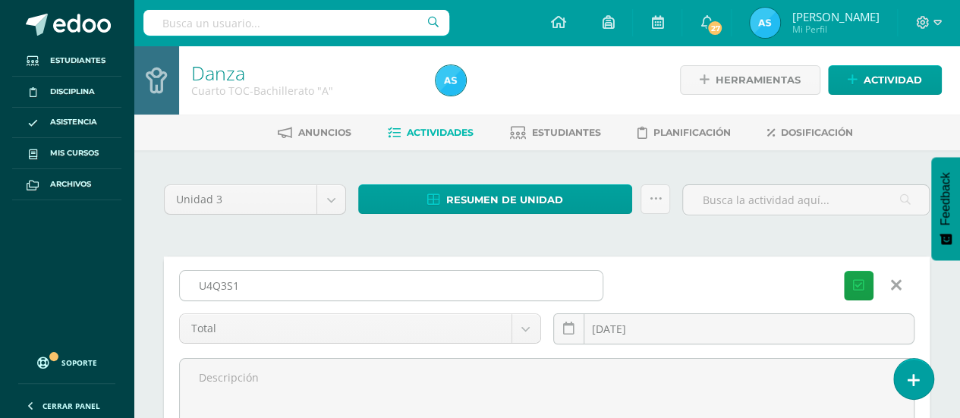
click at [214, 288] on input "U4Q3S1" at bounding box center [391, 286] width 423 height 30
click at [228, 287] on input "U3Q3S1" at bounding box center [391, 286] width 423 height 30
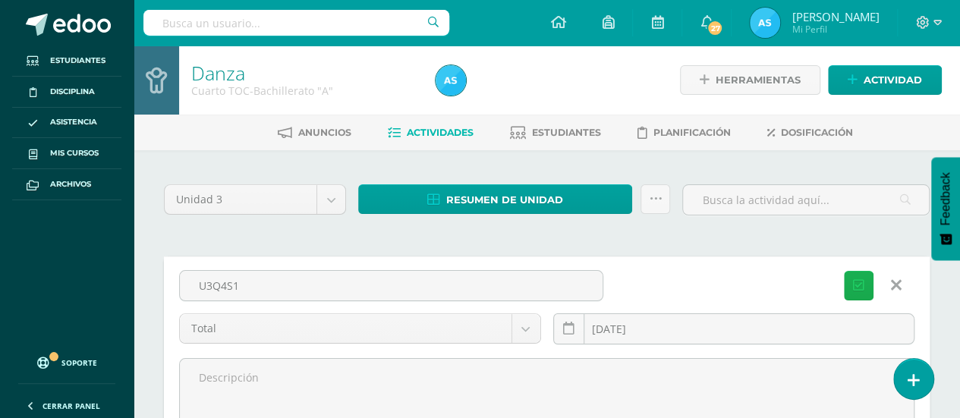
type input "U3Q4S1"
click at [850, 292] on button "Guardar" at bounding box center [859, 286] width 30 height 30
click at [857, 282] on icon "submit" at bounding box center [858, 285] width 11 height 13
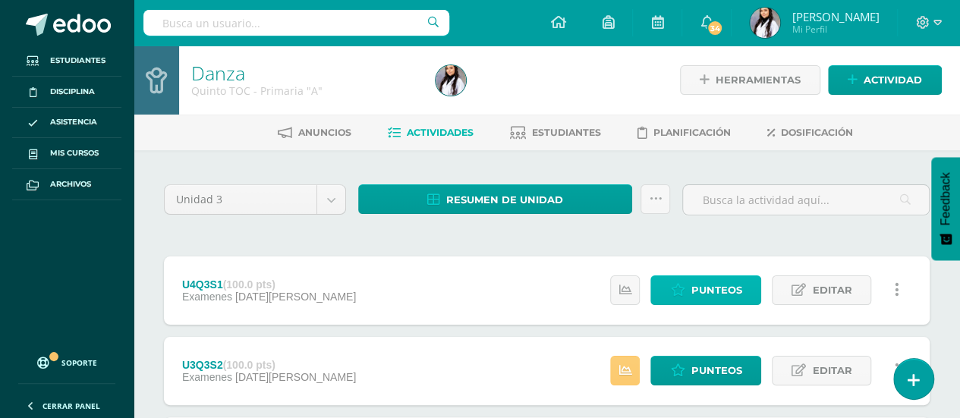
click at [730, 288] on span "Punteos" at bounding box center [716, 290] width 51 height 28
click at [707, 295] on span "Punteos" at bounding box center [716, 290] width 51 height 28
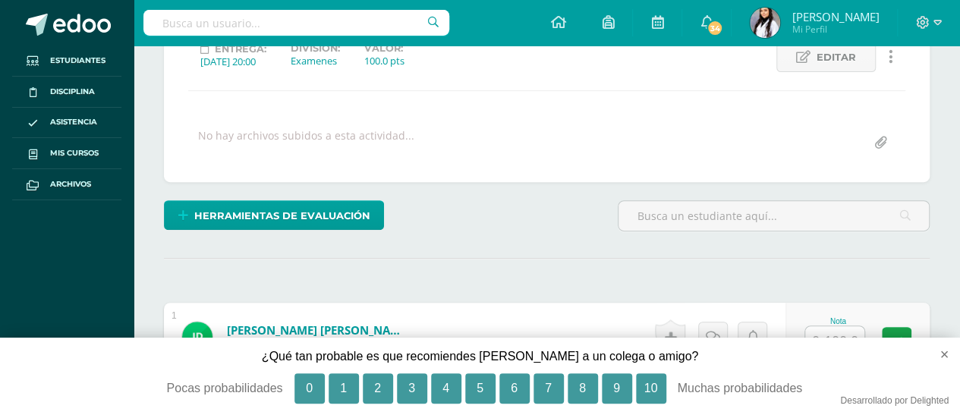
scroll to position [225, 0]
click at [657, 385] on button "10" at bounding box center [651, 388] width 30 height 30
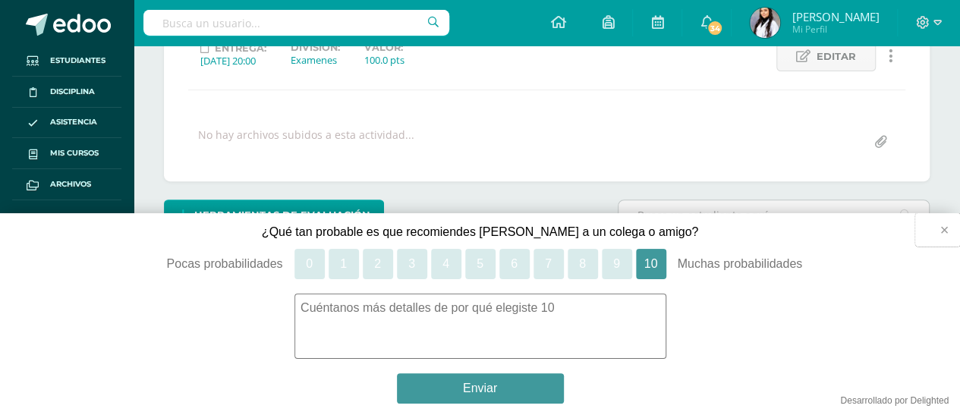
click at [944, 234] on button "×" at bounding box center [937, 229] width 45 height 33
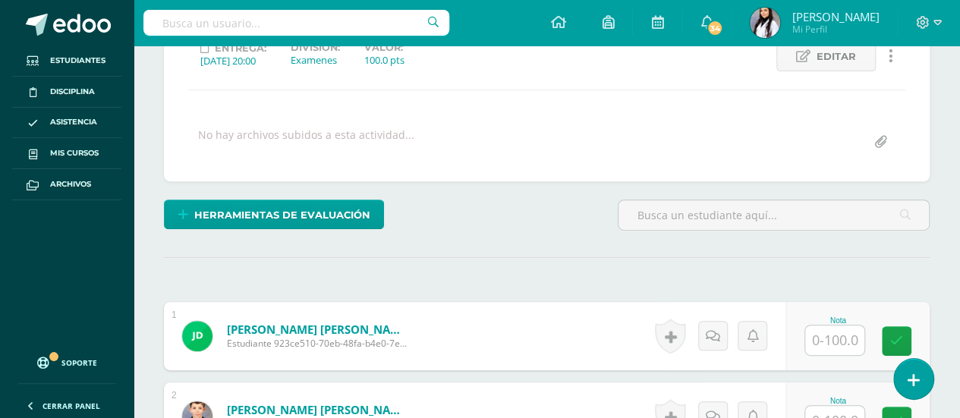
click at [817, 332] on input "text" at bounding box center [834, 341] width 59 height 30
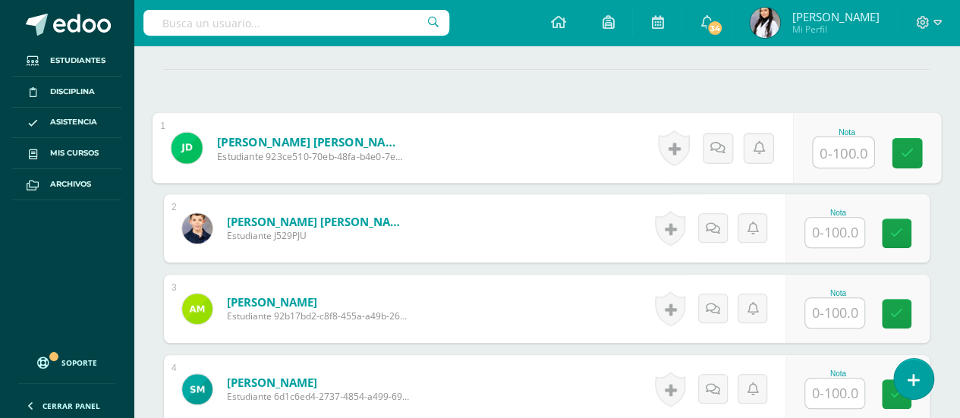
scroll to position [416, 0]
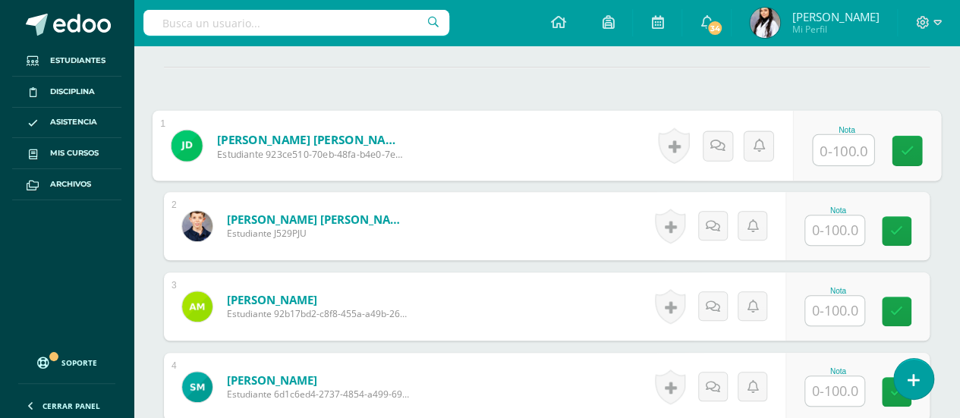
click at [840, 142] on input "text" at bounding box center [843, 150] width 61 height 30
type input "80"
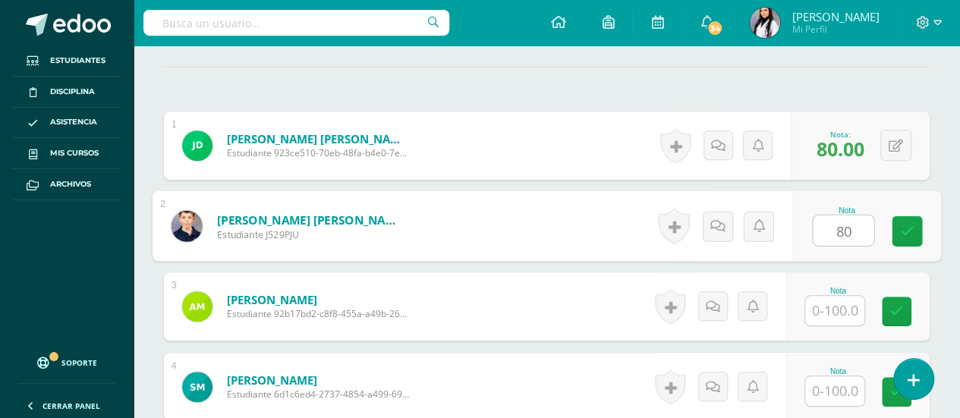
type input "80"
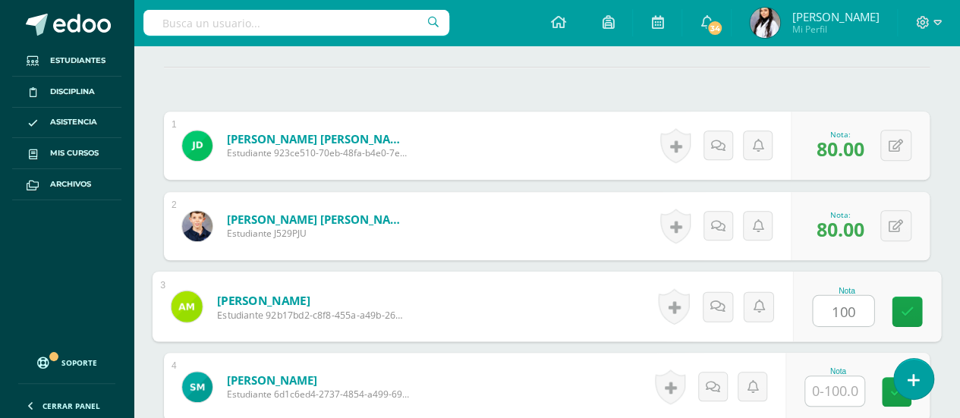
type input "100"
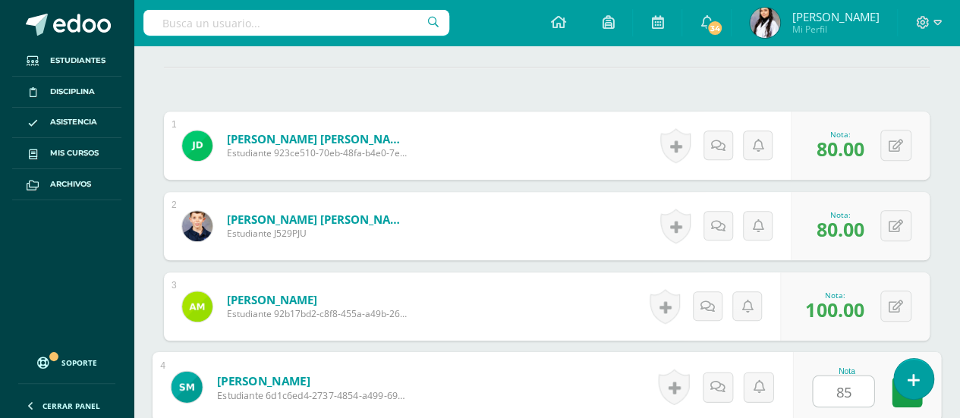
type input "85"
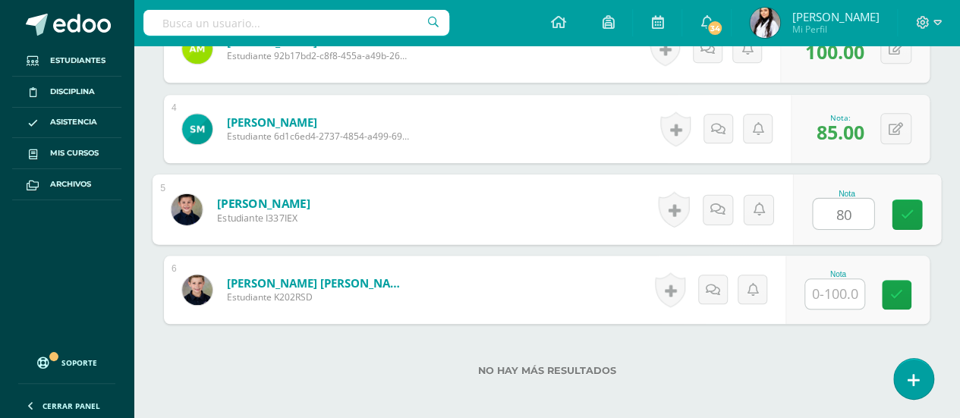
type input "80"
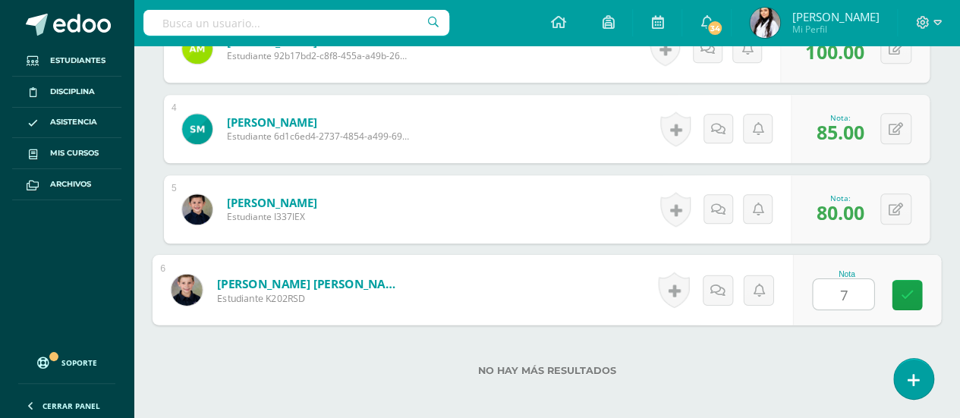
type input "70"
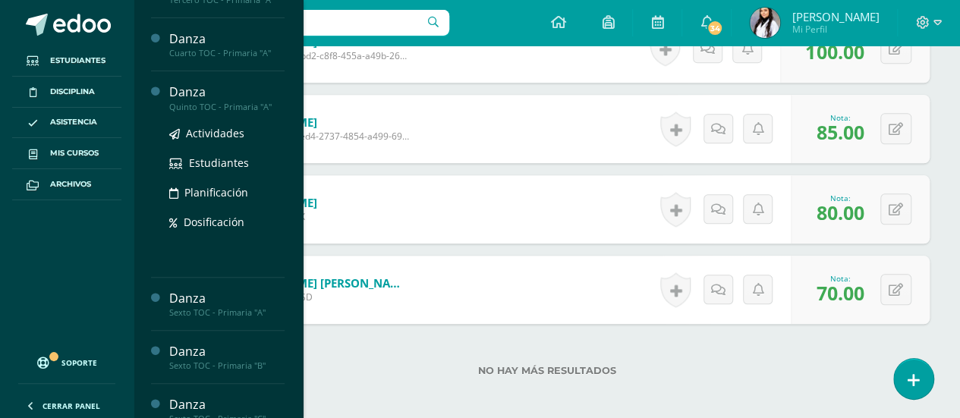
scroll to position [155, 0]
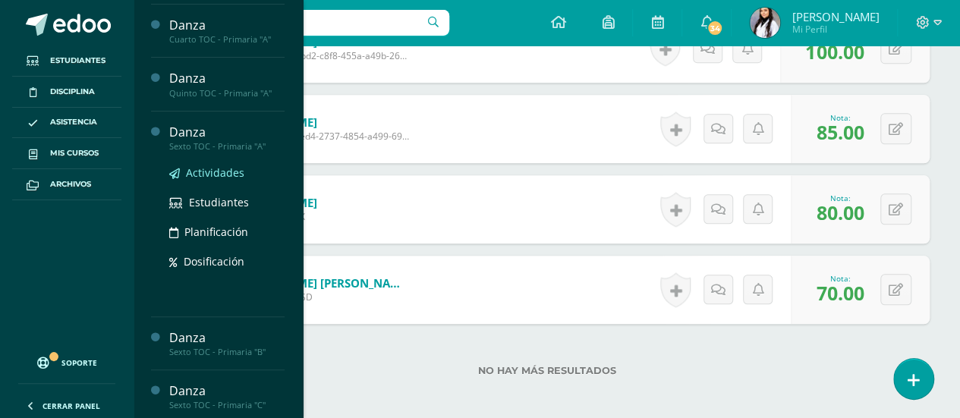
click at [201, 169] on span "Actividades" at bounding box center [215, 172] width 58 height 14
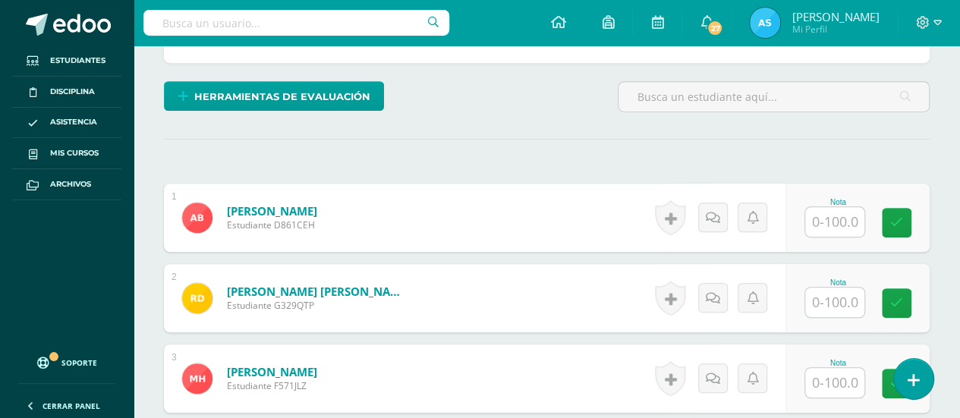
scroll to position [345, 0]
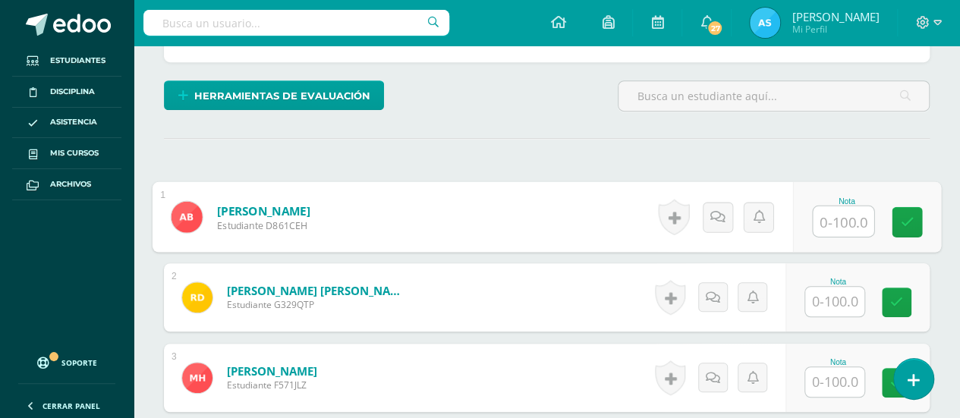
click at [829, 225] on input "text" at bounding box center [843, 221] width 61 height 30
click at [834, 222] on input "text" at bounding box center [843, 221] width 61 height 30
type input "100"
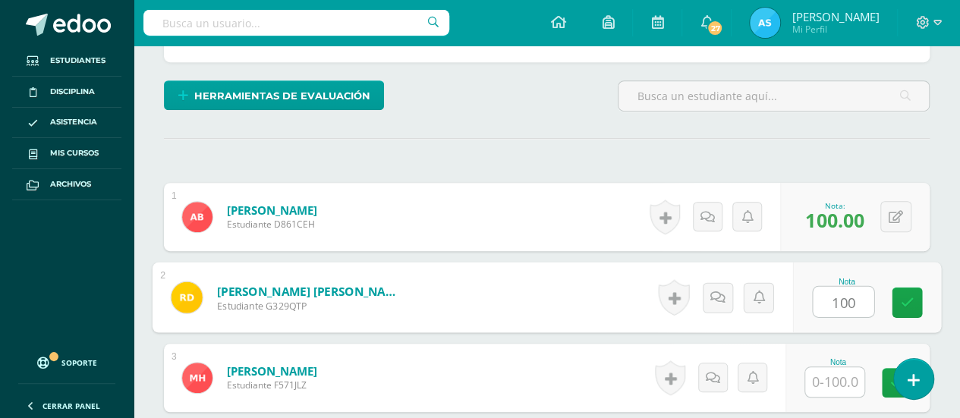
type input "100"
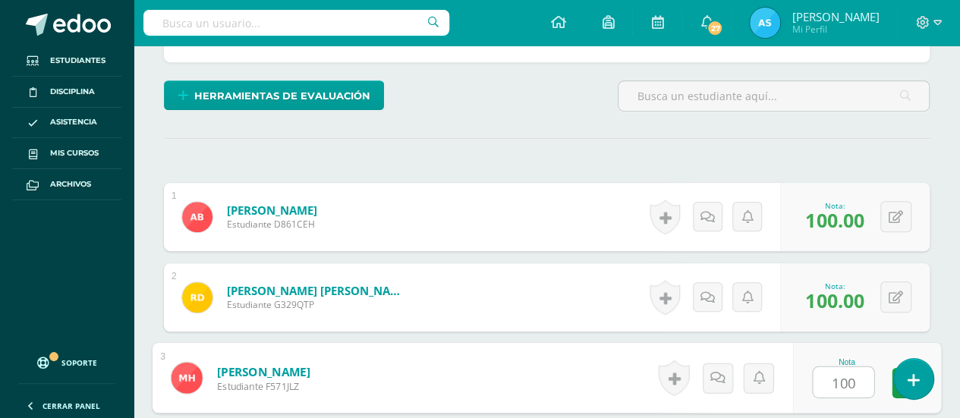
type input "100"
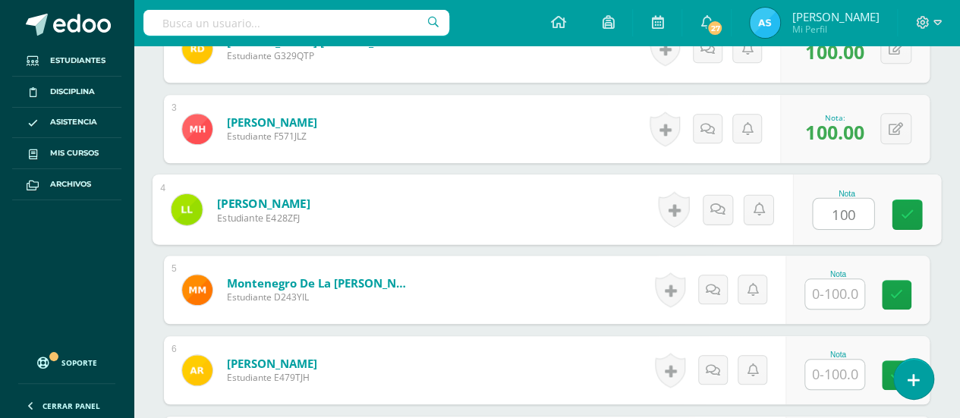
type input "100"
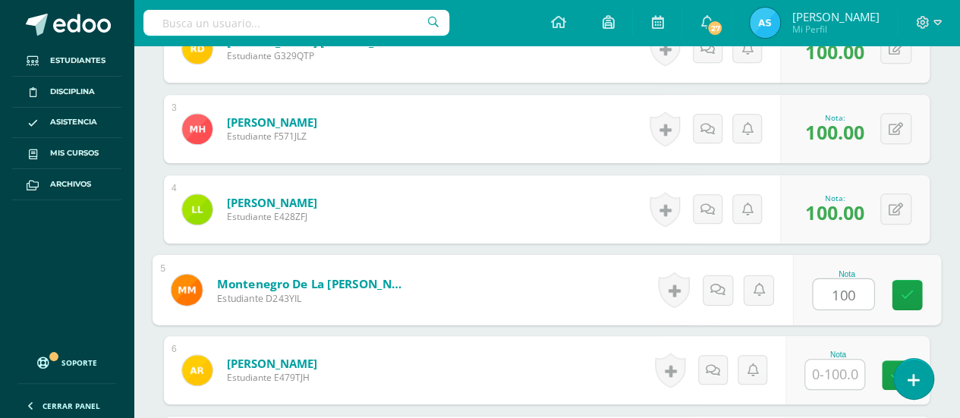
type input "100"
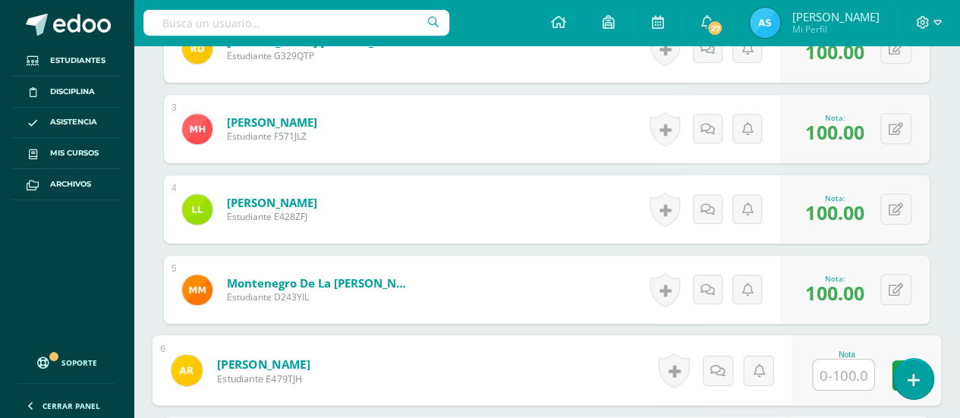
scroll to position [779, 0]
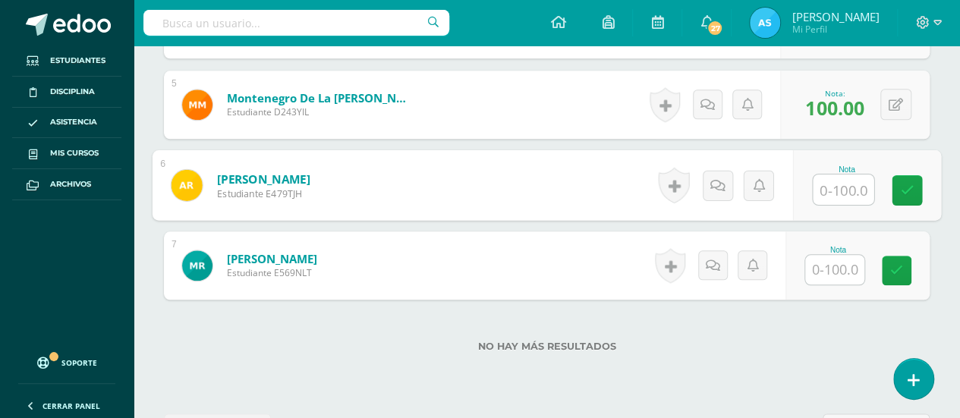
click at [838, 273] on input "text" at bounding box center [834, 270] width 59 height 30
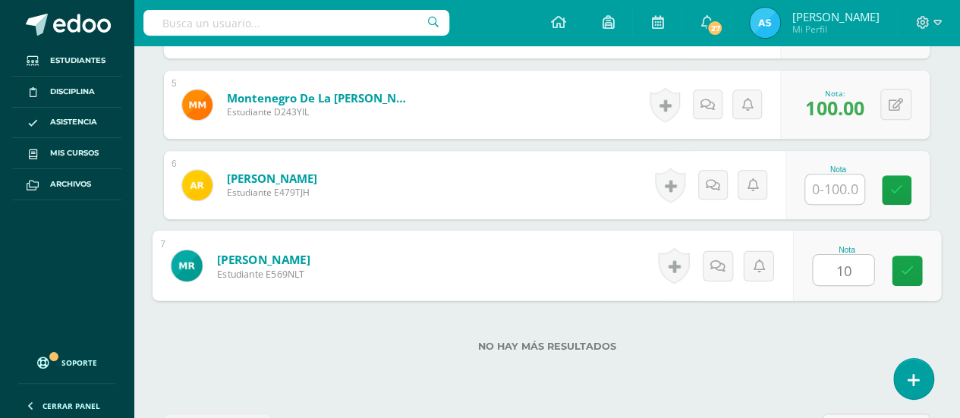
type input "100"
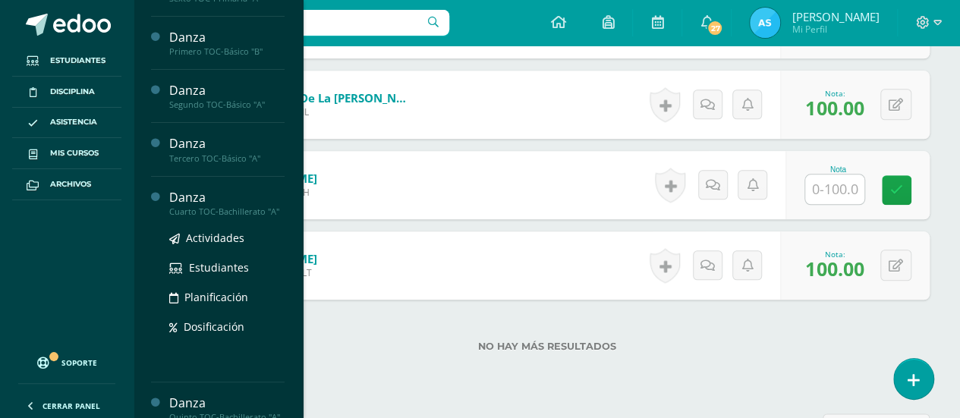
scroll to position [126, 0]
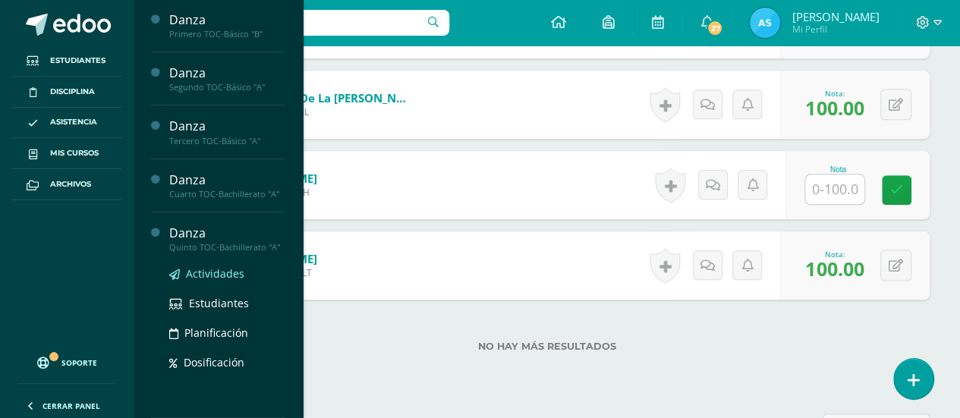
click at [210, 277] on span "Actividades" at bounding box center [215, 273] width 58 height 14
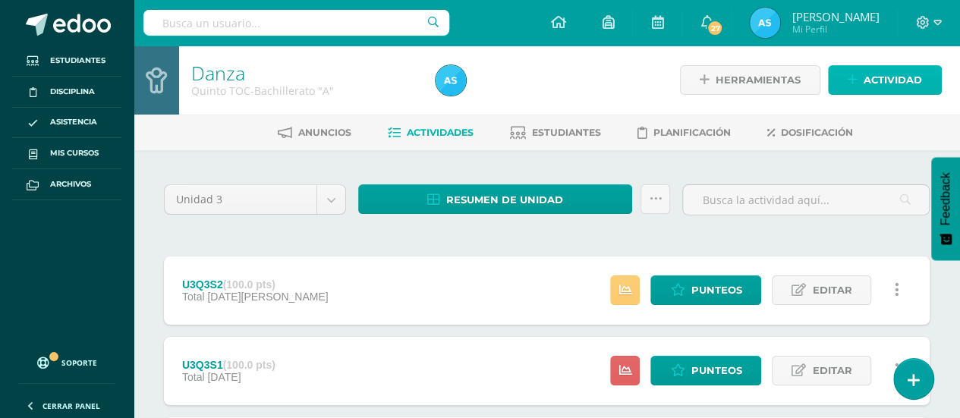
click at [913, 91] on span "Actividad" at bounding box center [893, 80] width 58 height 28
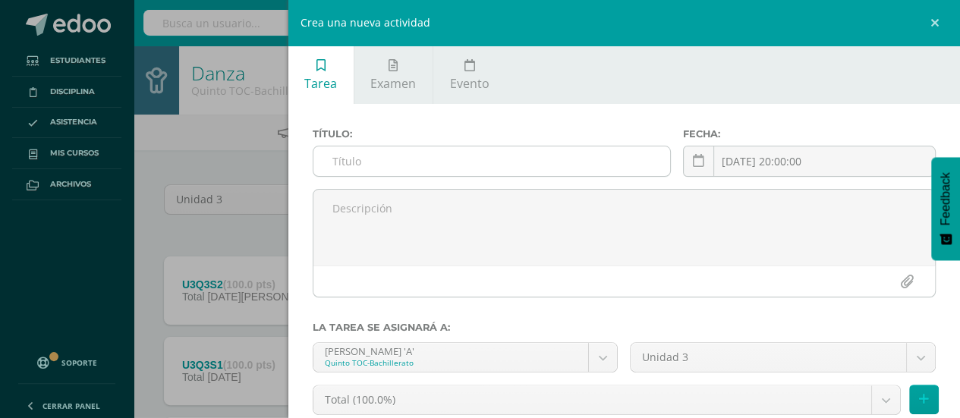
click at [556, 166] on input "text" at bounding box center [493, 162] width 358 height 30
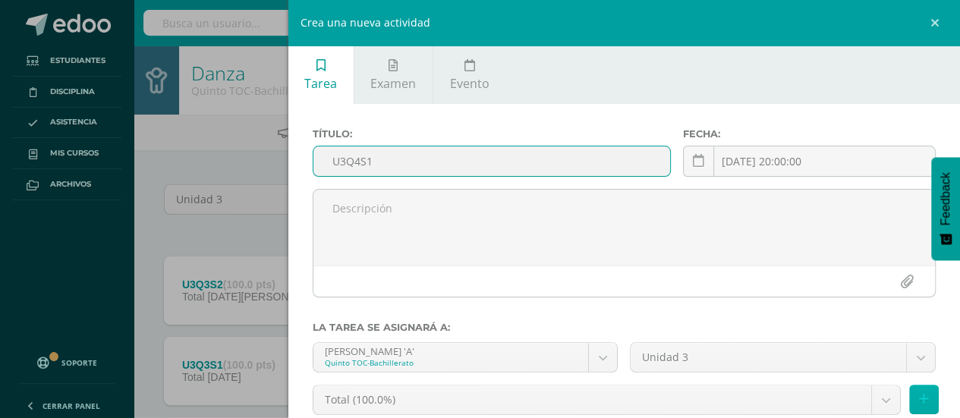
type input "U3Q4S1"
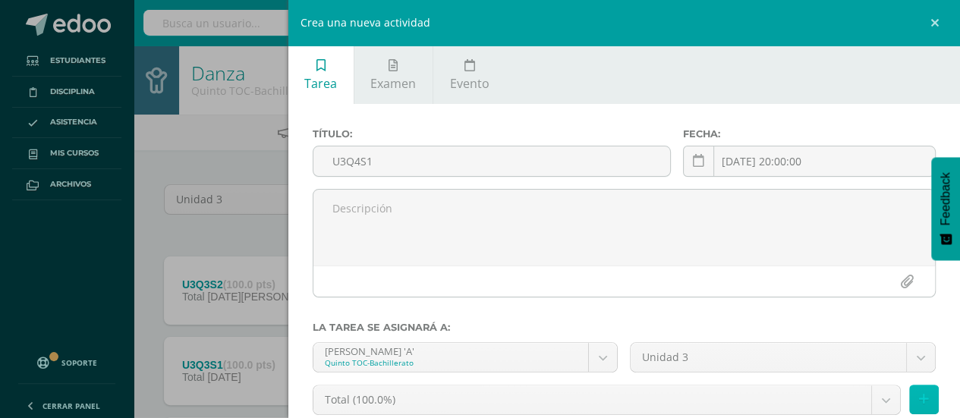
click at [909, 392] on button at bounding box center [924, 400] width 30 height 30
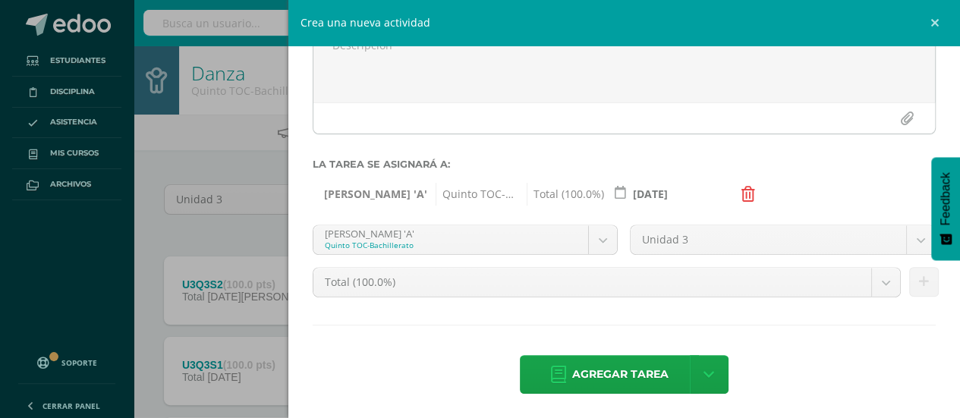
scroll to position [165, 0]
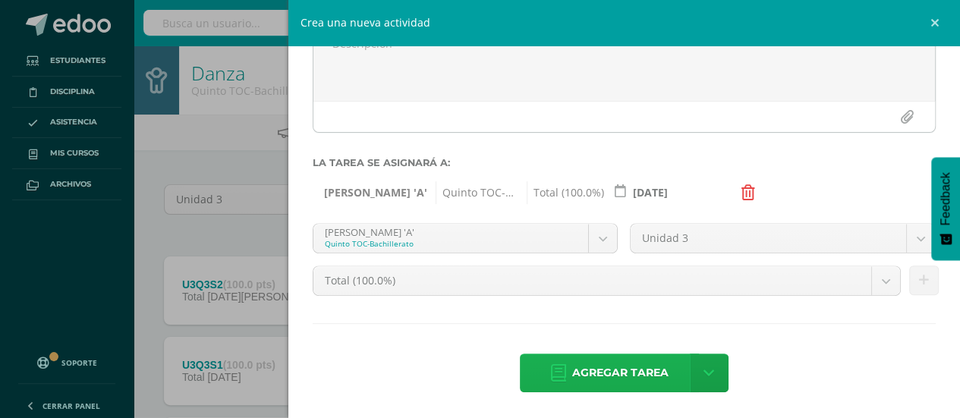
click at [595, 378] on span "Agregar tarea" at bounding box center [620, 373] width 96 height 37
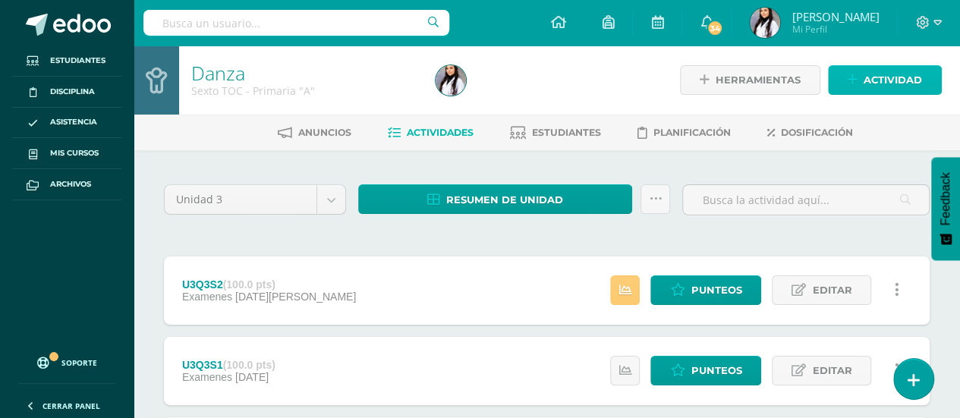
click at [882, 93] on span "Actividad" at bounding box center [893, 80] width 58 height 28
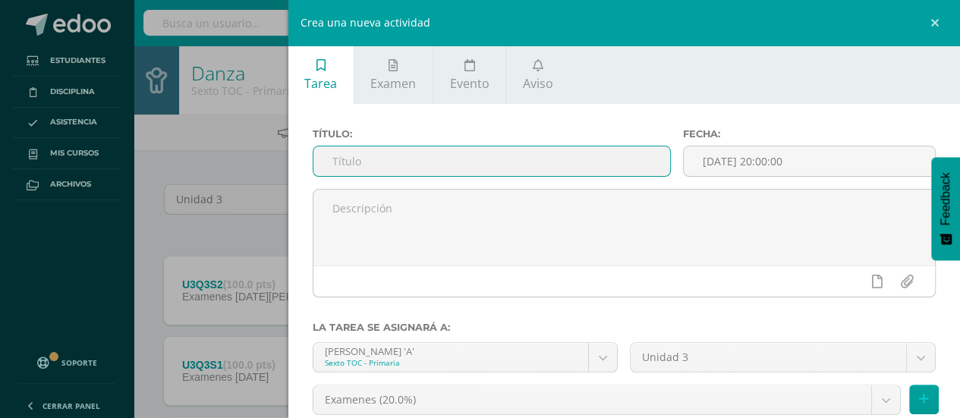
click at [566, 166] on input "text" at bounding box center [493, 162] width 358 height 30
type input "U3Q4S1"
click at [919, 394] on icon at bounding box center [924, 399] width 10 height 13
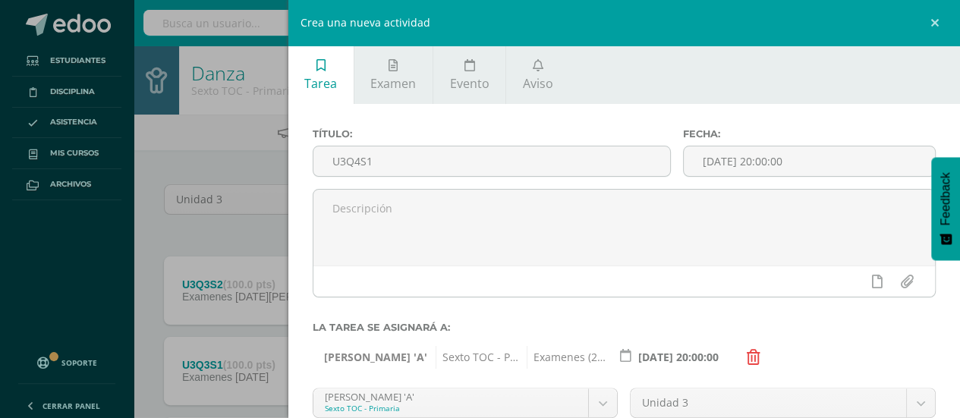
scroll to position [165, 0]
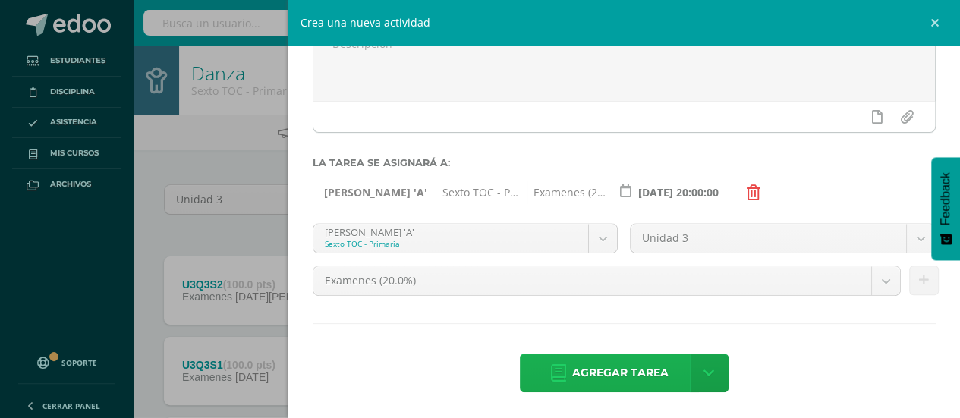
click at [635, 365] on span "Agregar tarea" at bounding box center [620, 373] width 96 height 37
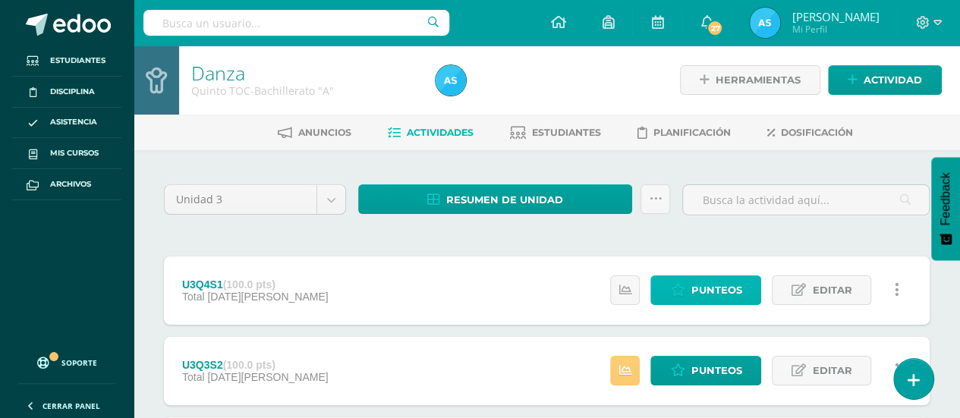
click at [707, 294] on span "Punteos" at bounding box center [716, 290] width 51 height 28
click at [730, 285] on span "Punteos" at bounding box center [716, 290] width 51 height 28
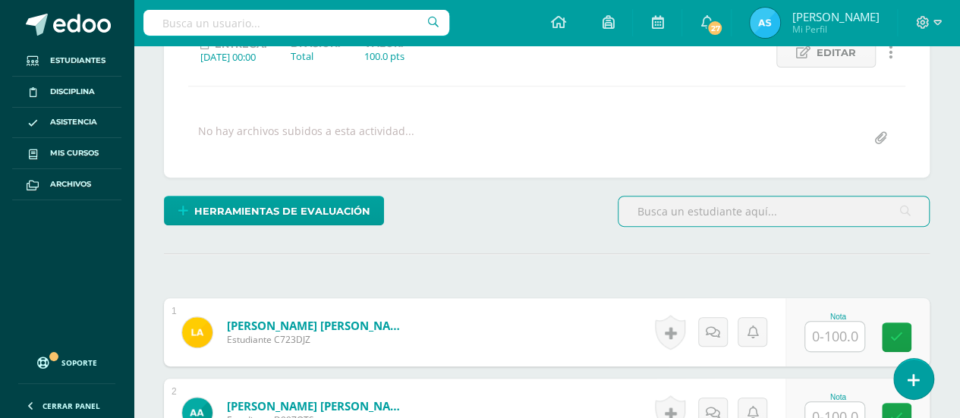
scroll to position [231, 0]
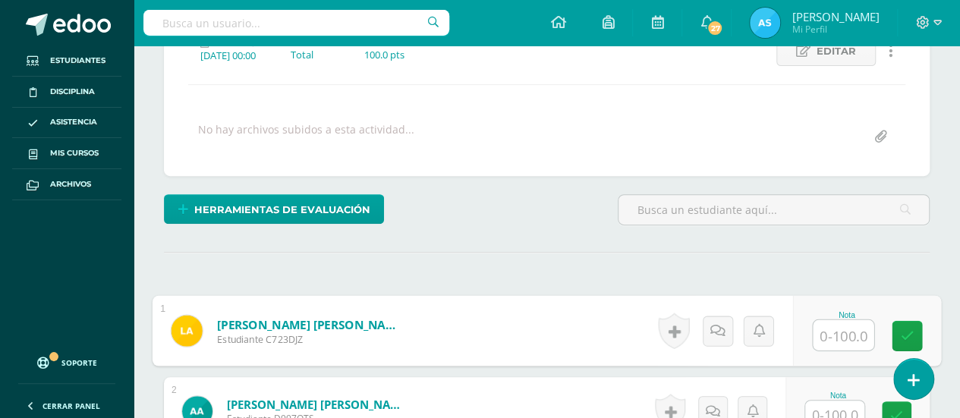
click at [838, 344] on input "text" at bounding box center [843, 335] width 61 height 30
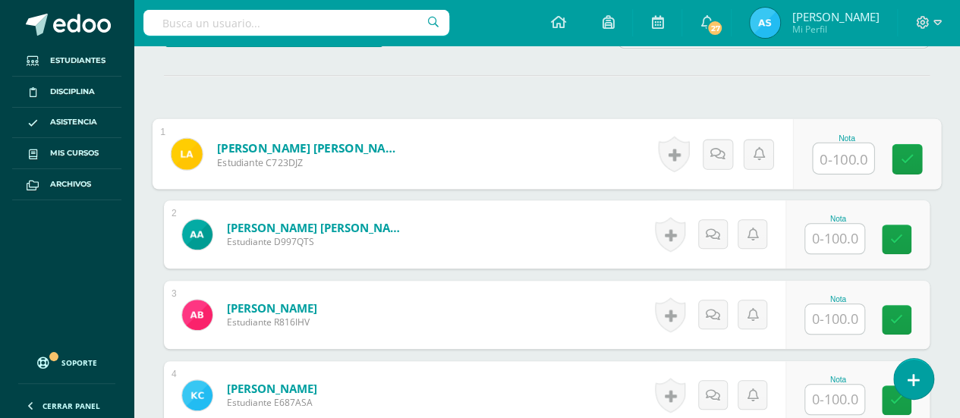
scroll to position [399, 0]
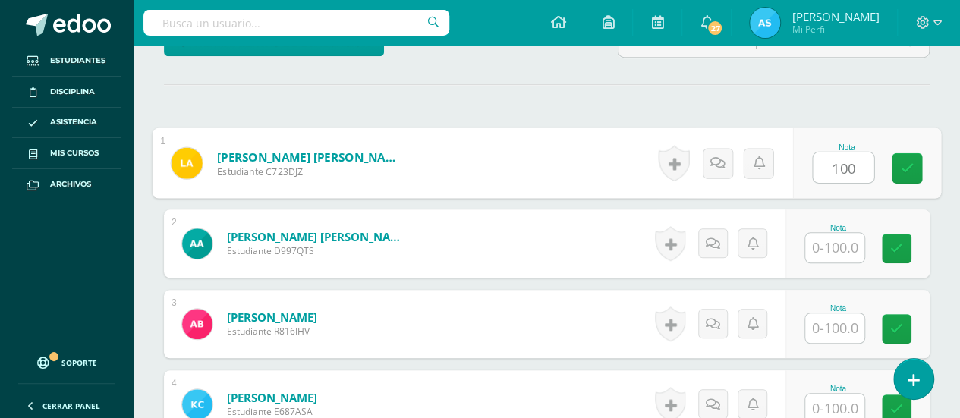
type input "100"
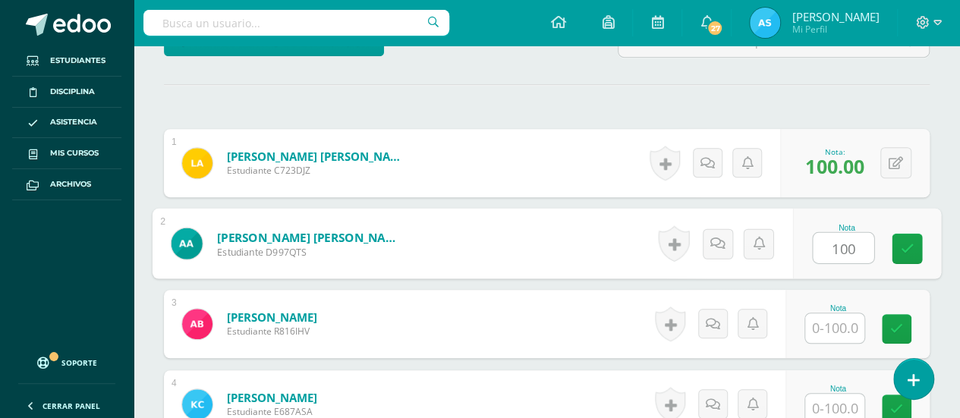
type input "100"
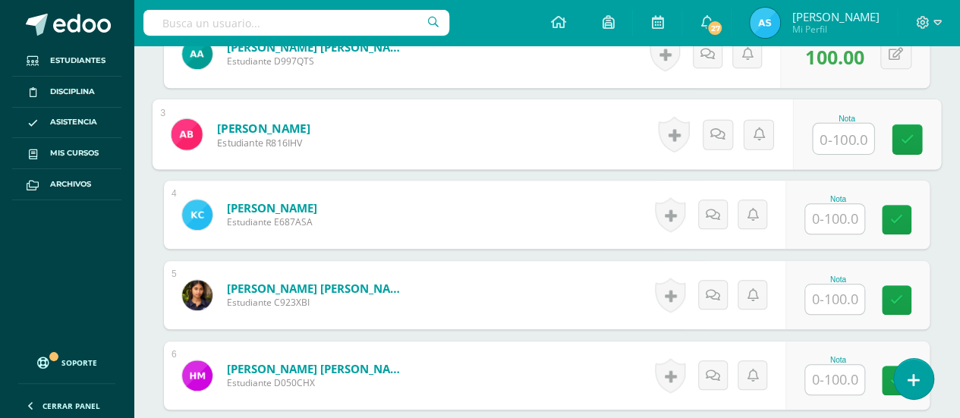
scroll to position [629, 0]
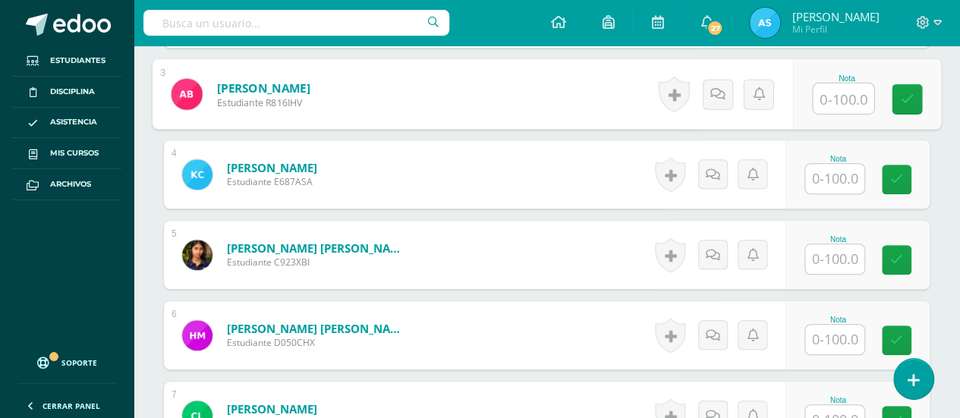
click at [848, 164] on input "text" at bounding box center [834, 179] width 59 height 30
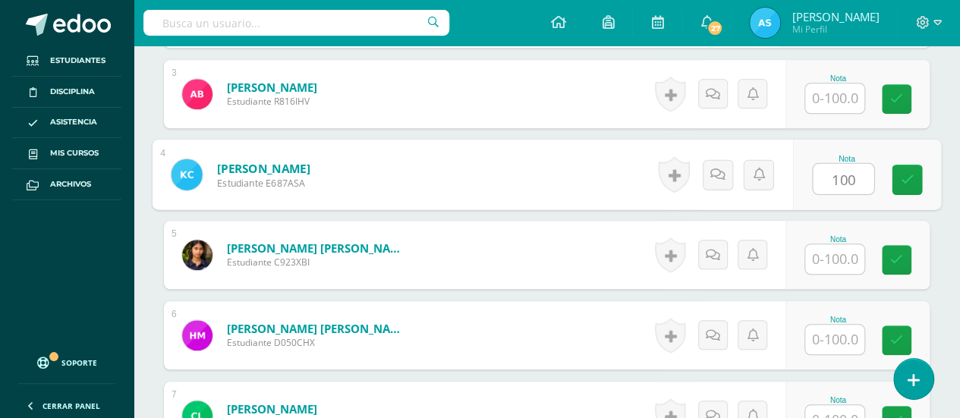
type input "100"
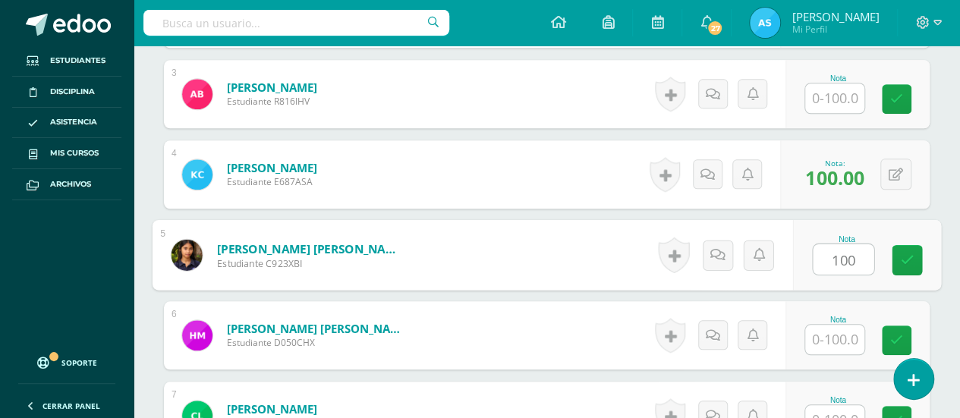
type input "100"
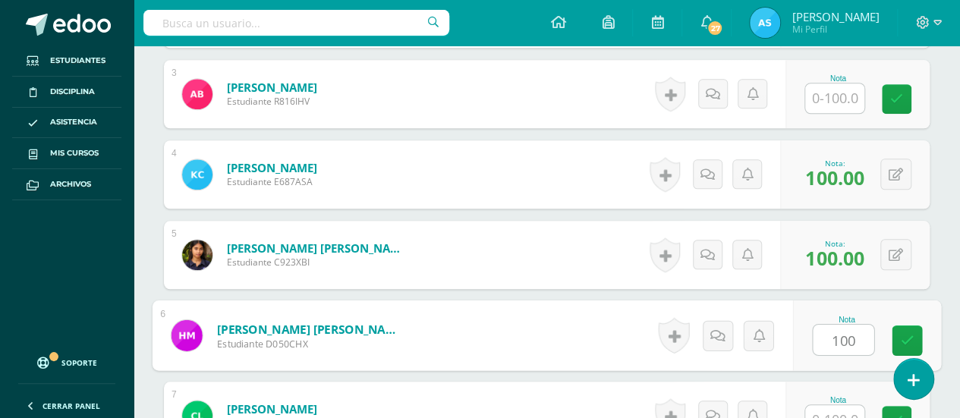
type input "100"
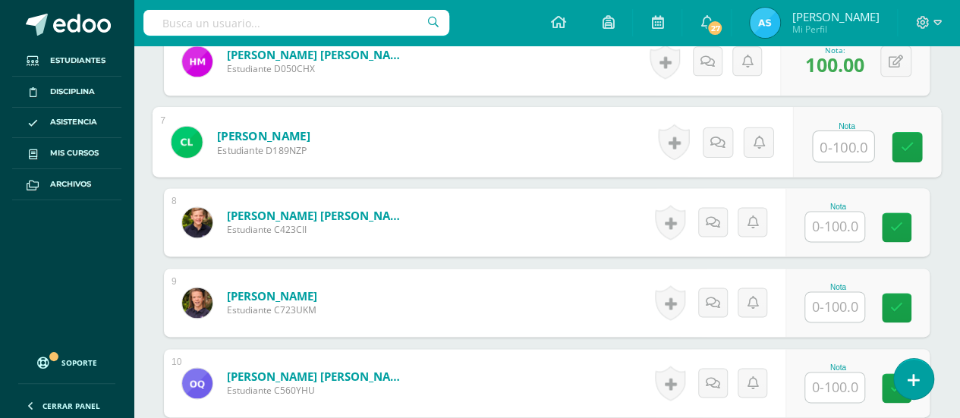
scroll to position [895, 0]
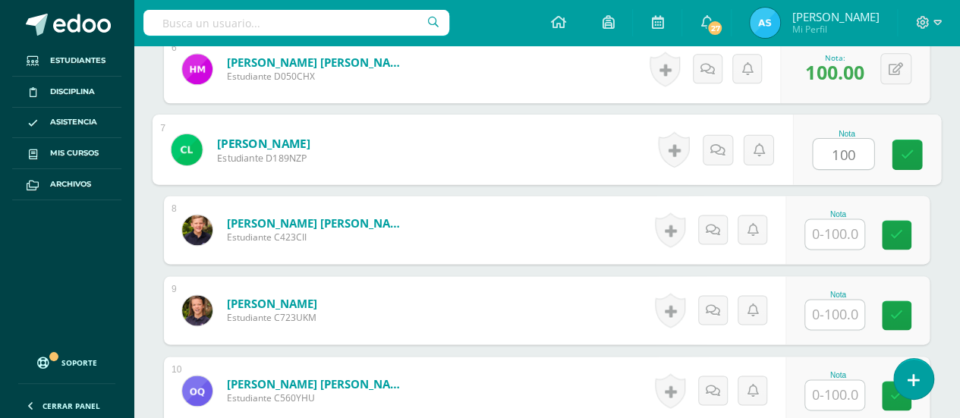
type input "100"
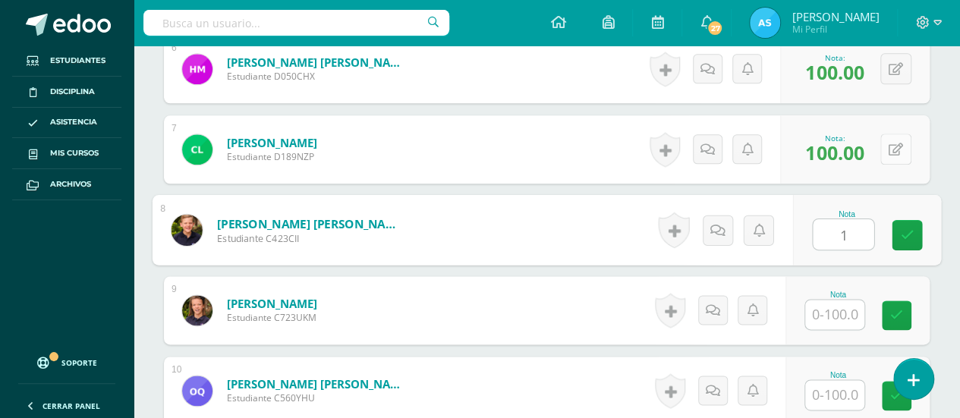
type input "1"
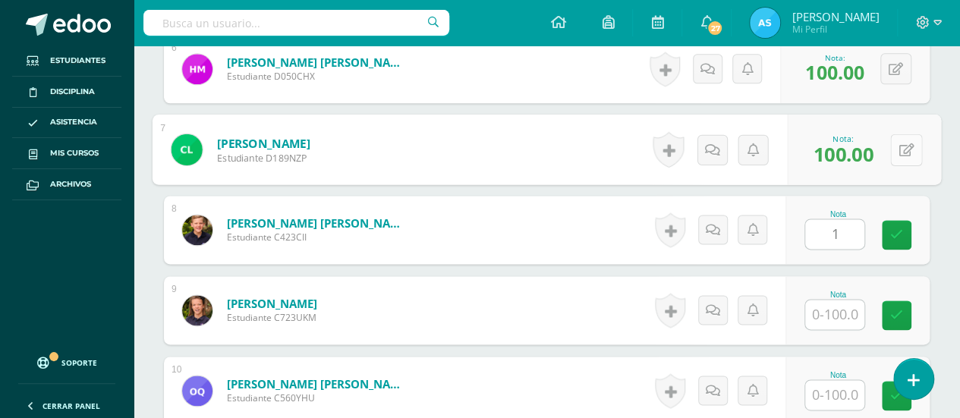
click at [908, 134] on button at bounding box center [906, 150] width 32 height 32
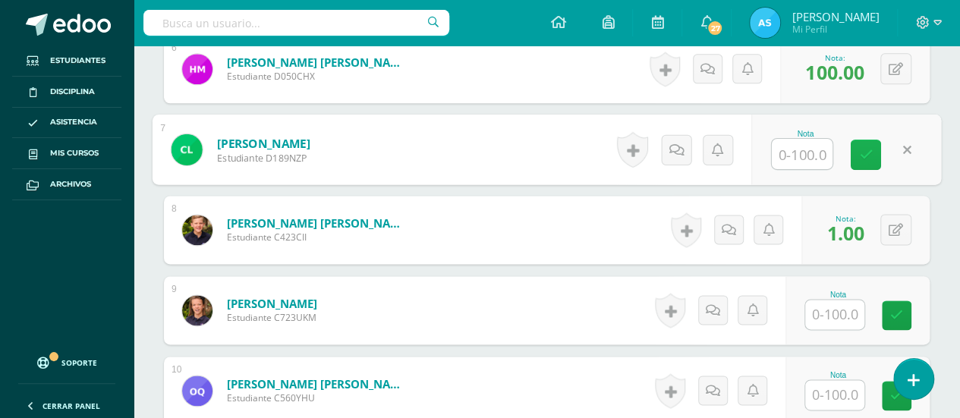
click at [859, 152] on icon at bounding box center [866, 154] width 14 height 13
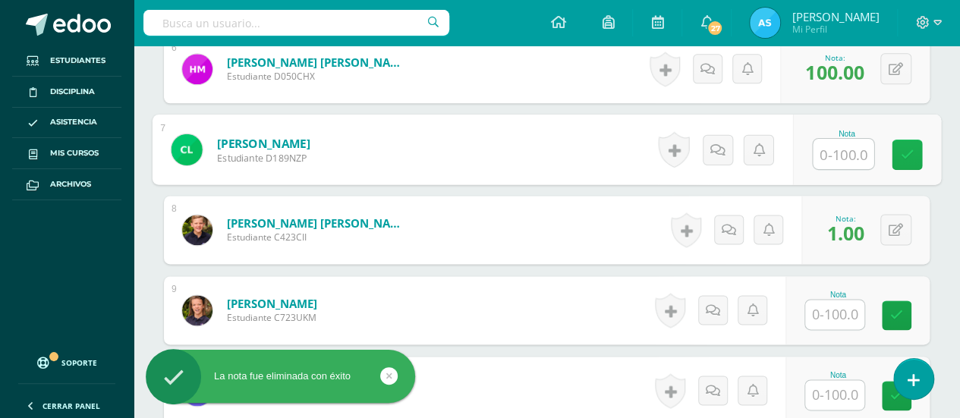
click at [859, 152] on input "text" at bounding box center [843, 154] width 61 height 30
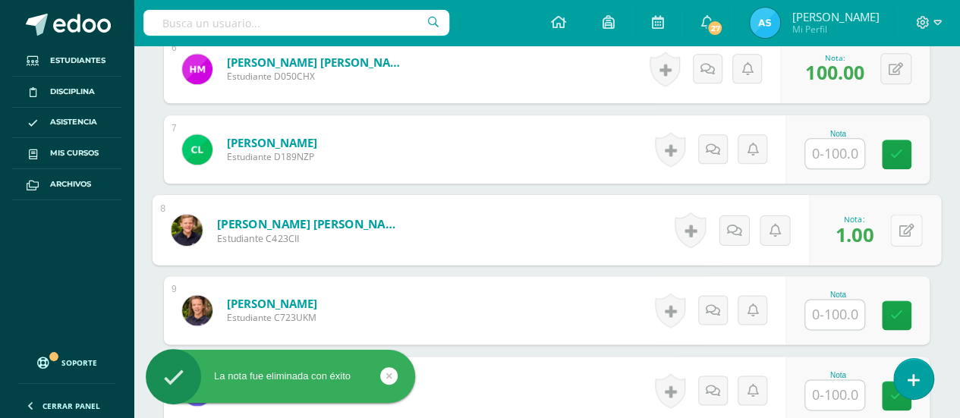
click at [884, 224] on div "0 [GEOGRAPHIC_DATA] Logros obtenidos Aún no hay logros agregados Nota: 1.00" at bounding box center [875, 230] width 132 height 71
click at [909, 225] on icon at bounding box center [907, 229] width 15 height 13
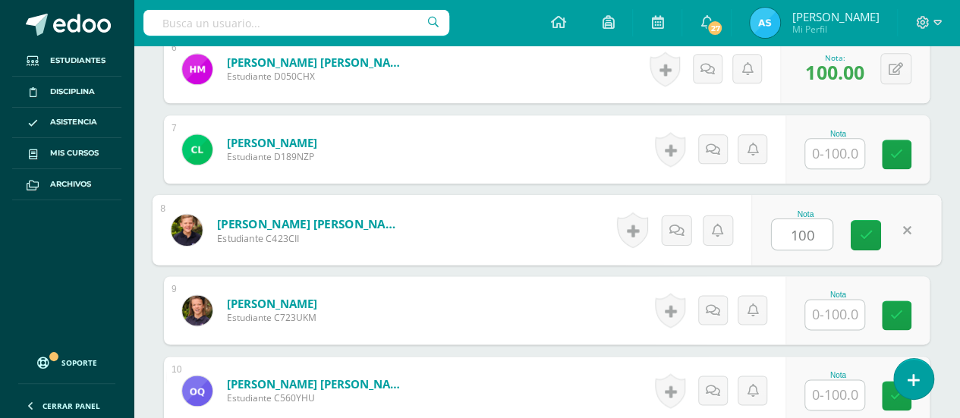
type input "100"
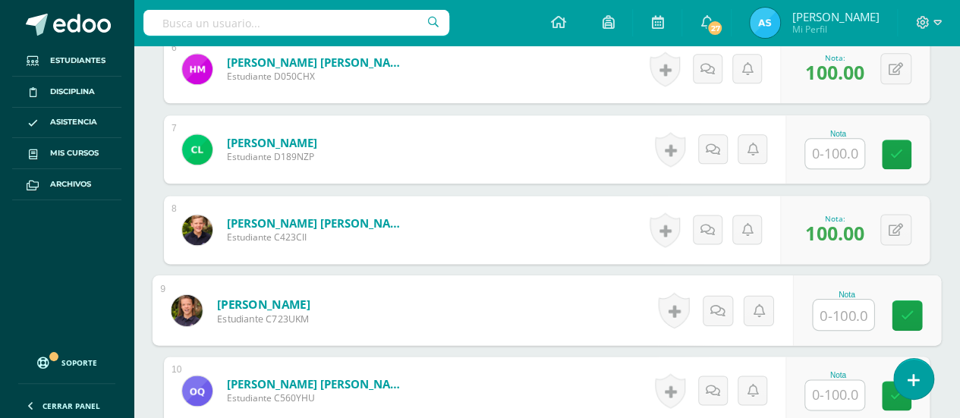
click at [856, 306] on input "text" at bounding box center [843, 315] width 61 height 30
type input "100"
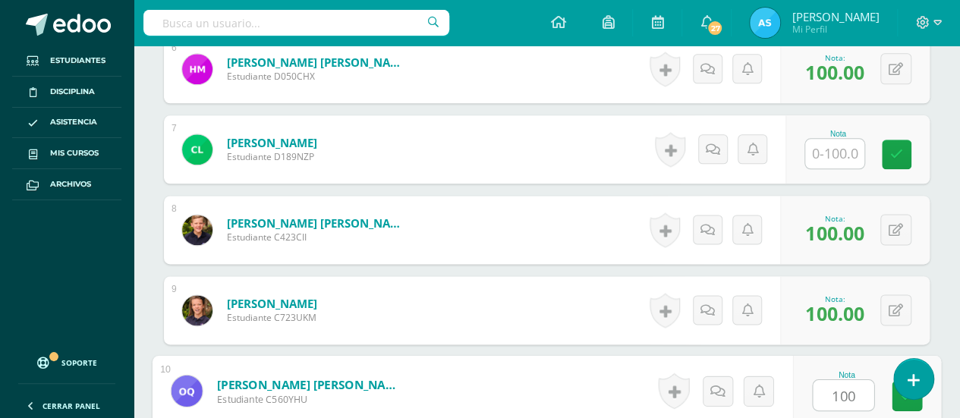
type input "100"
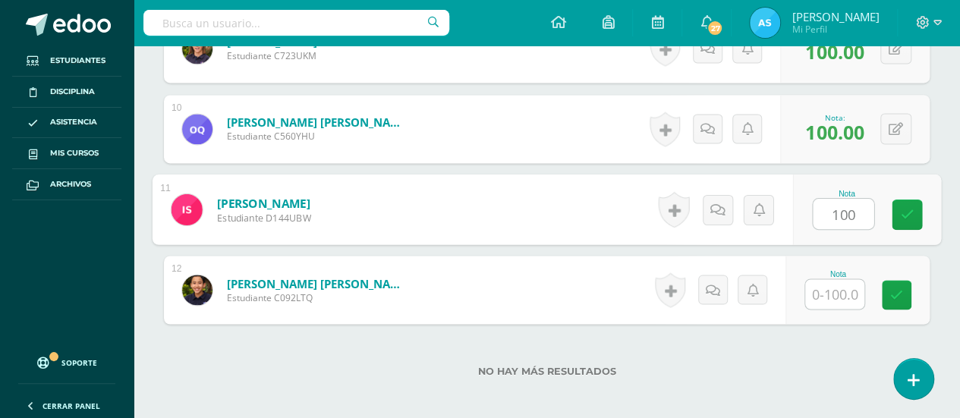
type input "100"
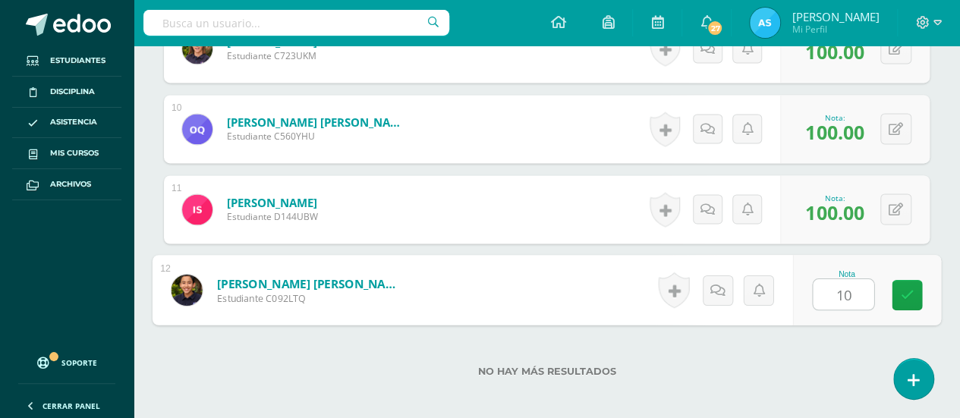
type input "100"
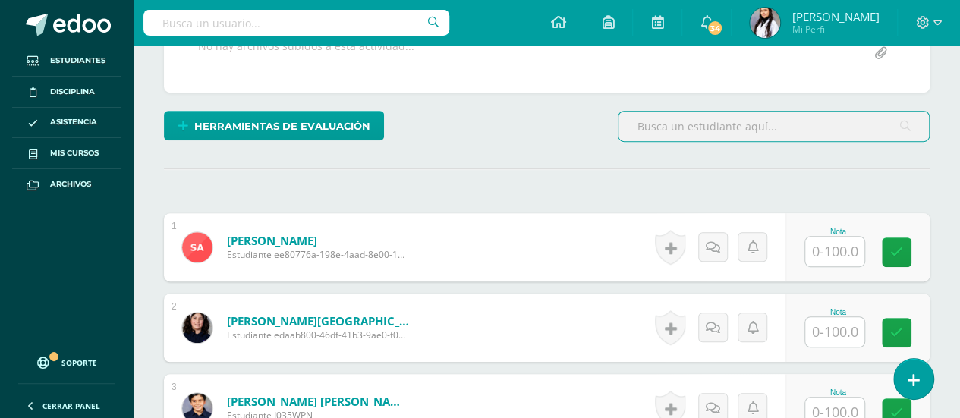
scroll to position [315, 0]
click at [837, 253] on input "text" at bounding box center [834, 251] width 59 height 30
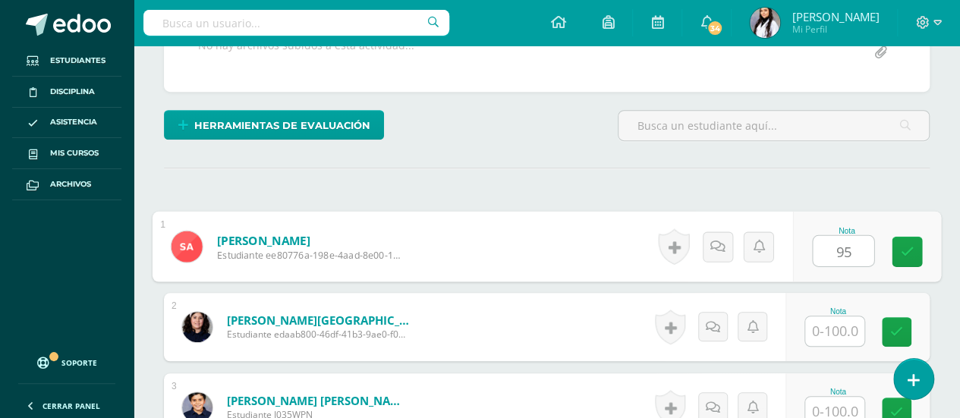
type input "95"
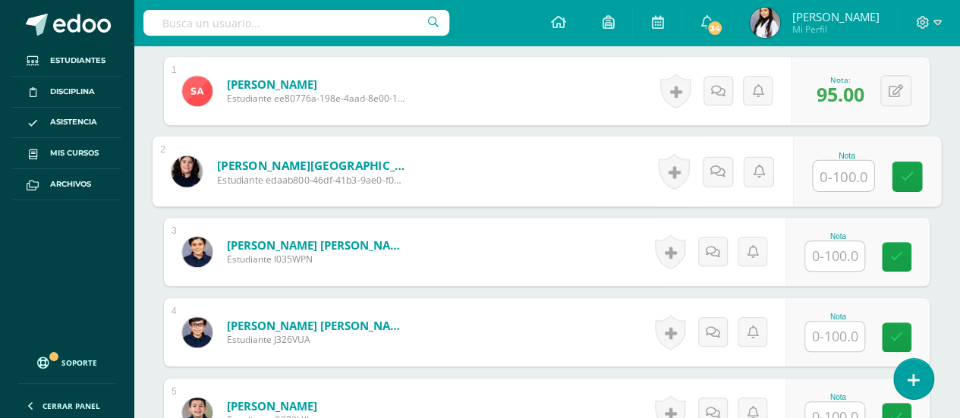
scroll to position [492, 0]
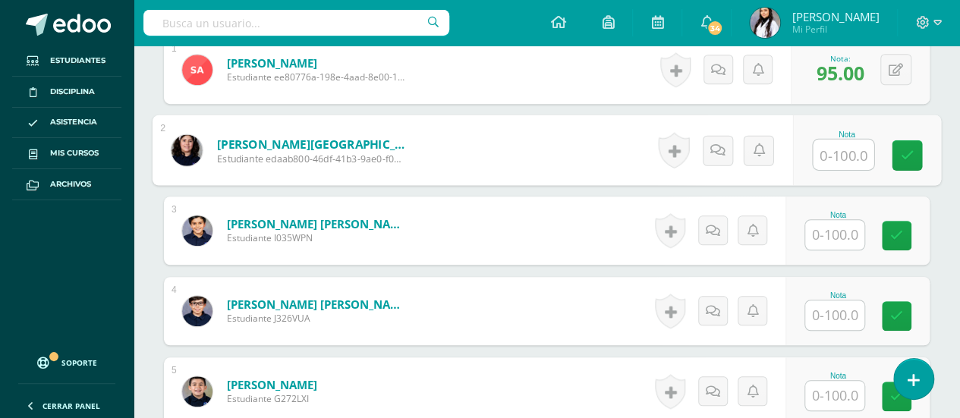
click at [840, 232] on input "text" at bounding box center [834, 235] width 59 height 30
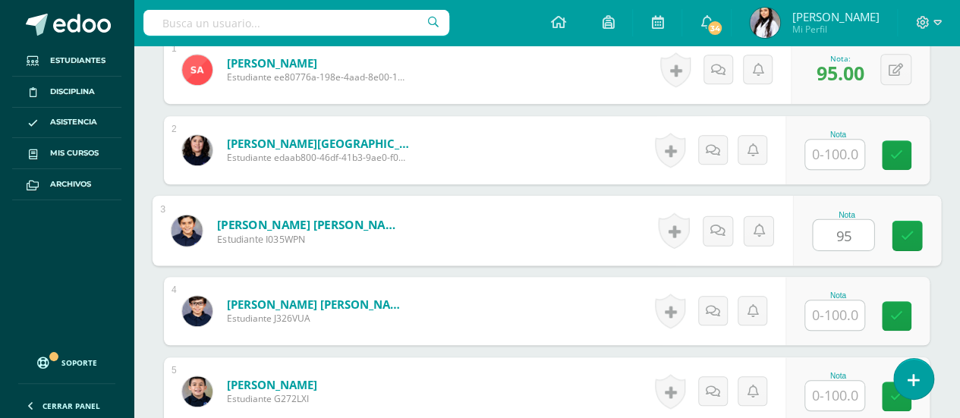
type input "95"
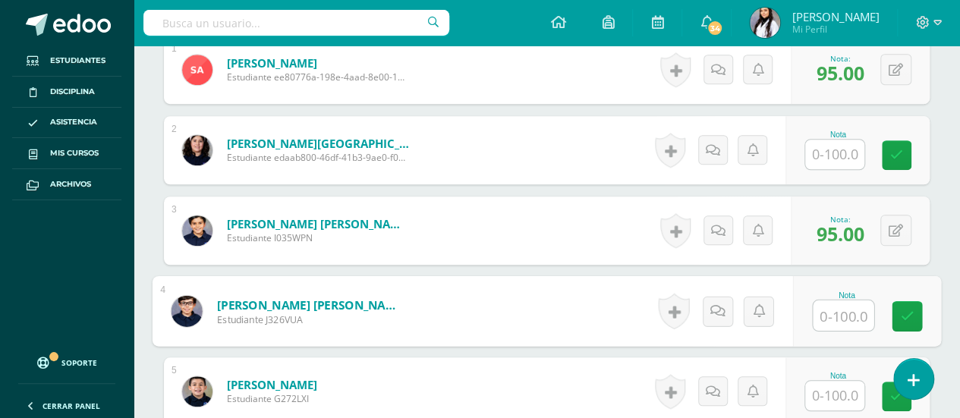
type input "<"
type input "85"
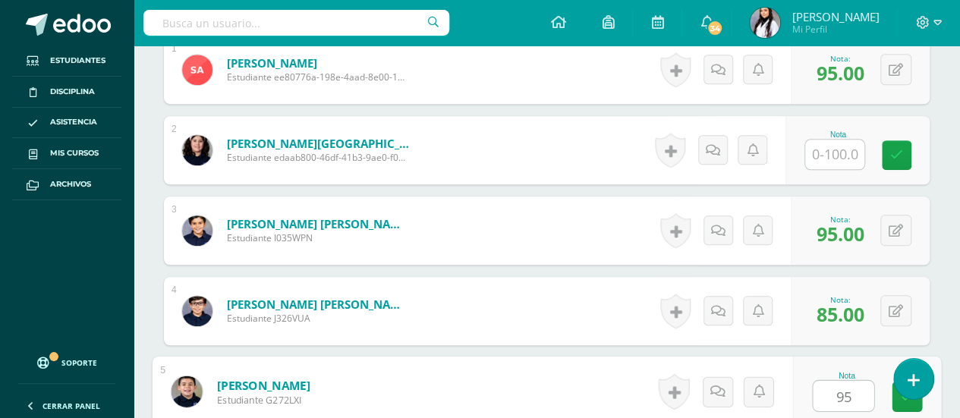
type input "95"
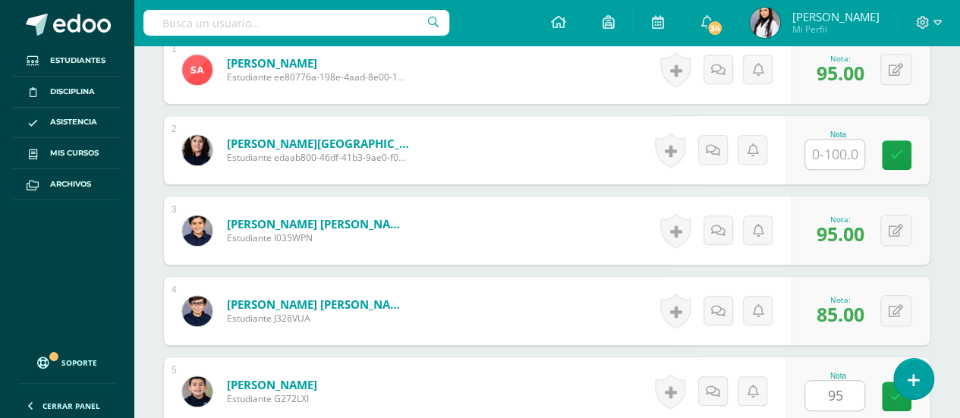
scroll to position [748, 0]
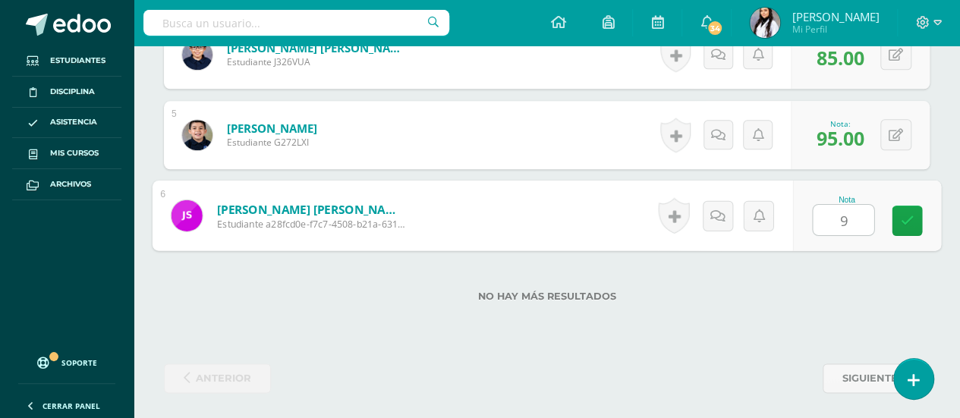
type input "95"
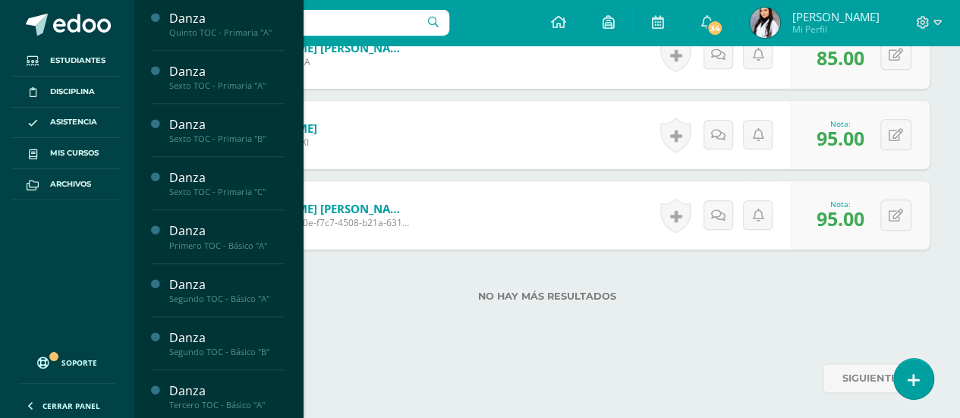
scroll to position [216, 0]
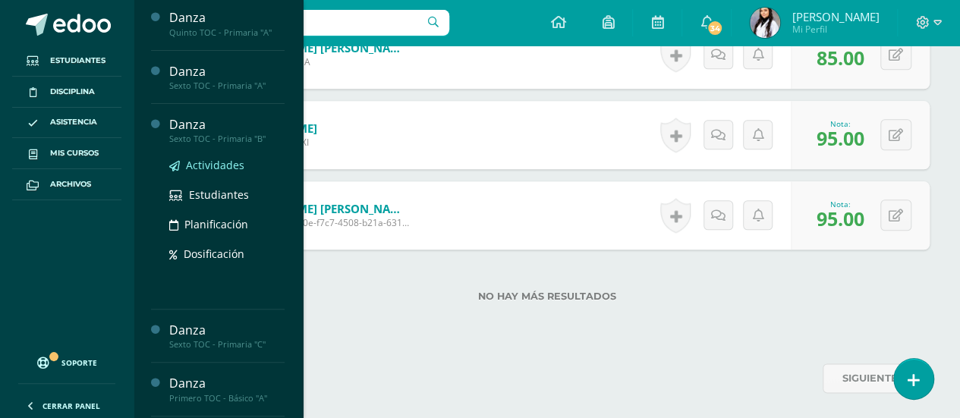
click at [209, 168] on span "Actividades" at bounding box center [215, 165] width 58 height 14
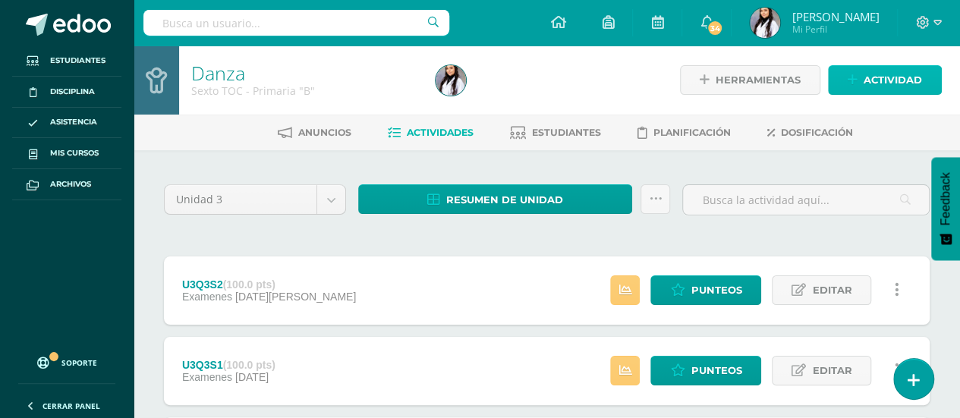
click at [867, 87] on span "Actividad" at bounding box center [893, 80] width 58 height 28
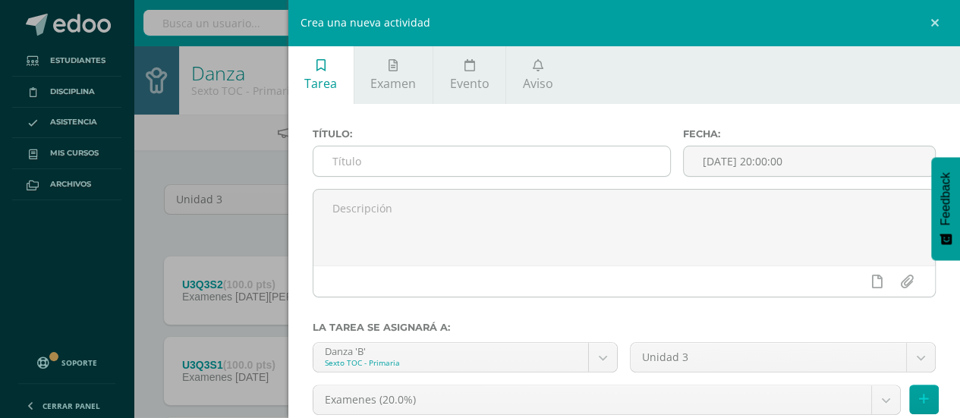
click at [605, 153] on input "text" at bounding box center [493, 162] width 358 height 30
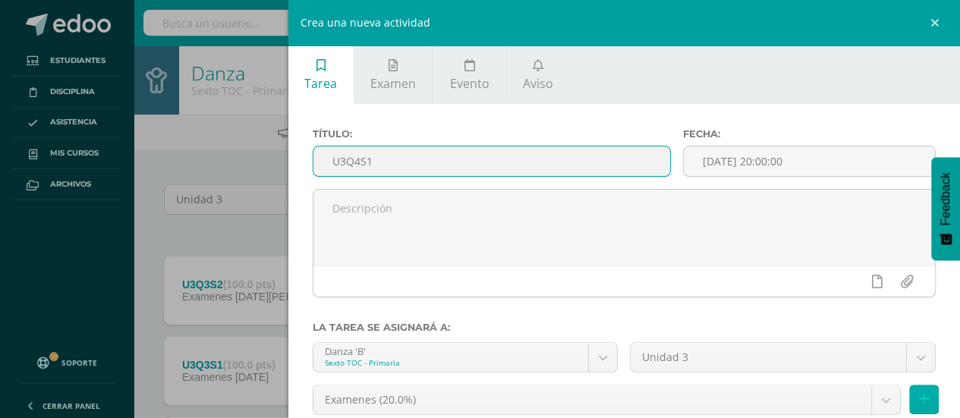
type input "U3Q4S1"
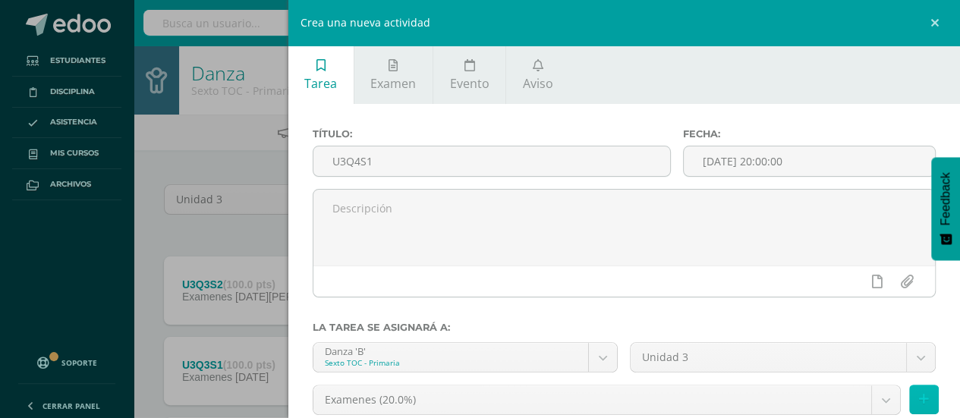
click at [919, 395] on icon at bounding box center [924, 399] width 10 height 13
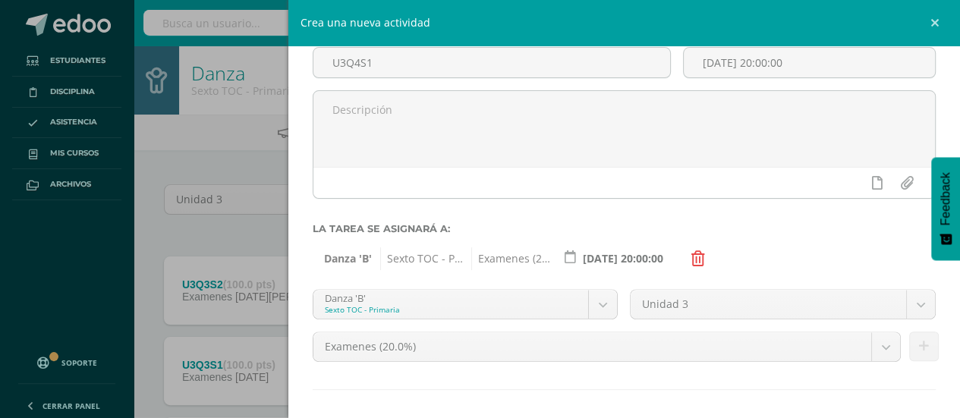
scroll to position [165, 0]
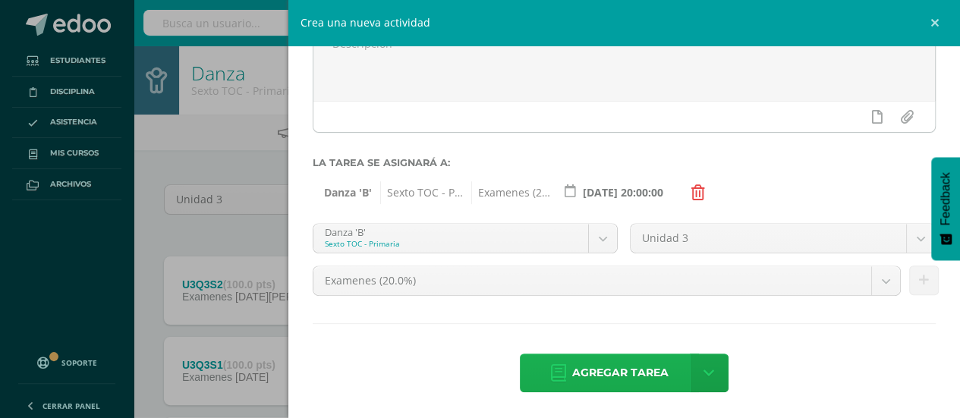
click at [573, 365] on span "Agregar tarea" at bounding box center [620, 373] width 96 height 37
